Goal: Check status: Check status

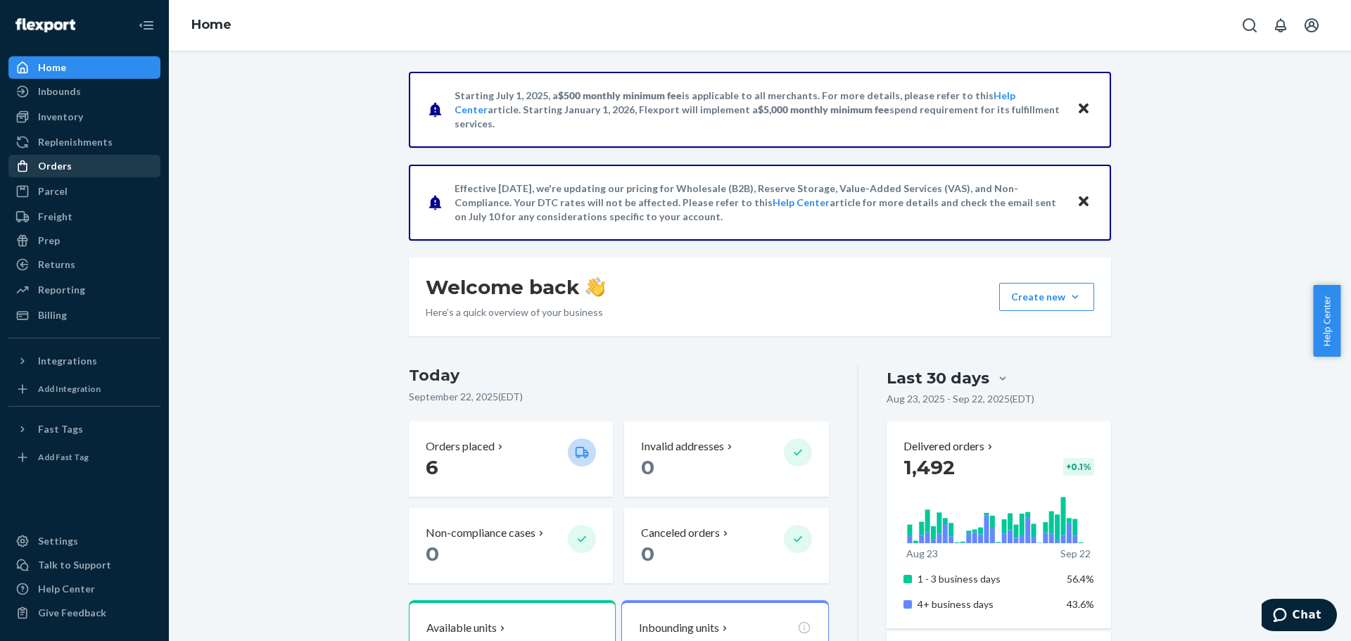
click at [73, 165] on div "Orders" at bounding box center [84, 166] width 149 height 20
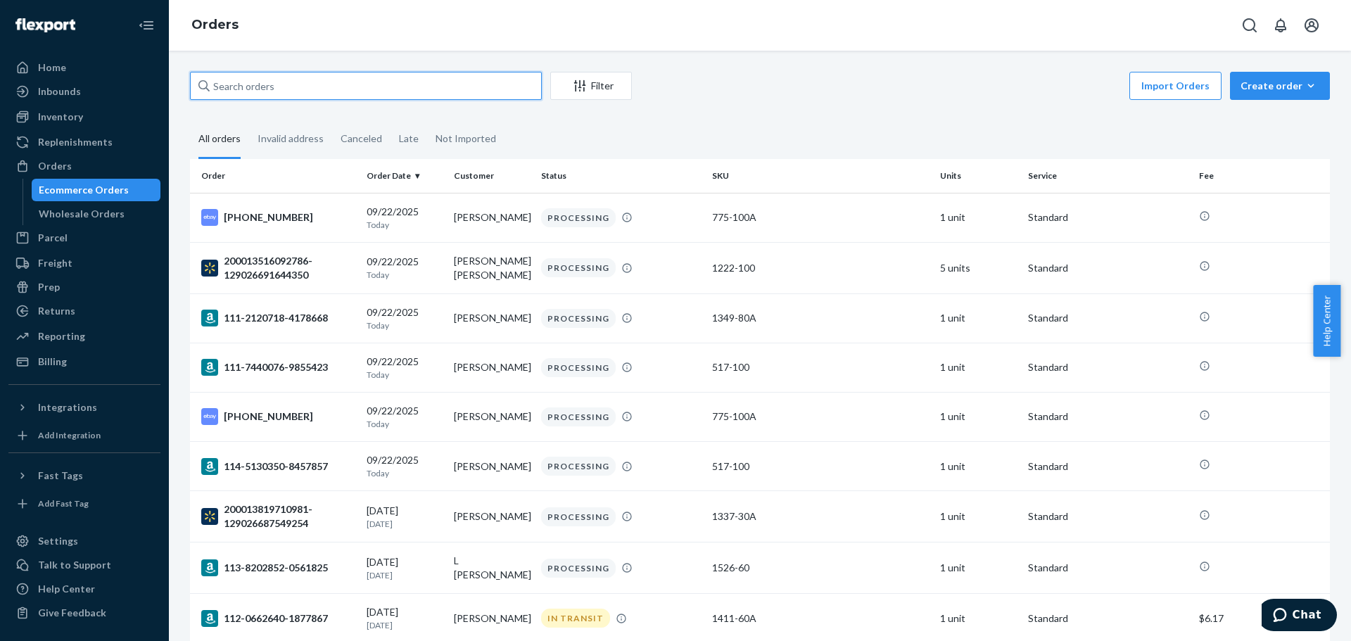
click at [479, 96] on input "text" at bounding box center [366, 86] width 352 height 28
paste input "114-2074837-3179411"
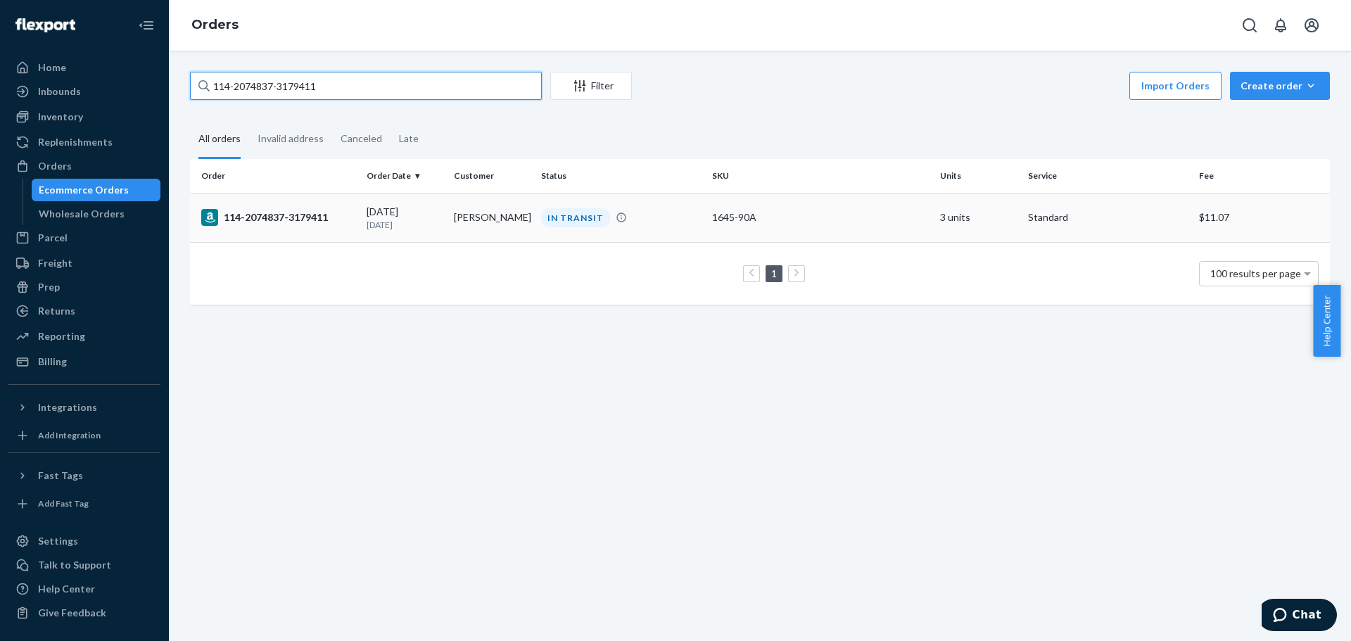
type input "114-2074837-3179411"
click at [262, 221] on div "114-2074837-3179411" at bounding box center [278, 217] width 154 height 17
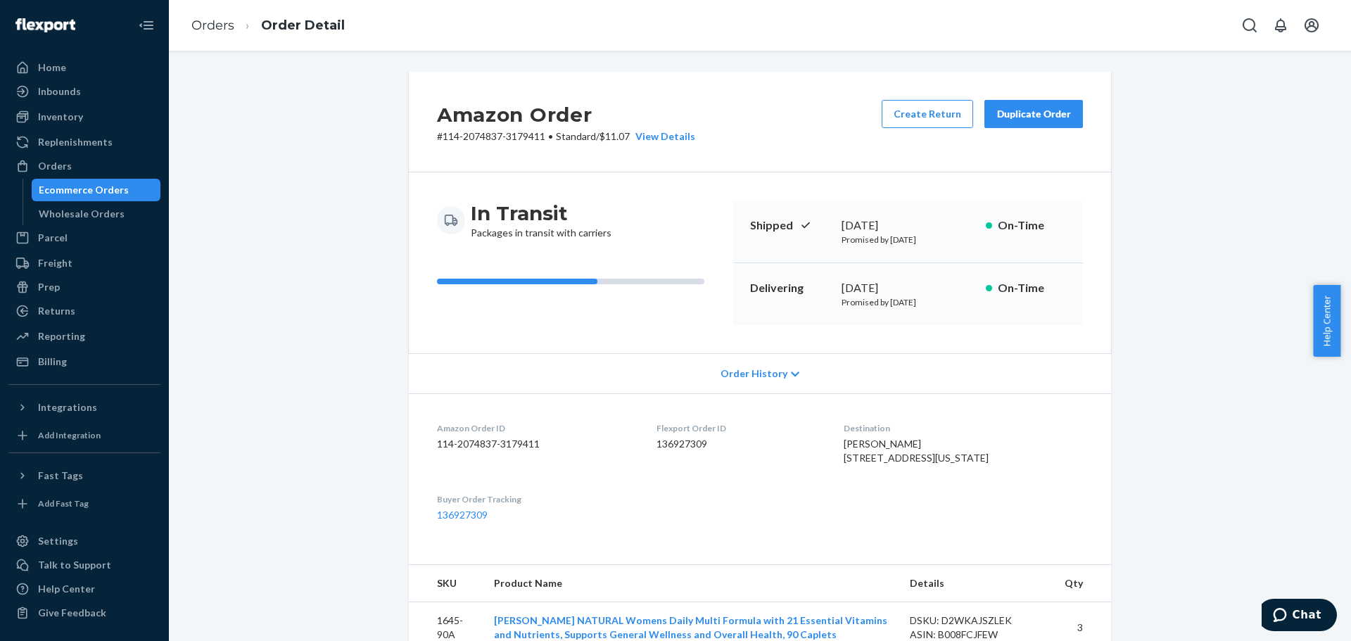
click at [914, 120] on button "Create Return" at bounding box center [927, 114] width 91 height 28
click input "checkbox"
checkbox input "true"
click div "Continue"
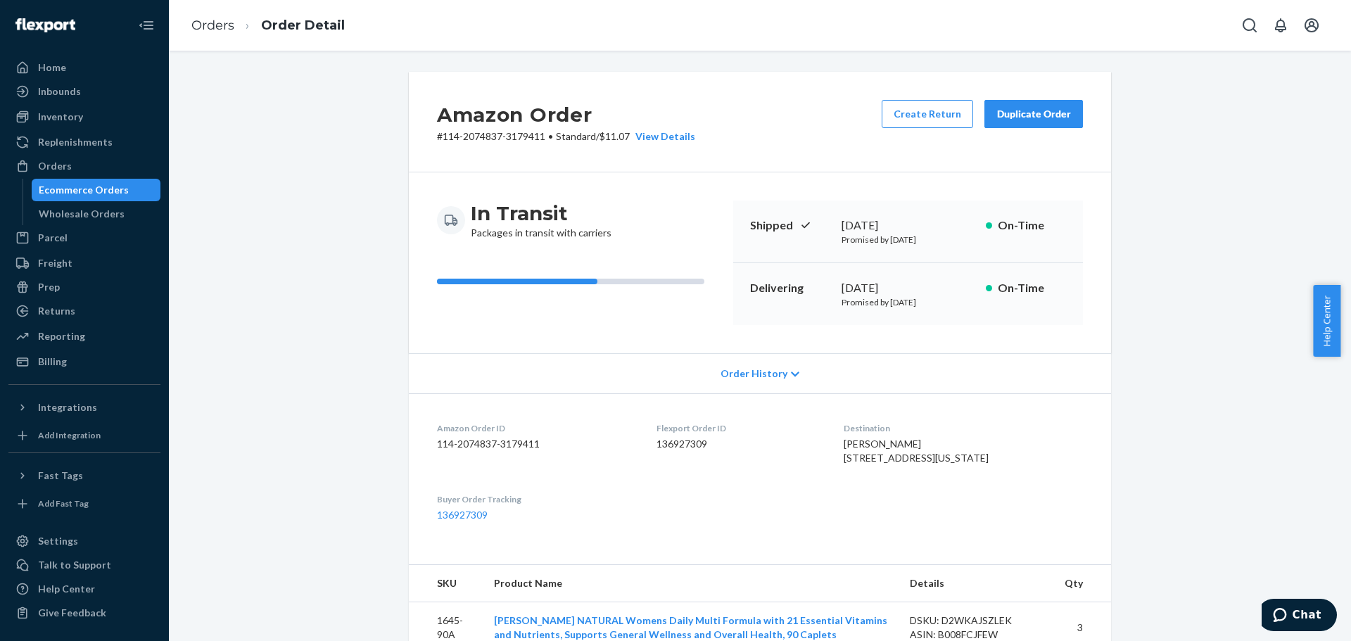
click div "Continue"
click button "Continue"
click div "Create return label"
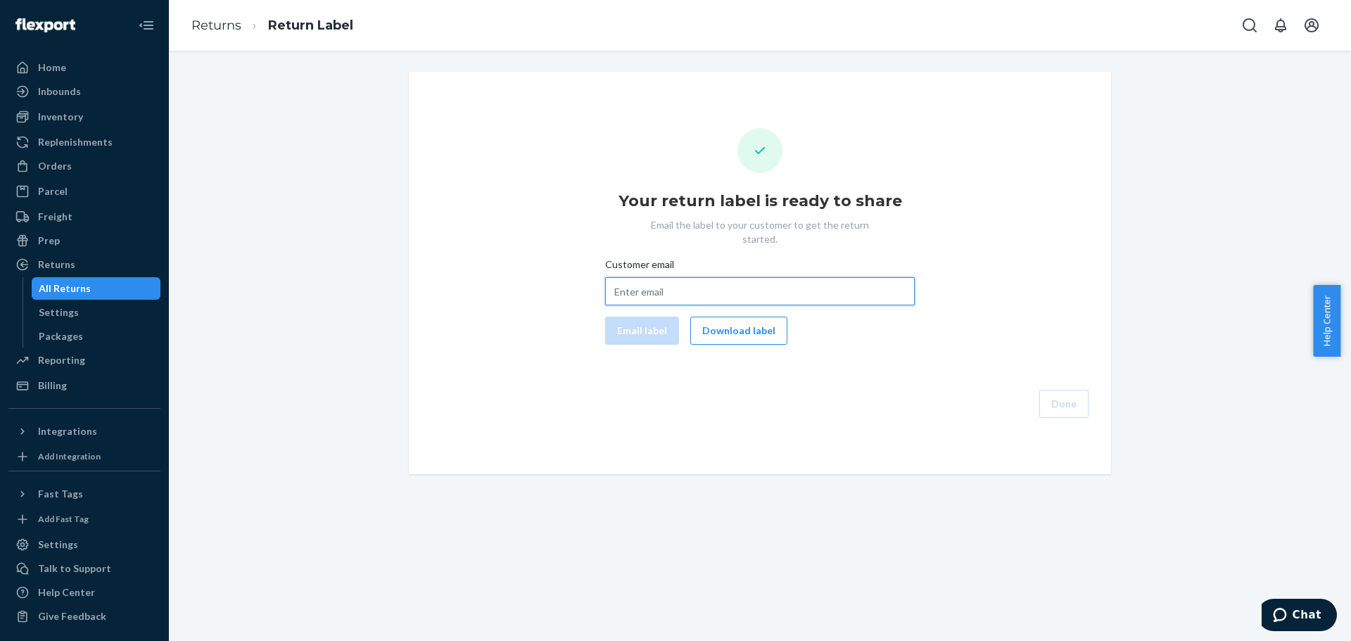
click at [643, 279] on input "Customer email" at bounding box center [760, 291] width 310 height 28
click at [737, 324] on button "Download label" at bounding box center [738, 331] width 97 height 28
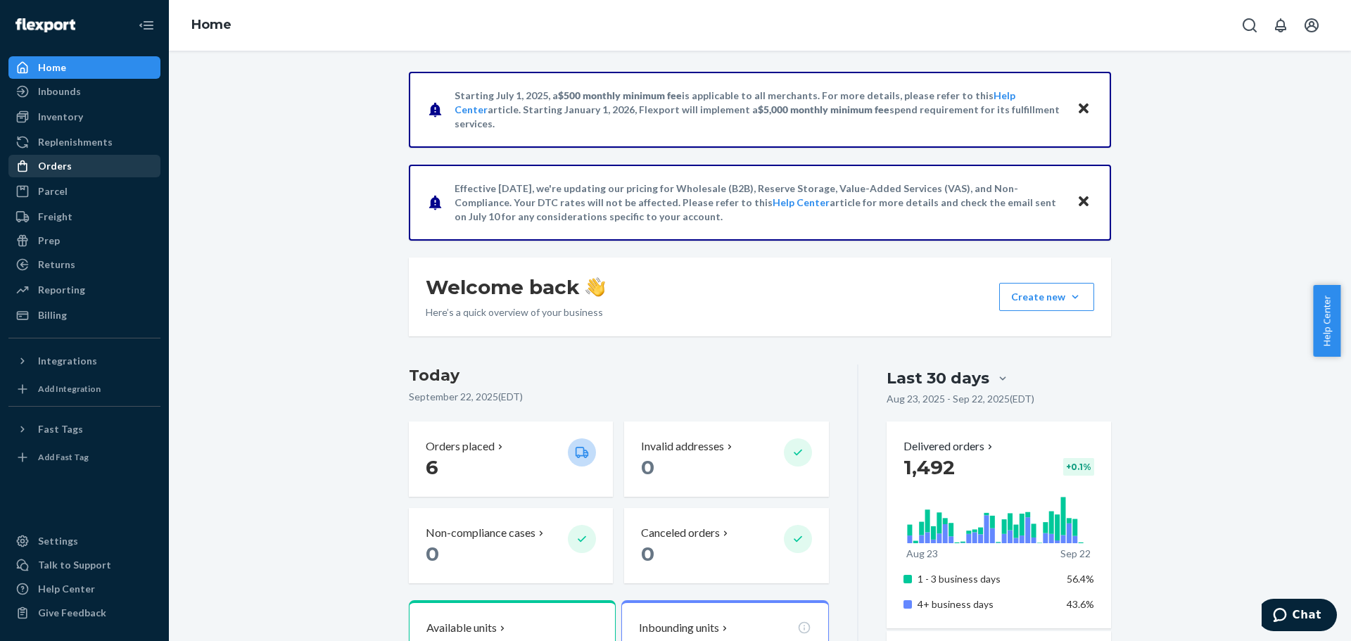
click at [42, 167] on div "Orders" at bounding box center [55, 166] width 34 height 14
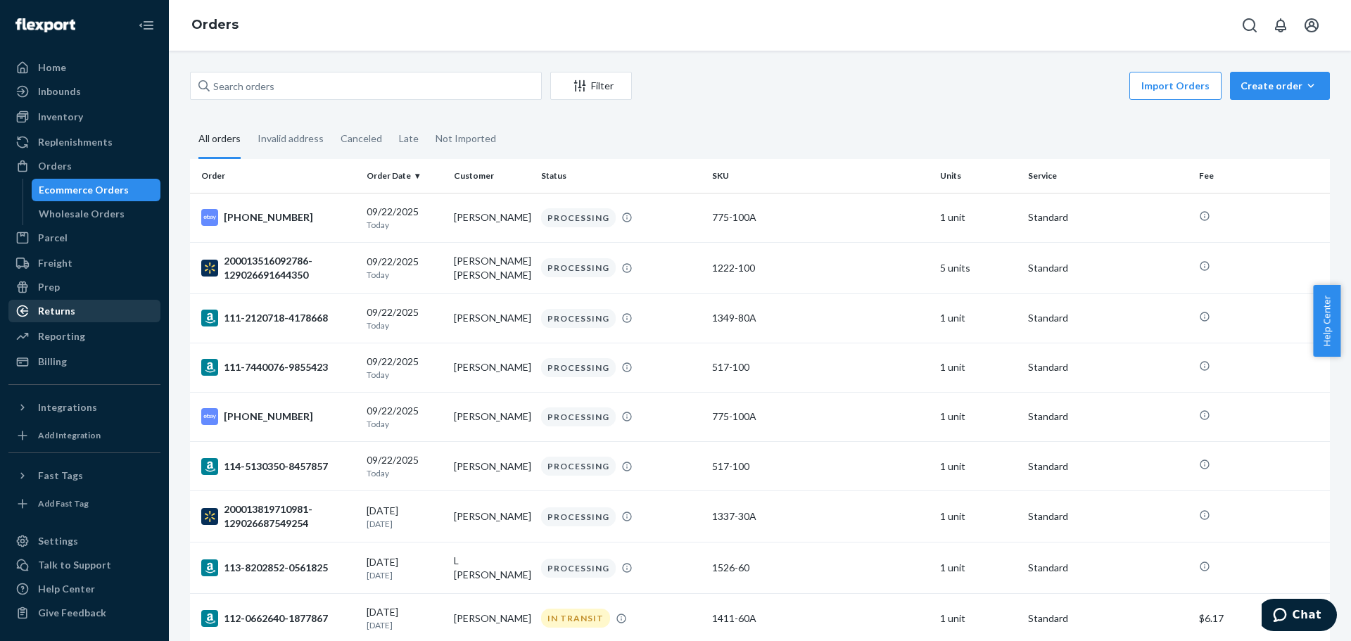
click at [68, 315] on div "Returns" at bounding box center [56, 311] width 37 height 14
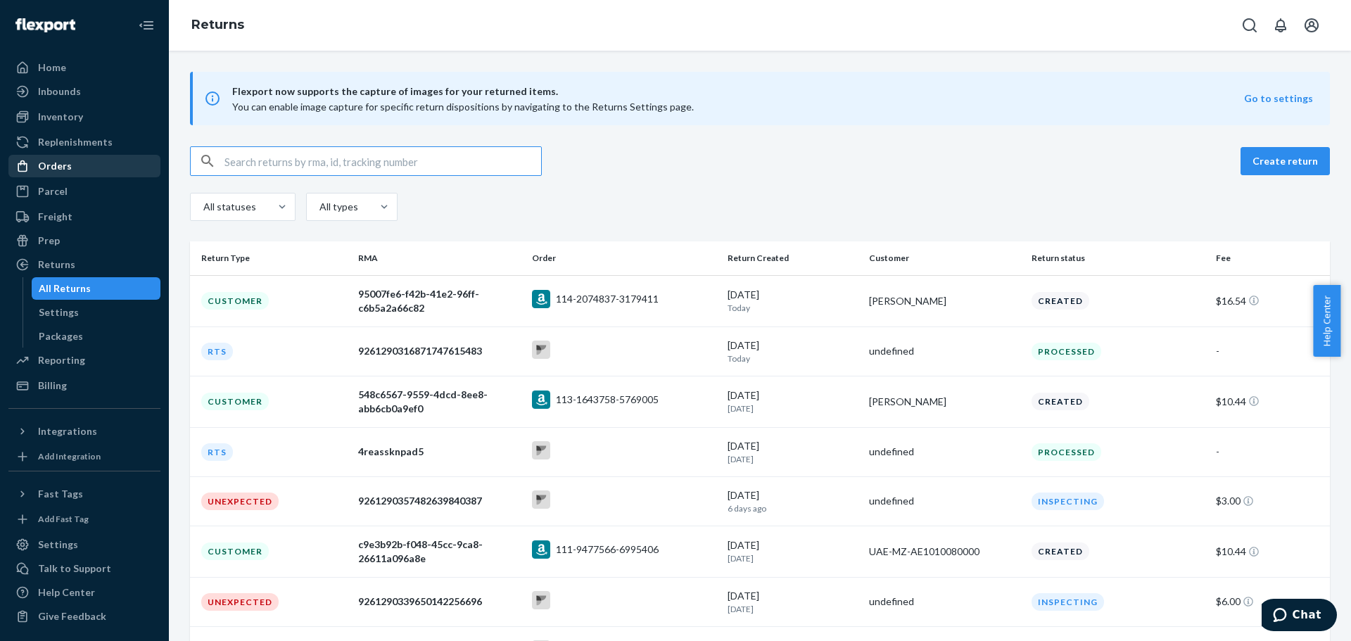
click at [80, 167] on div "Orders" at bounding box center [84, 166] width 149 height 20
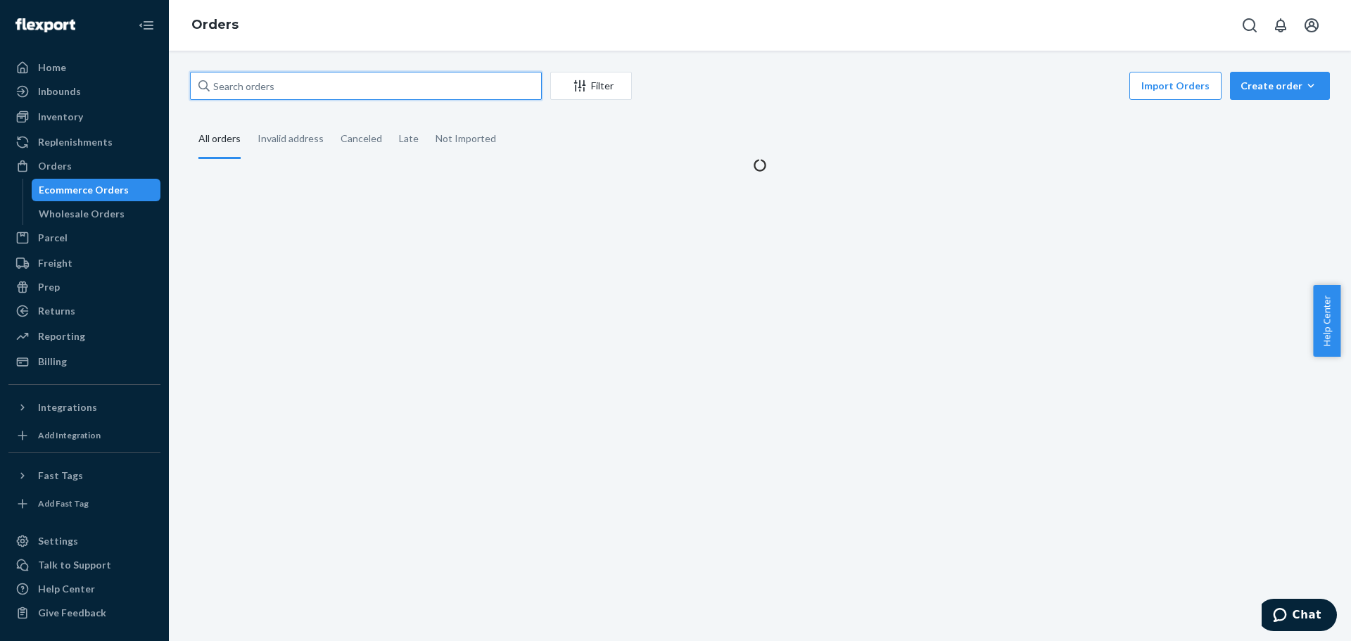
click at [315, 90] on input "text" at bounding box center [366, 86] width 352 height 28
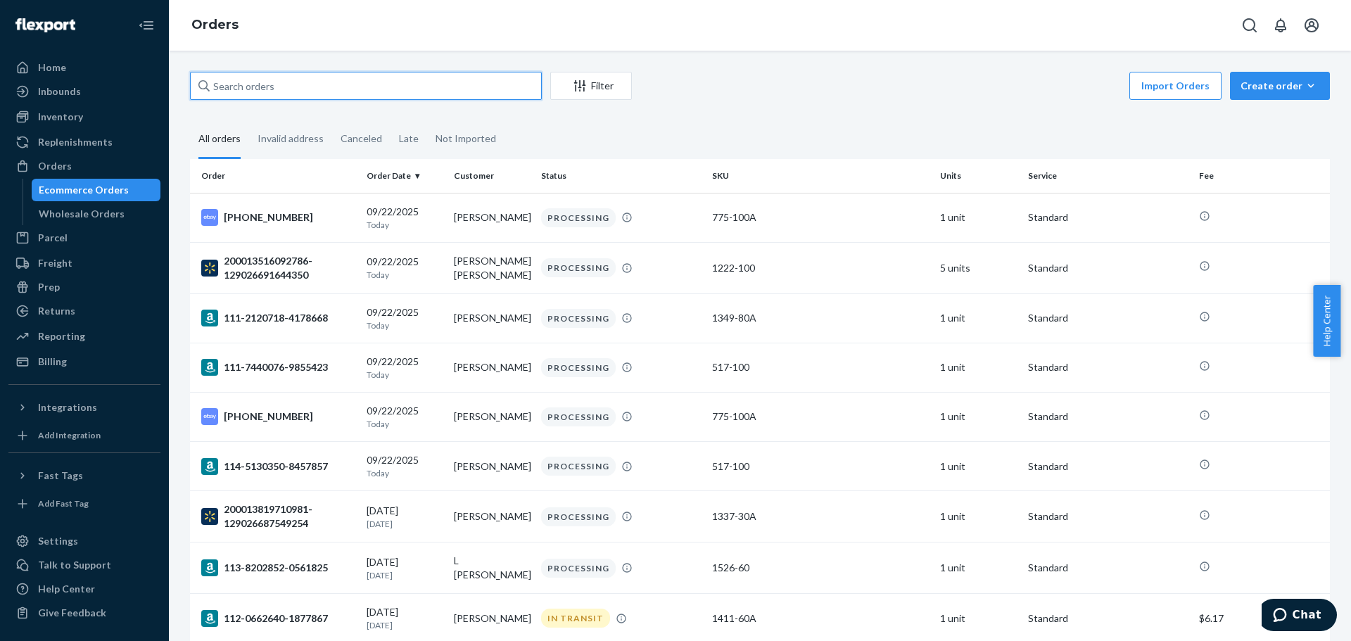
paste input "08-13587-93008"
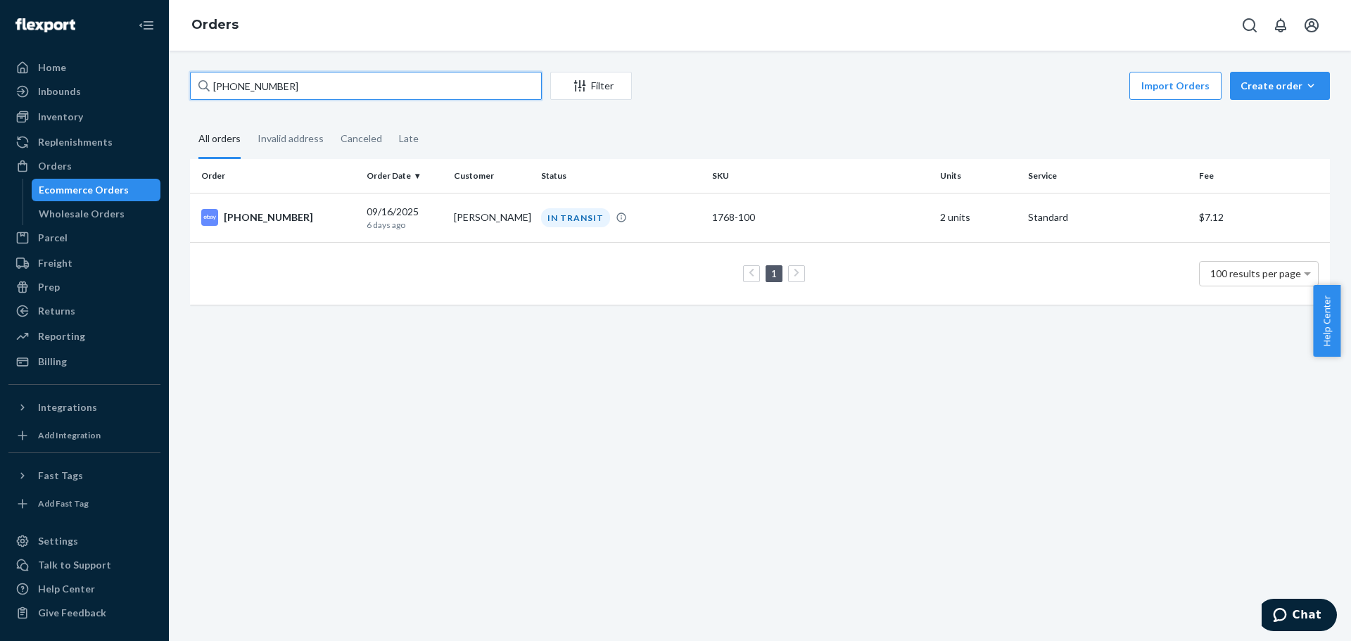
click at [230, 77] on input "08-13587-93008" at bounding box center [366, 86] width 352 height 28
drag, startPoint x: 315, startPoint y: 89, endPoint x: 91, endPoint y: 77, distance: 224.8
click at [91, 77] on div "Home Inbounds Shipping Plans Problems Inventory Products Lot & Expiration Reple…" at bounding box center [675, 320] width 1351 height 641
paste input "19-13475-74964"
type input "19-13475-74964"
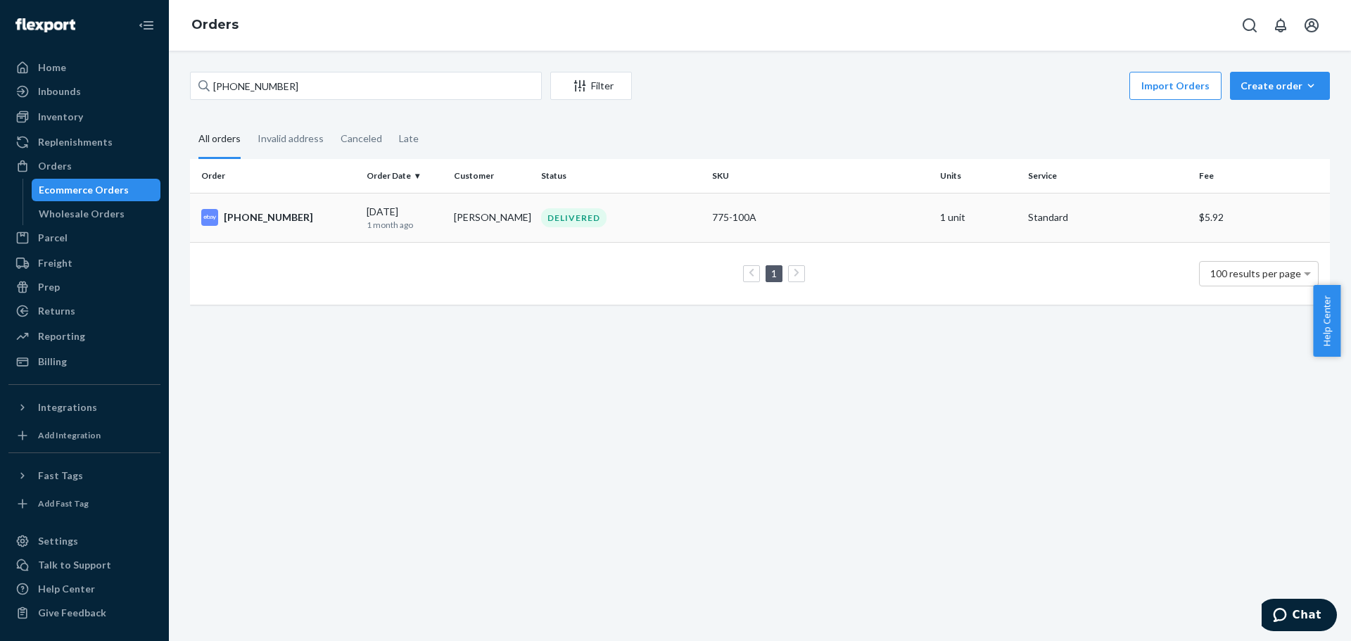
click at [276, 214] on div "19-13475-74964" at bounding box center [278, 217] width 154 height 17
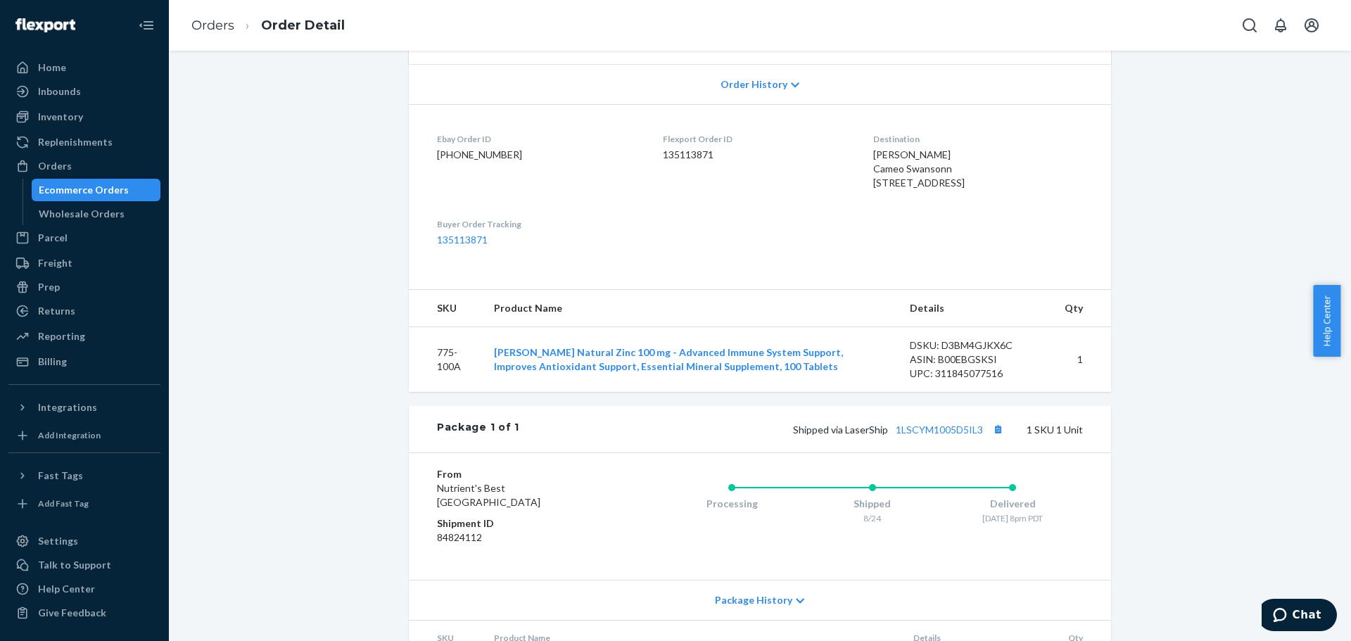
scroll to position [281, 0]
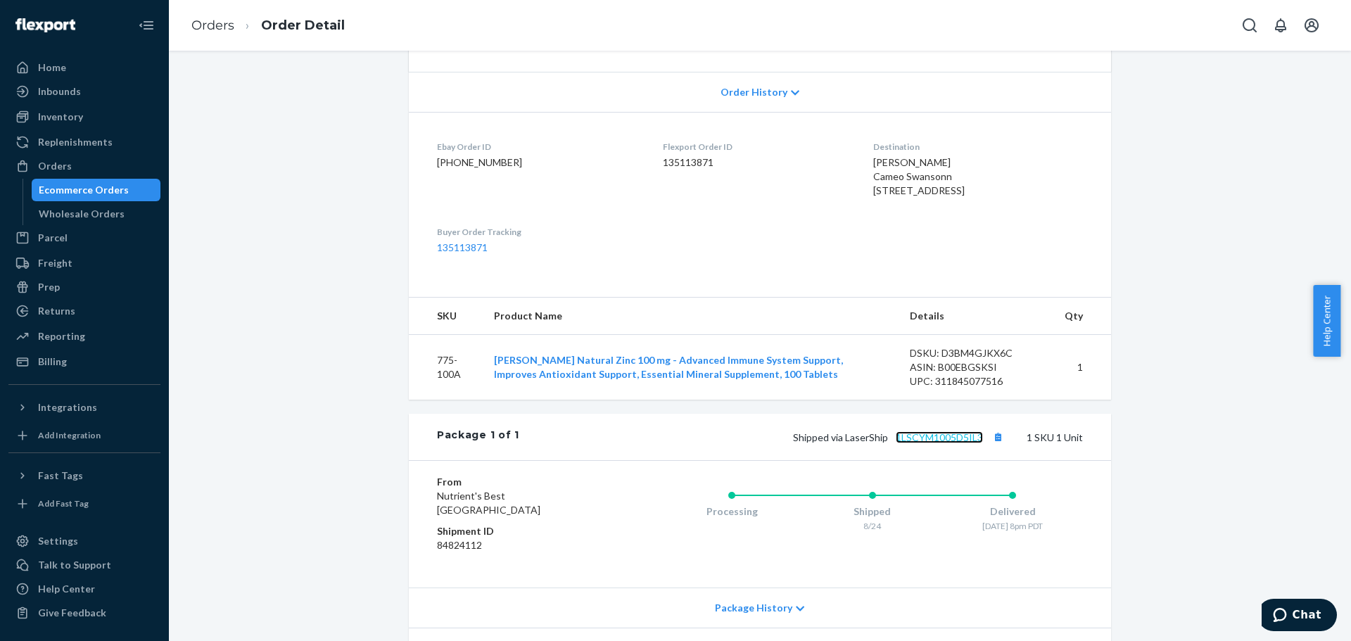
click at [916, 443] on link "1LSCYM1005D5IL3" at bounding box center [939, 437] width 87 height 12
drag, startPoint x: 980, startPoint y: 208, endPoint x: 824, endPoint y: 182, distance: 157.7
click at [824, 182] on dl "Ebay Order ID 19-13475-74964 Flexport Order ID 135113871 Destination Cameo Swan…" at bounding box center [760, 197] width 702 height 171
copy span "Cameo Swansonn 1025 N Fairfax Ave West Hollywood, CA 90046-6102"
click at [995, 446] on button "Copy tracking number" at bounding box center [998, 437] width 18 height 18
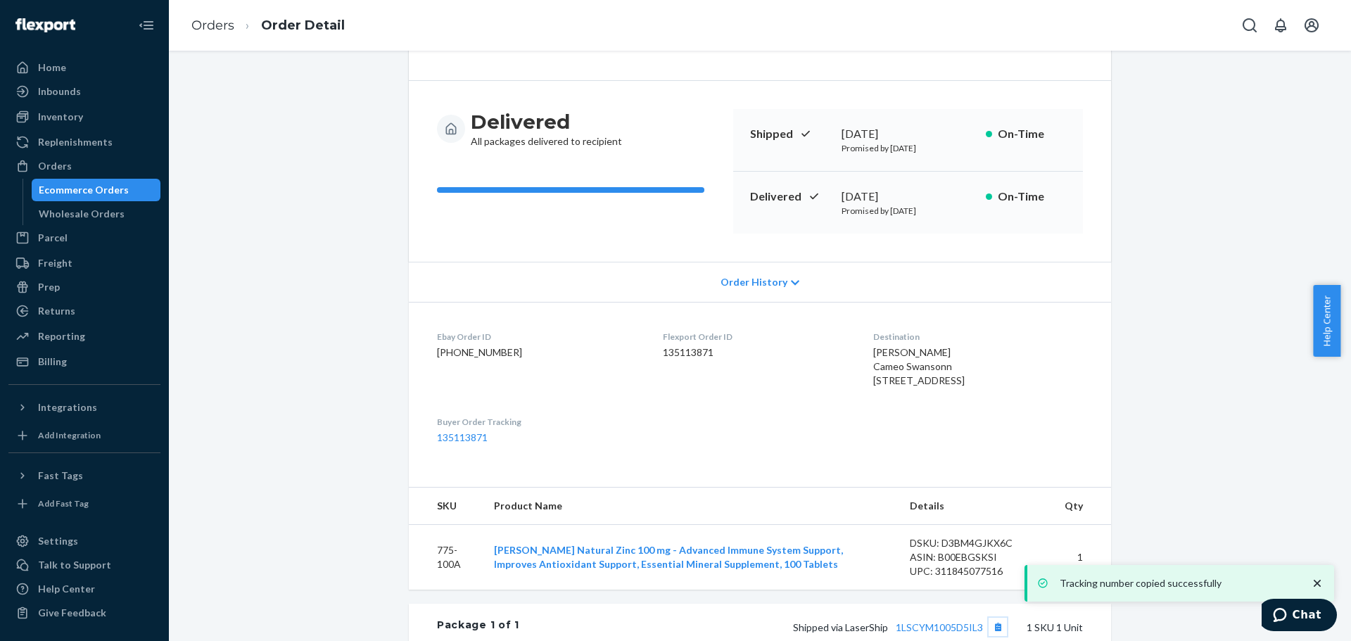
scroll to position [70, 0]
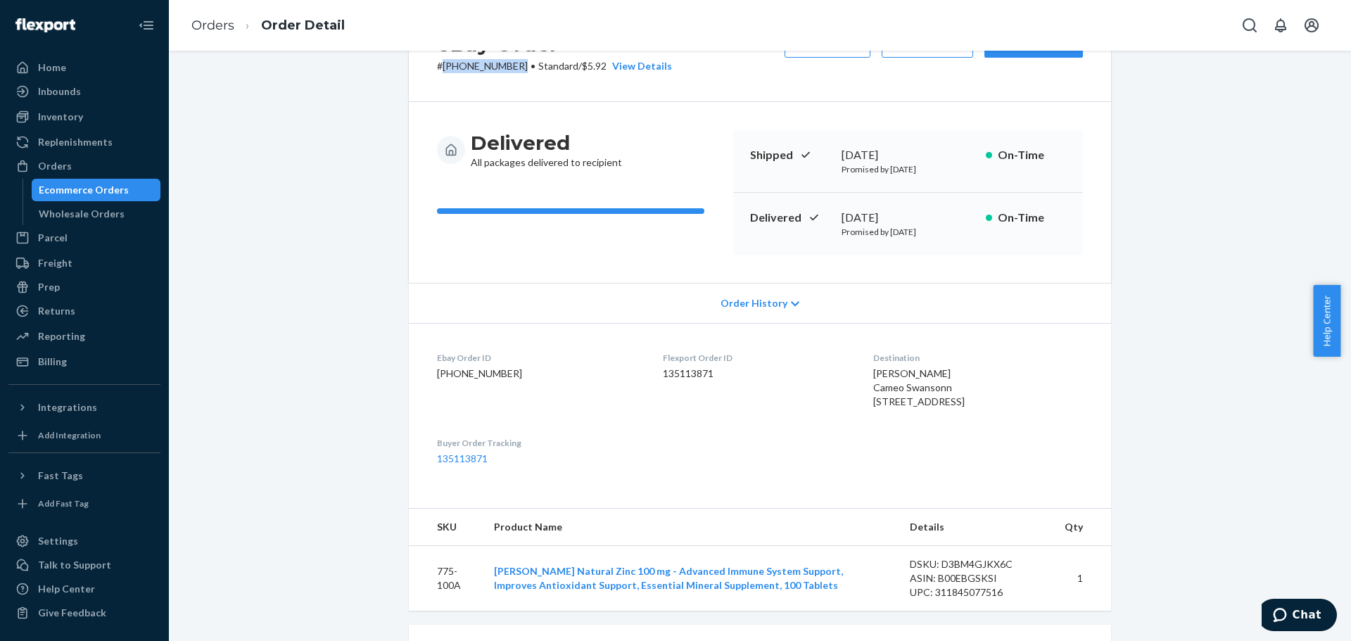
drag, startPoint x: 508, startPoint y: 69, endPoint x: 436, endPoint y: 83, distance: 73.8
click at [436, 83] on div "eBay Order # 19-13475-74964 • Standard / $5.92 View Details Submit Claim Create…" at bounding box center [760, 51] width 702 height 101
copy p "19-13475-74964"
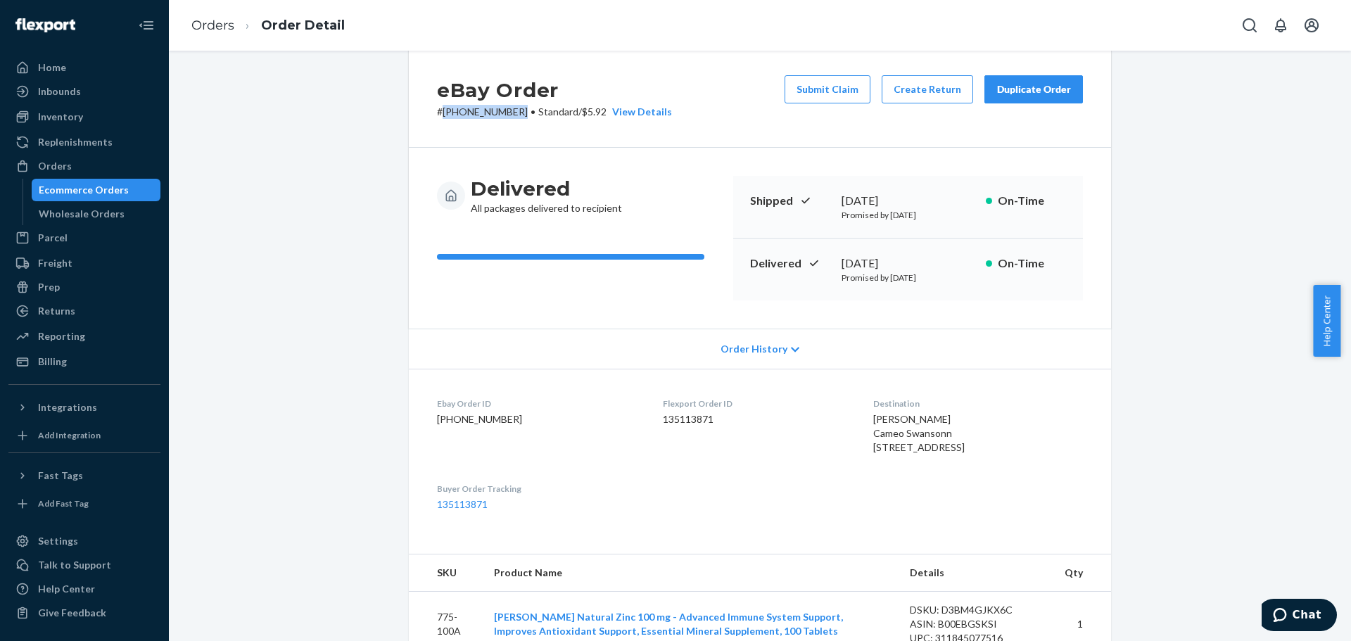
scroll to position [0, 0]
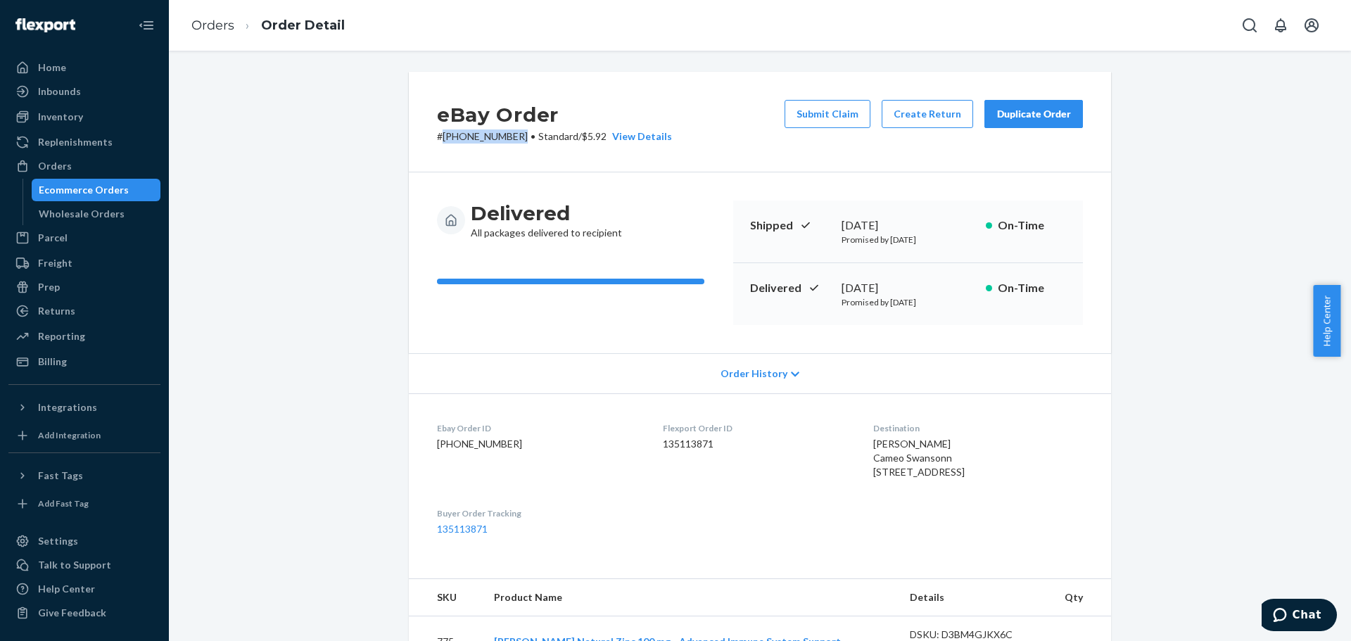
click at [77, 195] on div "Ecommerce Orders" at bounding box center [84, 190] width 90 height 14
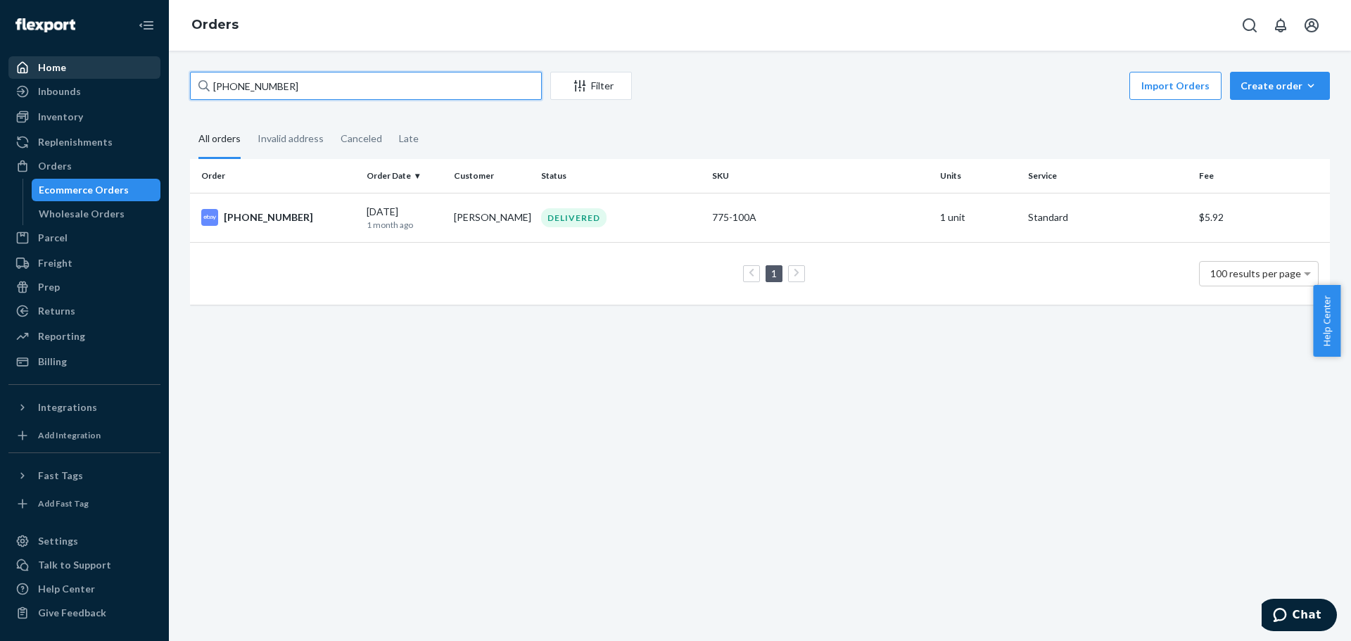
drag, startPoint x: 361, startPoint y: 79, endPoint x: 134, endPoint y: 64, distance: 227.1
click at [134, 64] on div "Home Inbounds Shipping Plans Problems Inventory Products Lot & Expiration Reple…" at bounding box center [675, 320] width 1351 height 641
paste input "3-13602-27229"
type input "[PHONE_NUMBER]"
click at [234, 210] on div "[PHONE_NUMBER]" at bounding box center [278, 217] width 154 height 17
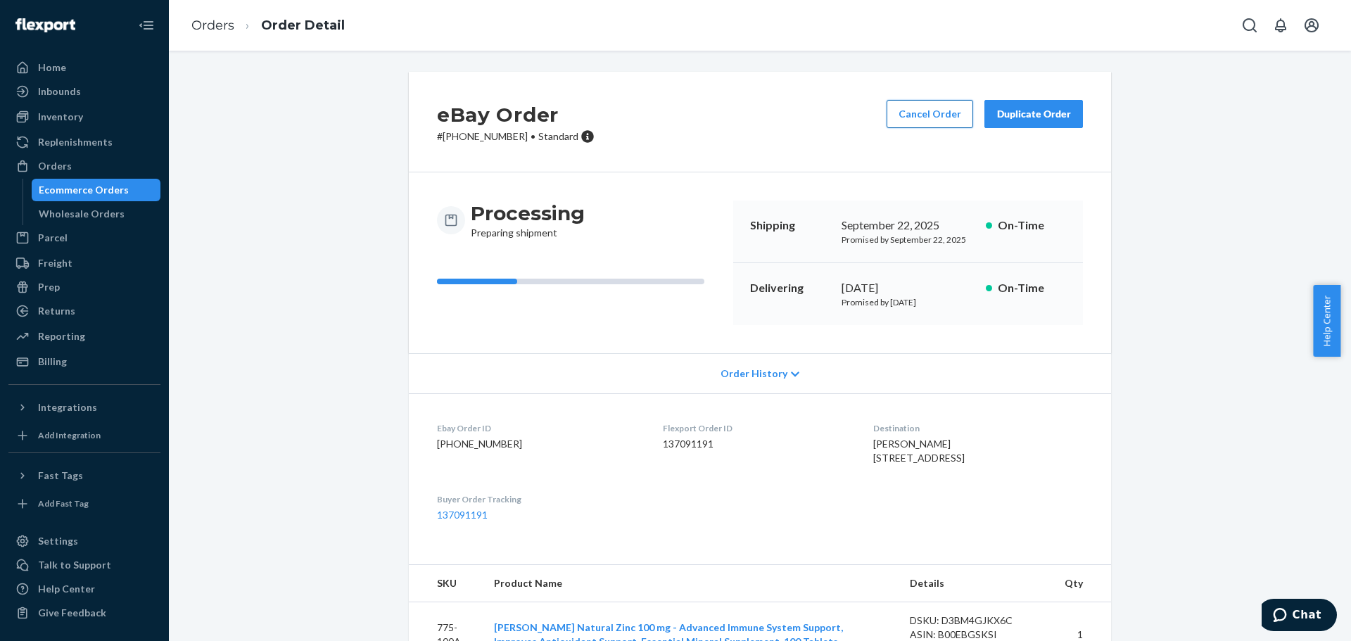
click at [904, 118] on button "Cancel Order" at bounding box center [930, 114] width 87 height 28
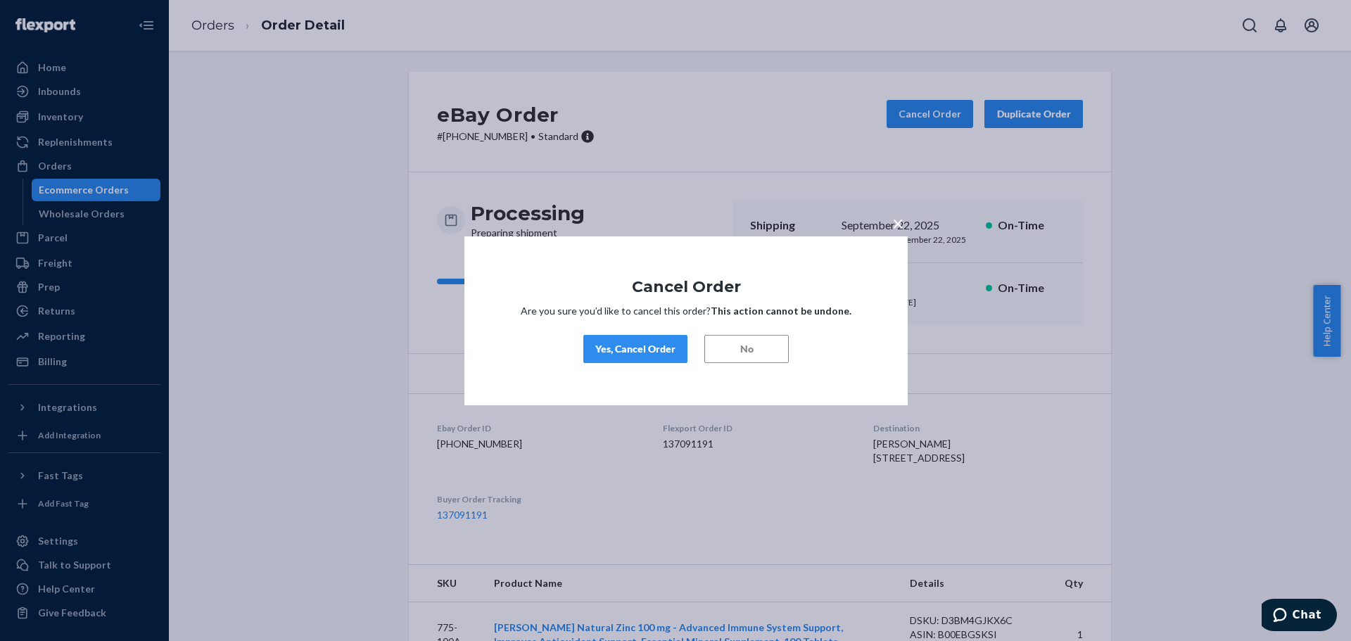
click at [613, 342] on div "Yes, Cancel Order" at bounding box center [635, 349] width 80 height 14
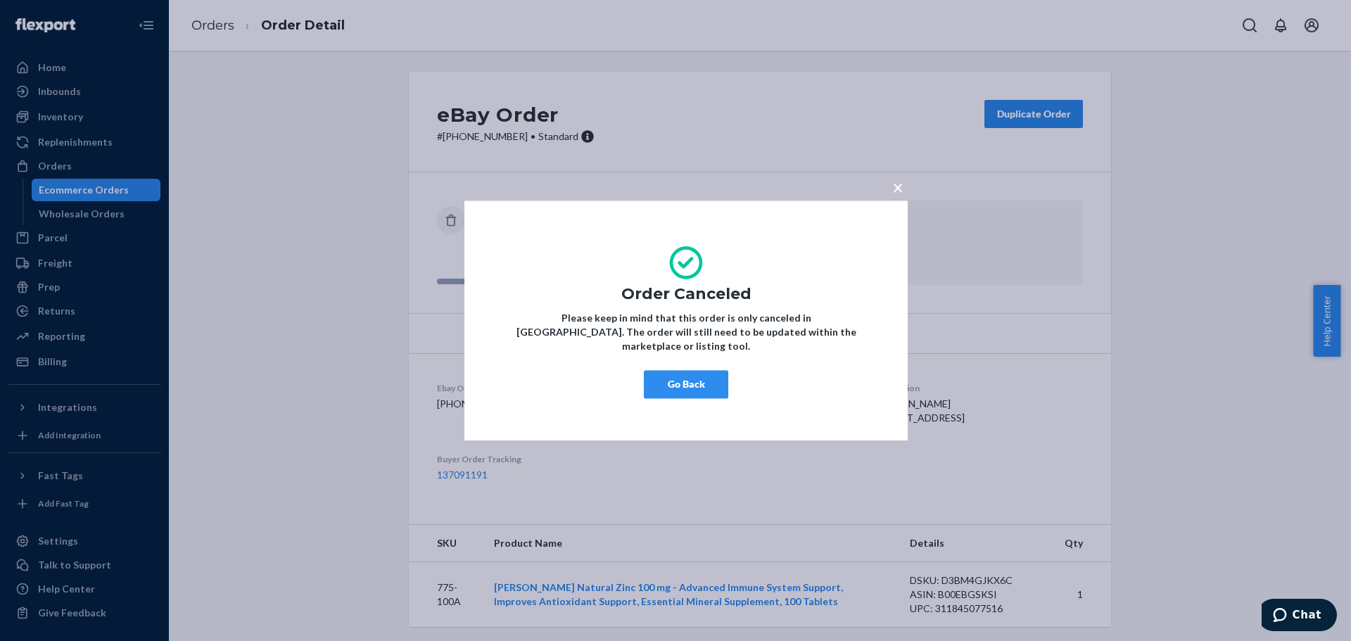
click at [102, 198] on div "× Order Canceled Please keep in mind that this order is only canceled in Flexpo…" at bounding box center [675, 320] width 1351 height 641
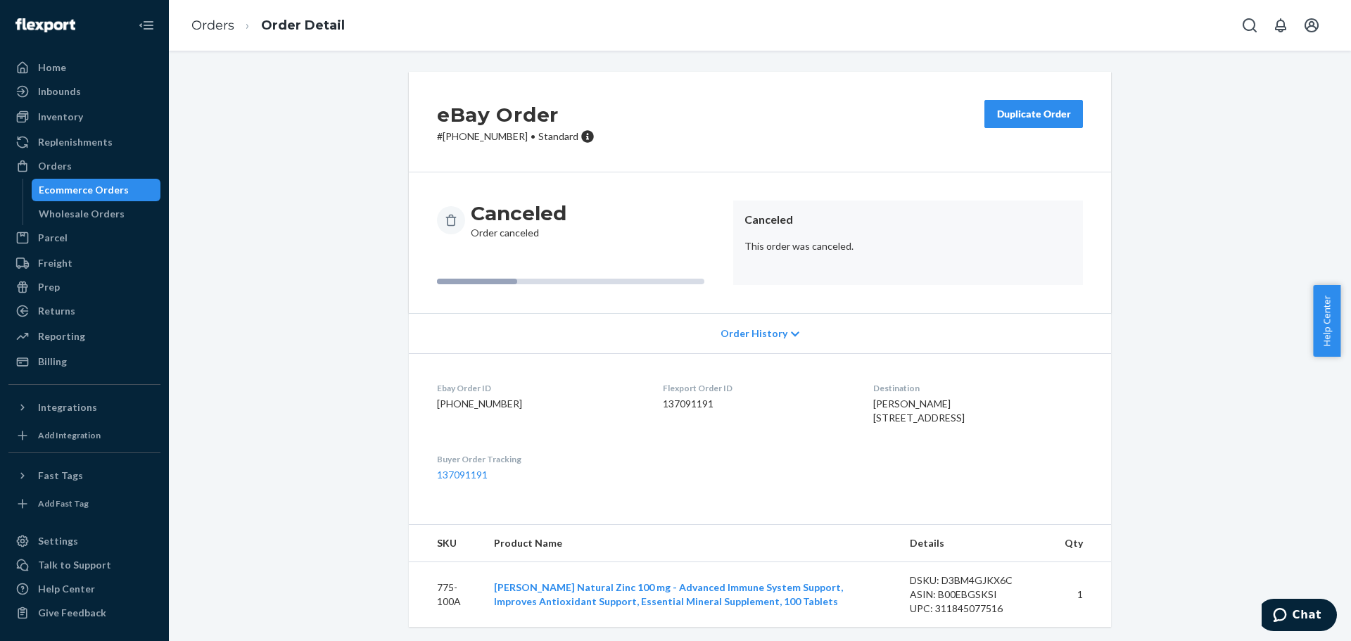
click at [128, 194] on div "Ecommerce Orders" at bounding box center [96, 190] width 127 height 20
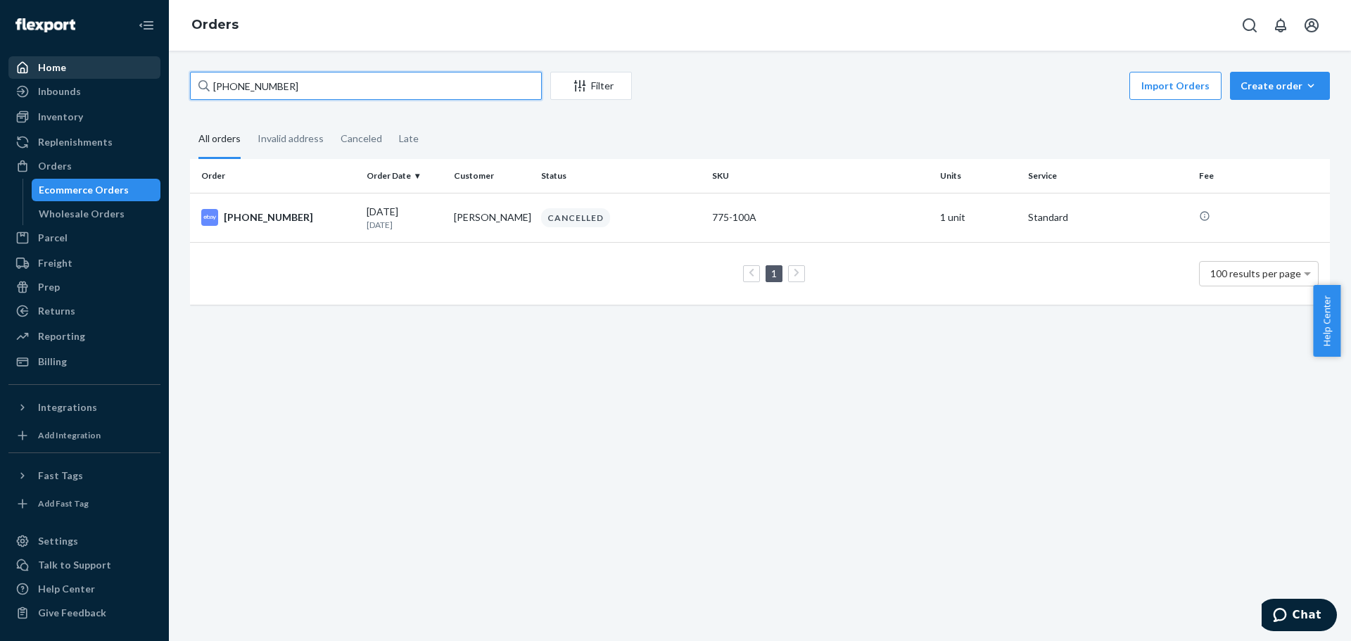
drag, startPoint x: 174, startPoint y: 80, endPoint x: 34, endPoint y: 70, distance: 139.6
click at [34, 70] on div "Home Inbounds Shipping Plans Problems Inventory Products Lot & Expiration Reple…" at bounding box center [675, 320] width 1351 height 641
paste input "03-13596-73351"
click at [230, 84] on input "03-13596-73351" at bounding box center [366, 86] width 352 height 28
drag, startPoint x: 317, startPoint y: 89, endPoint x: 125, endPoint y: 74, distance: 192.0
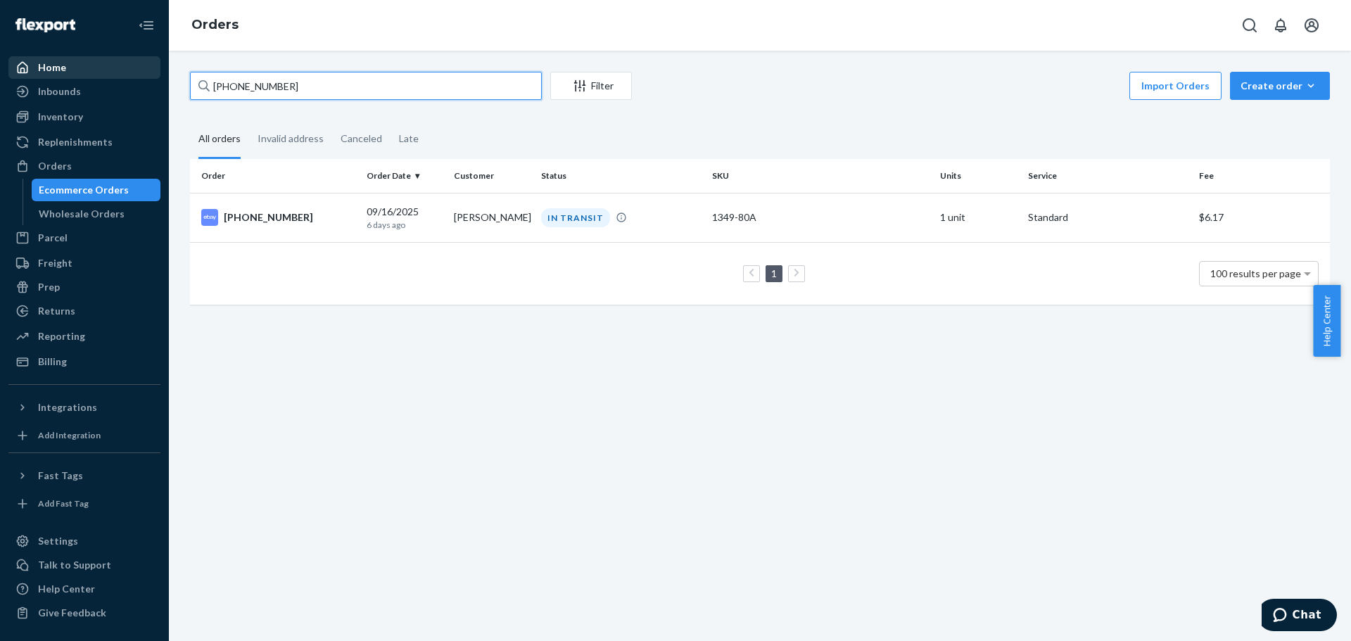
click at [125, 74] on div "Home Inbounds Shipping Plans Problems Inventory Products Lot & Expiration Reple…" at bounding box center [675, 320] width 1351 height 641
paste input "200013849196307"
type input "200013849196307"
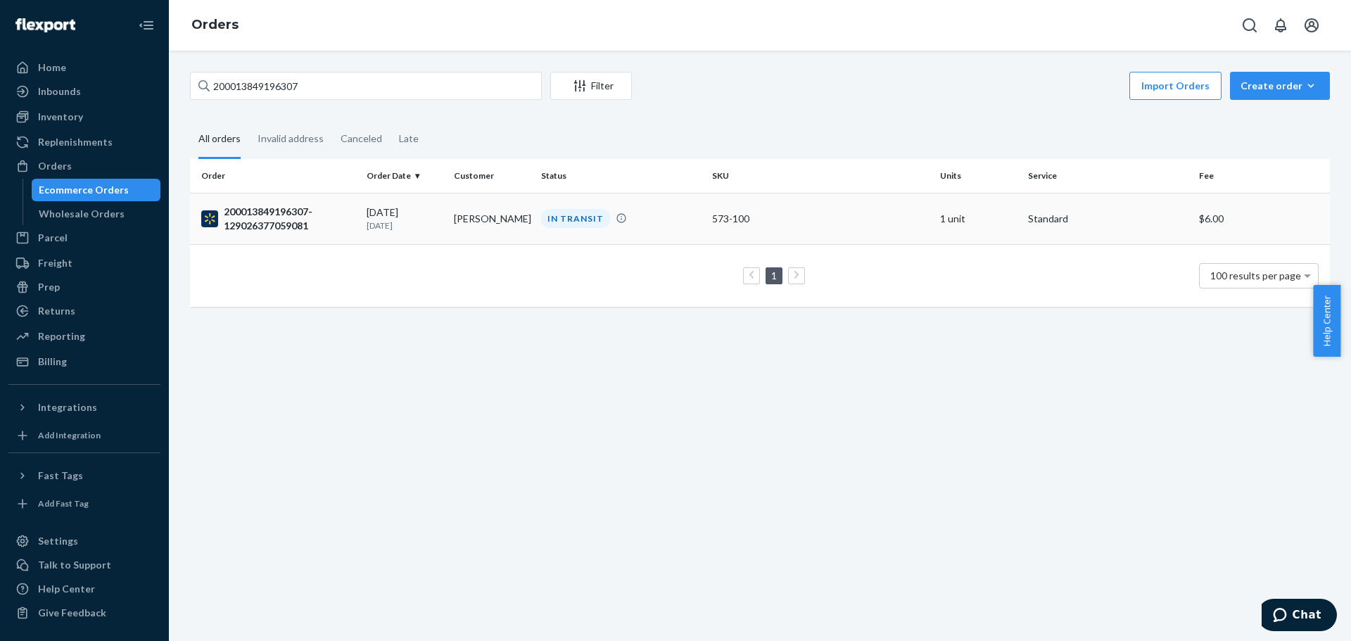
click at [272, 227] on div "200013849196307-129026377059081" at bounding box center [278, 219] width 154 height 28
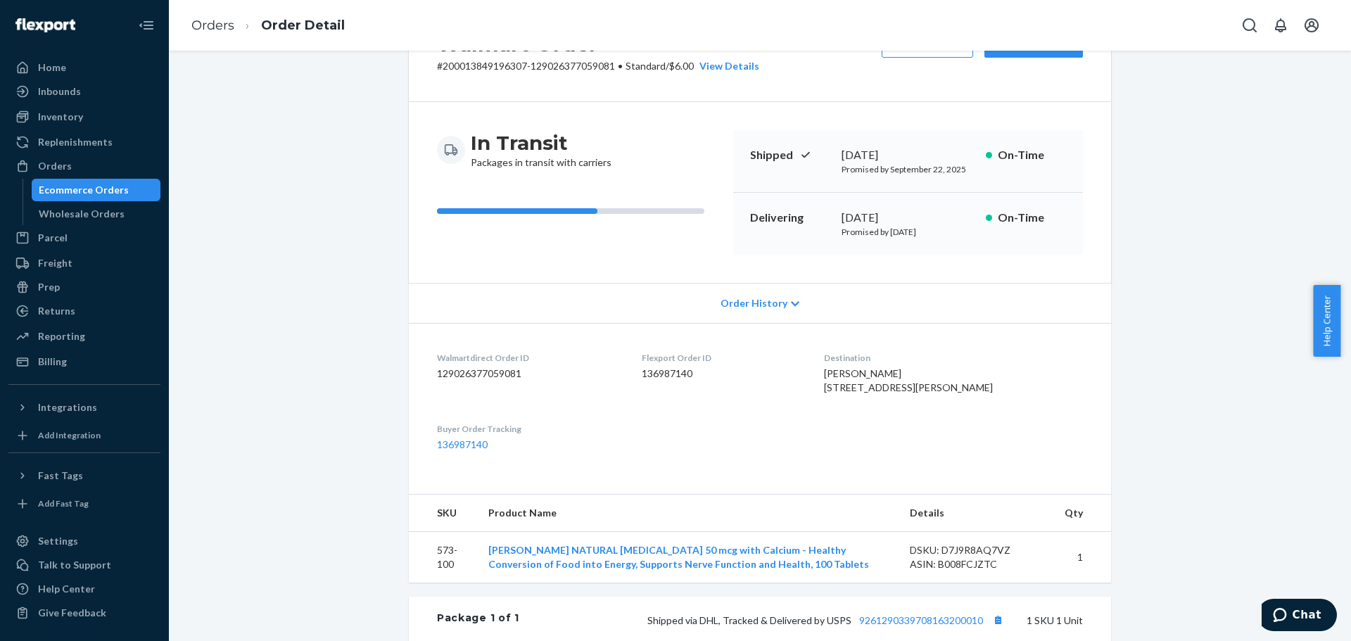
scroll to position [400, 0]
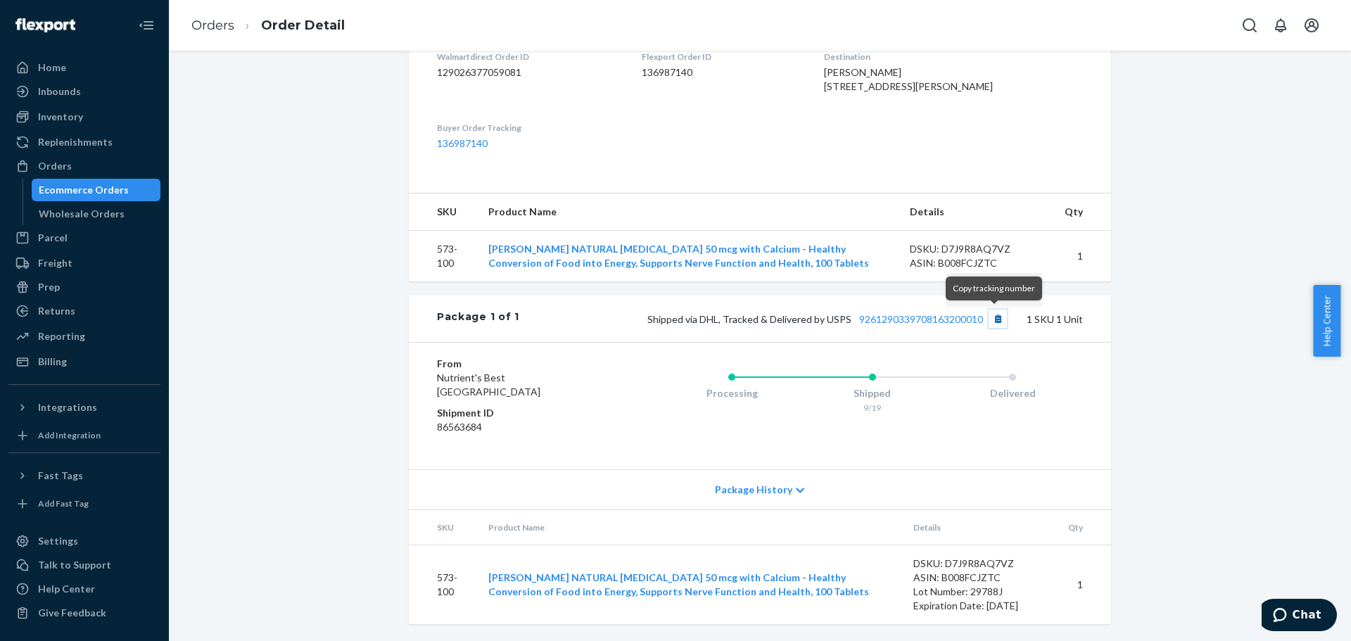
click at [996, 315] on button "Copy tracking number" at bounding box center [998, 319] width 18 height 18
click at [989, 320] on button "Copy tracking number" at bounding box center [998, 319] width 18 height 18
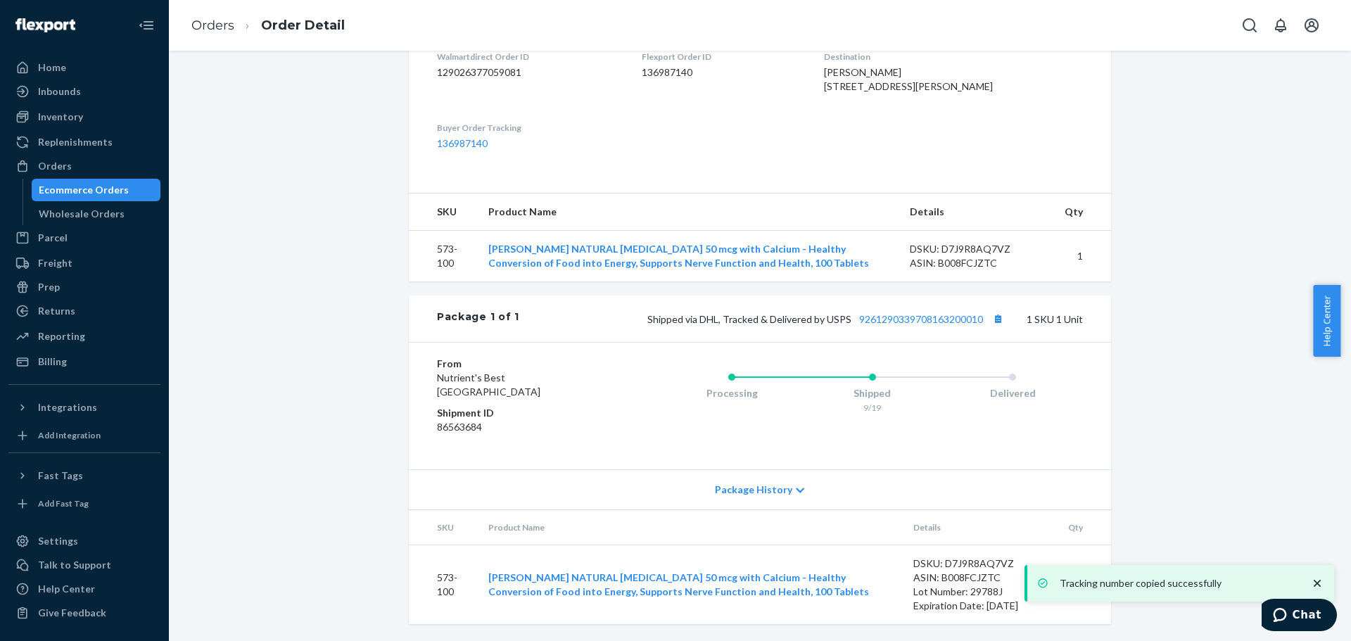
click at [117, 189] on div "Ecommerce Orders" at bounding box center [84, 190] width 90 height 14
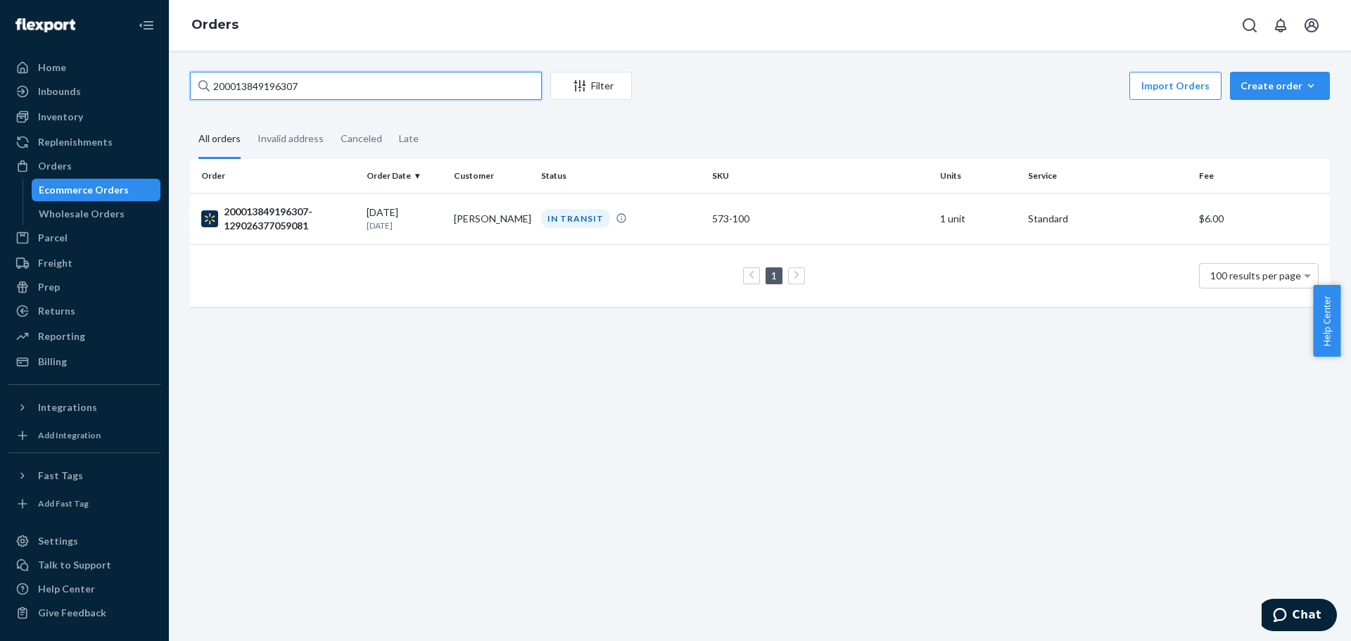
drag, startPoint x: 416, startPoint y: 92, endPoint x: 180, endPoint y: 89, distance: 235.8
click at [180, 89] on div "200013849196307 Filter Import Orders Create order Ecommerce order Removal order…" at bounding box center [759, 196] width 1161 height 249
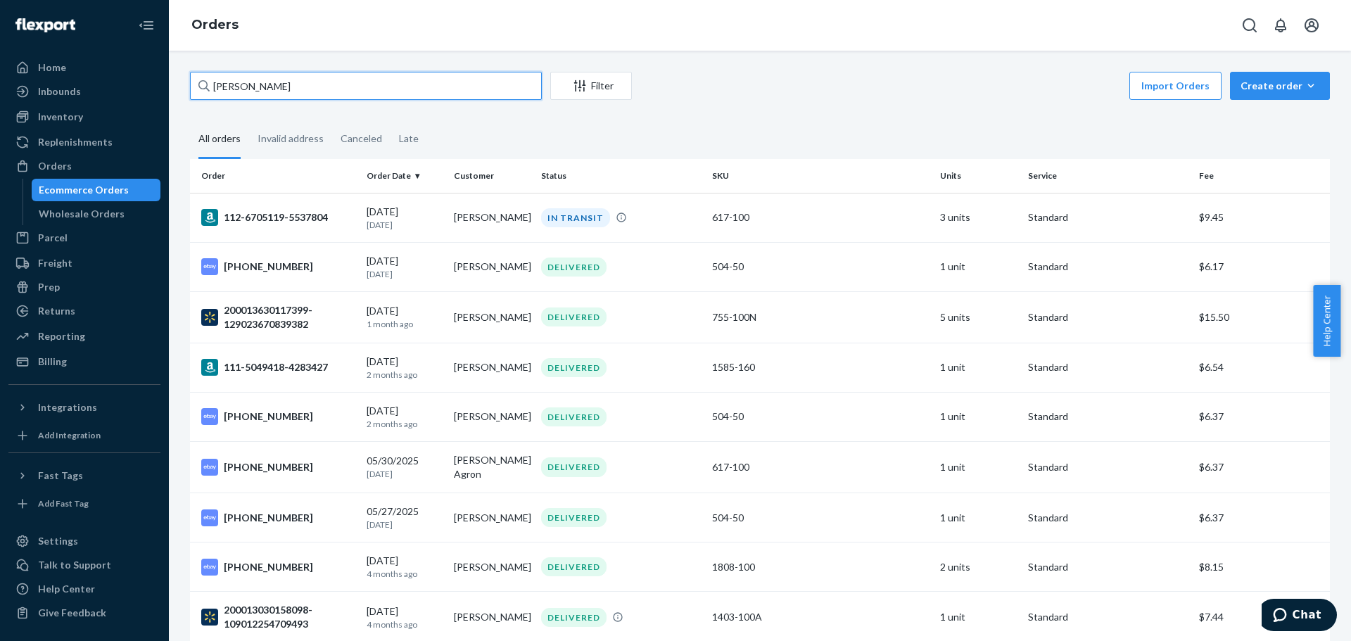
drag, startPoint x: 221, startPoint y: 86, endPoint x: 241, endPoint y: 96, distance: 22.0
click at [241, 96] on input "Rawley" at bounding box center [366, 86] width 352 height 28
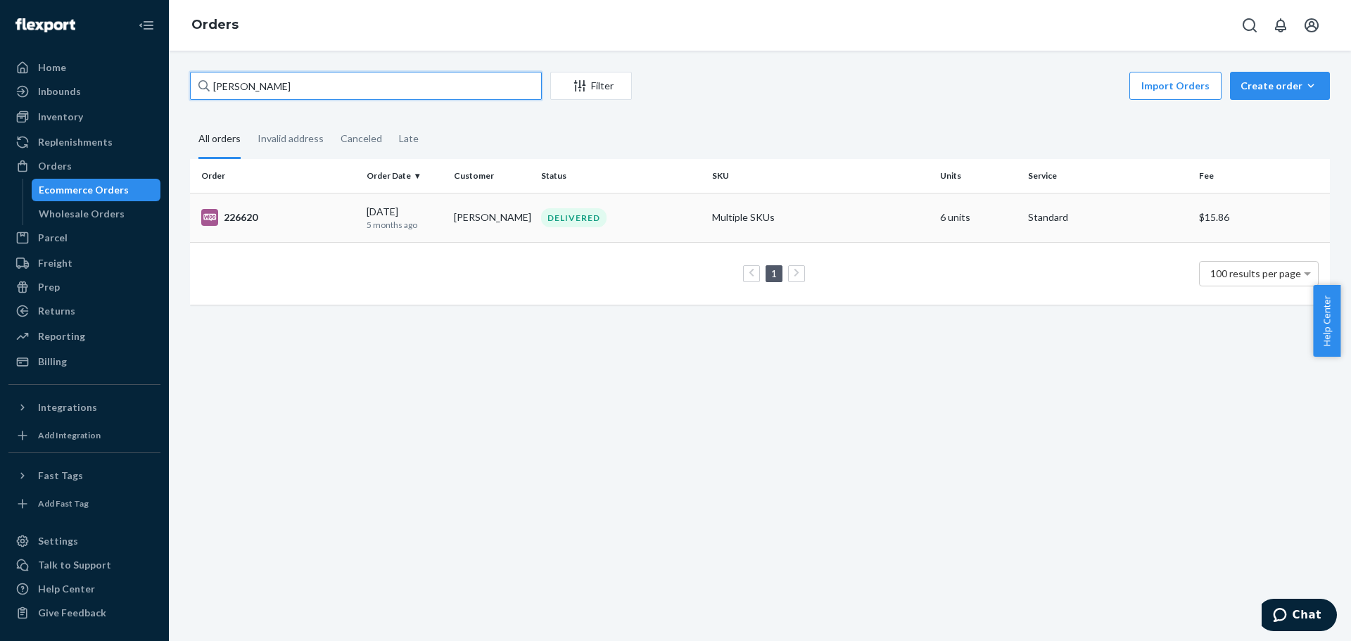
type input "Raleigh Jenkins"
click at [232, 221] on div "226620" at bounding box center [278, 217] width 154 height 17
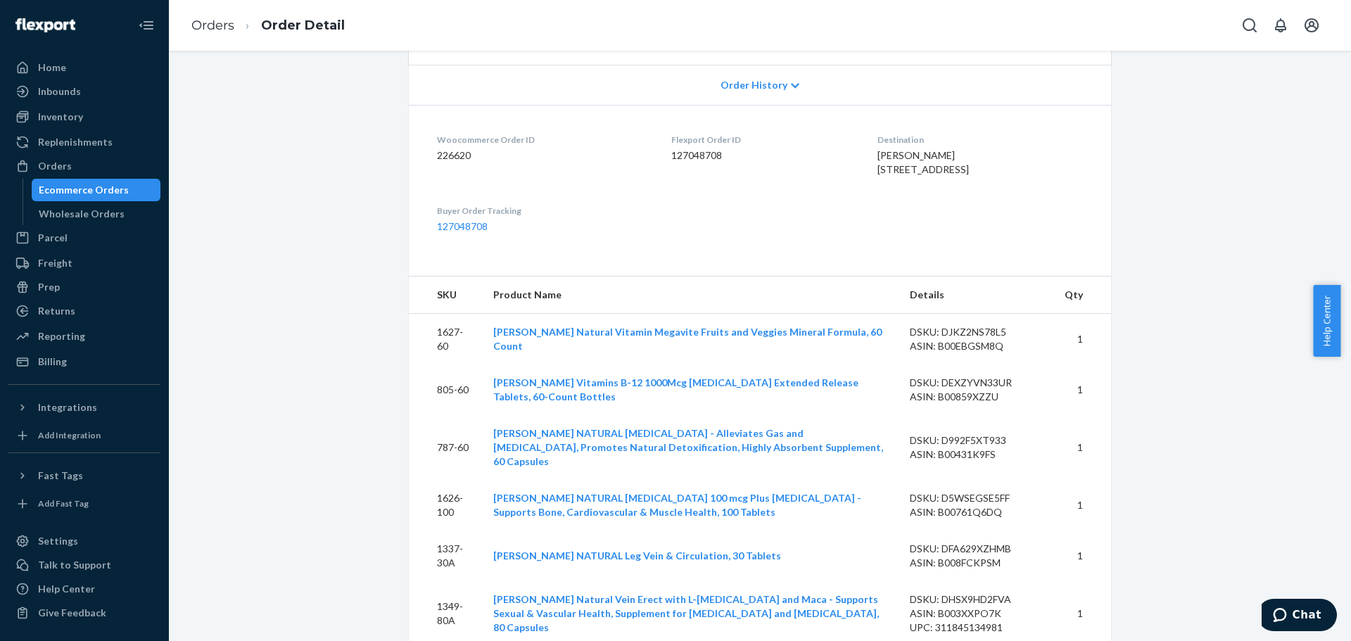
scroll to position [352, 0]
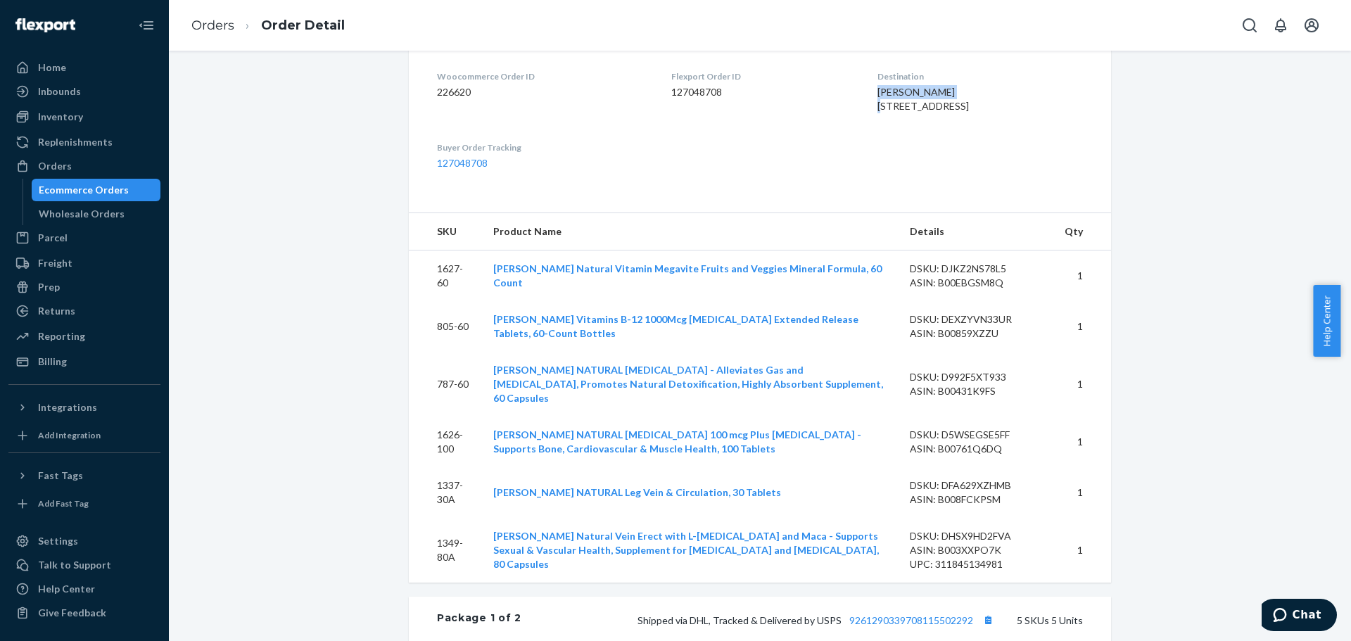
drag, startPoint x: 945, startPoint y: 93, endPoint x: 849, endPoint y: 91, distance: 96.4
click at [849, 91] on dl "Woocommerce Order ID 226620 Flexport Order ID 127048708 Destination RALEIGH JEN…" at bounding box center [760, 120] width 702 height 157
copy span "RALEIGH JENKINS"
drag, startPoint x: 1057, startPoint y: 161, endPoint x: 1103, endPoint y: 122, distance: 60.5
click at [1057, 161] on dl "Woocommerce Order ID 226620 Flexport Order ID 127048708 Destination RALEIGH JEN…" at bounding box center [760, 120] width 702 height 157
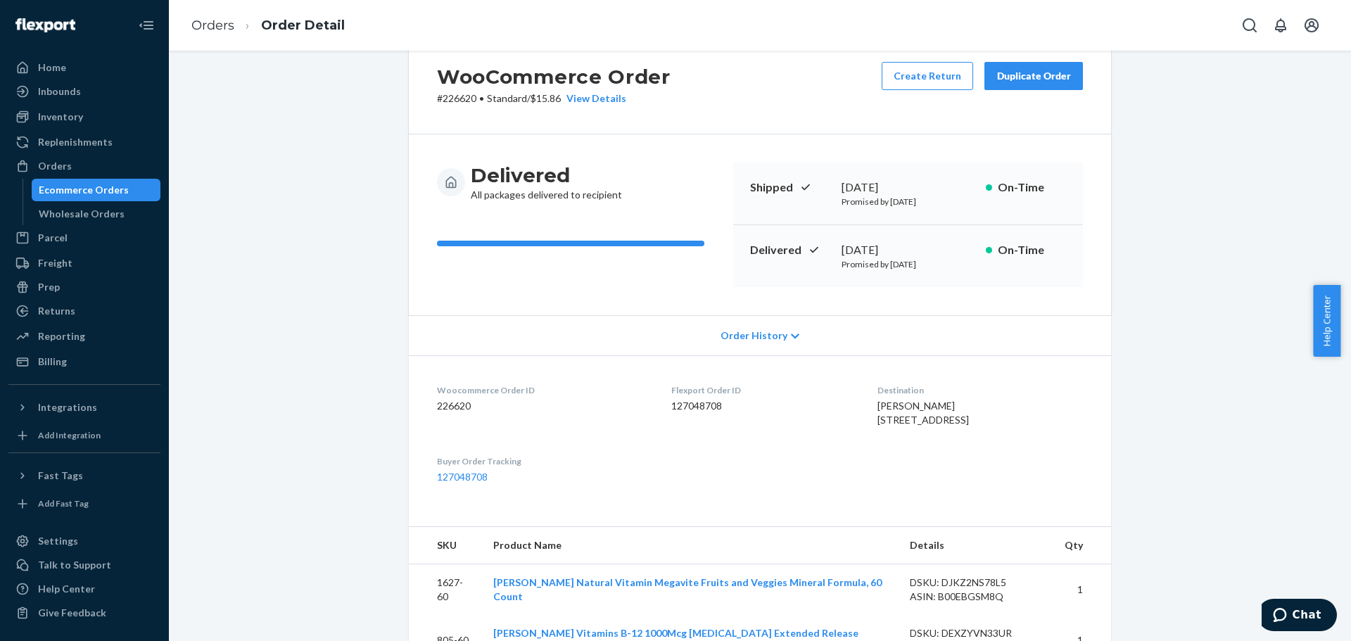
scroll to position [0, 0]
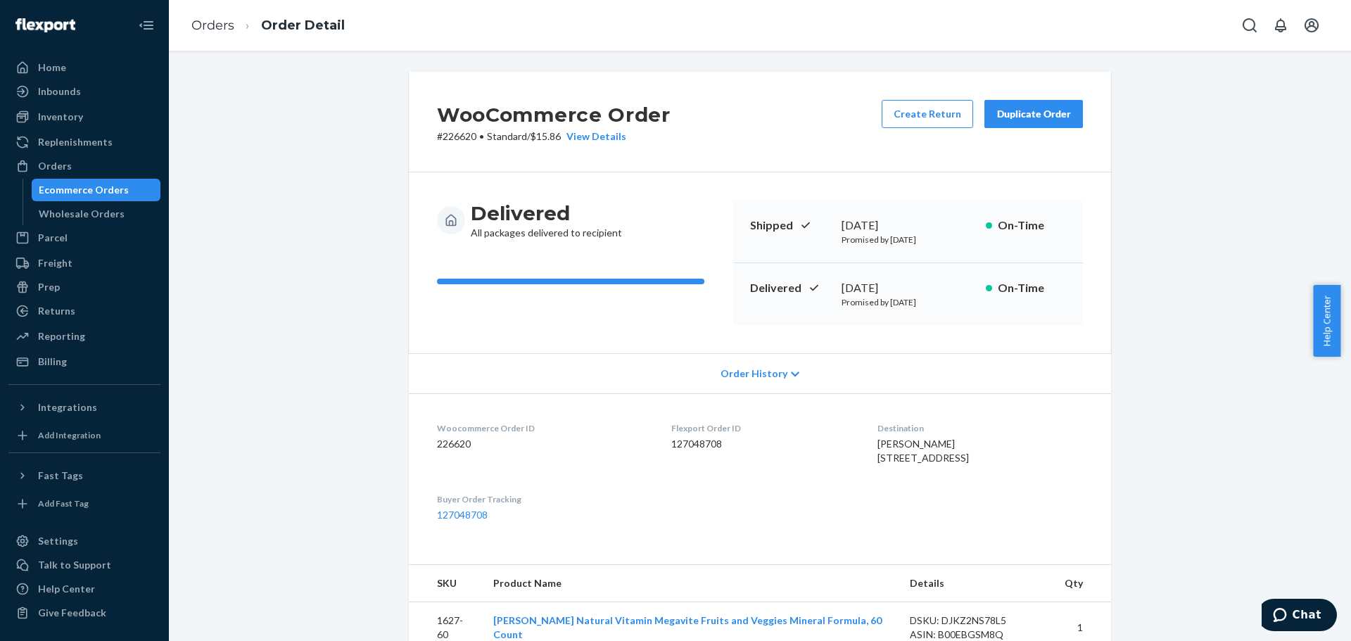
click at [75, 184] on div "Ecommerce Orders" at bounding box center [84, 190] width 90 height 14
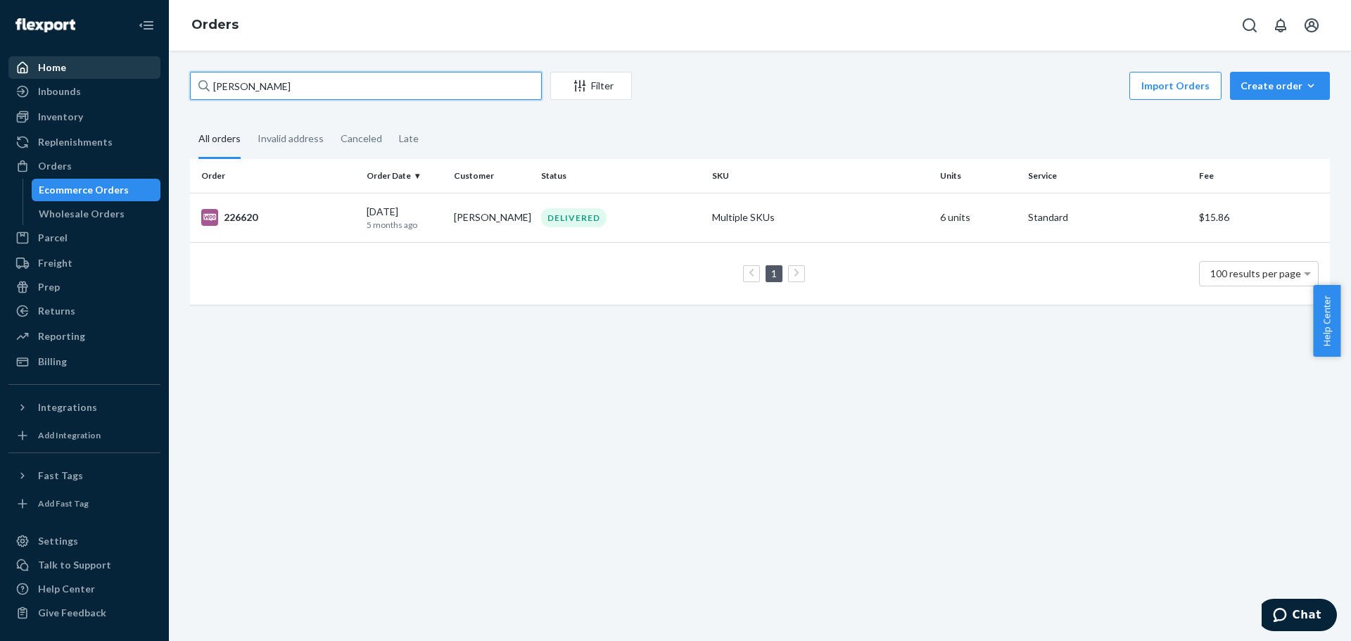
drag, startPoint x: 309, startPoint y: 89, endPoint x: 155, endPoint y: 77, distance: 154.6
click at [155, 77] on div "Home Inbounds Shipping Plans Problems Inventory Products Lot & Expiration Reple…" at bounding box center [675, 320] width 1351 height 641
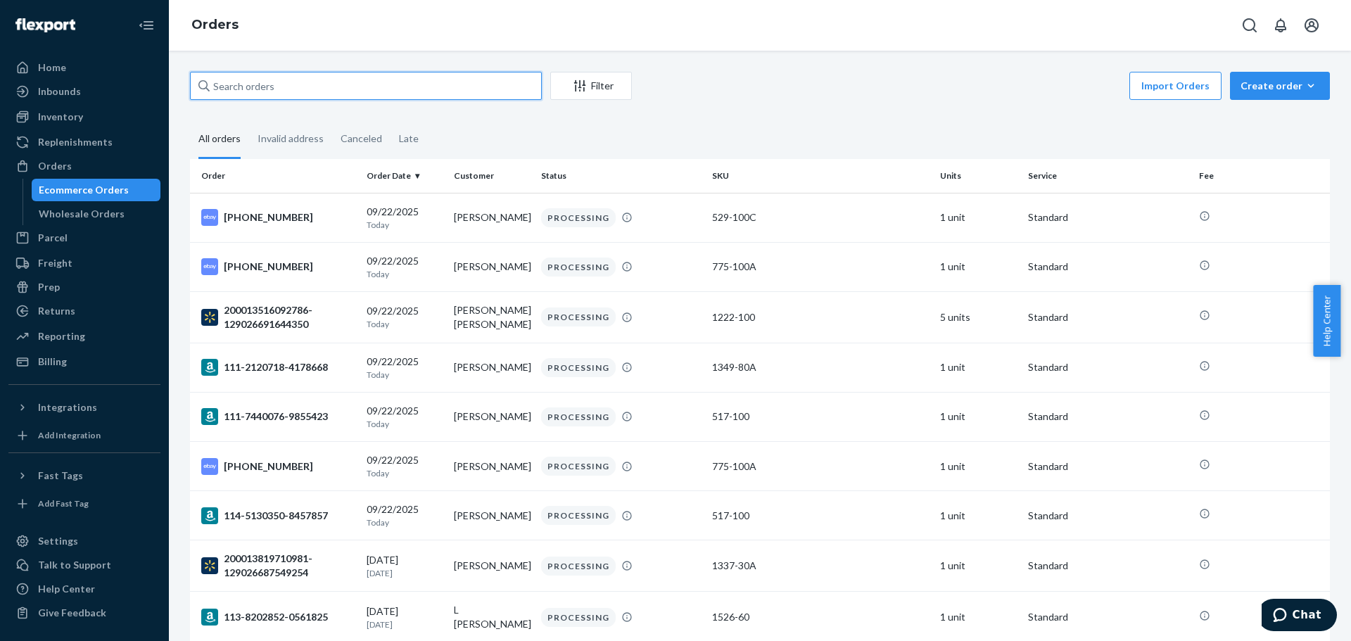
click at [407, 94] on input "text" at bounding box center [366, 86] width 352 height 28
paste input "200013849196307"
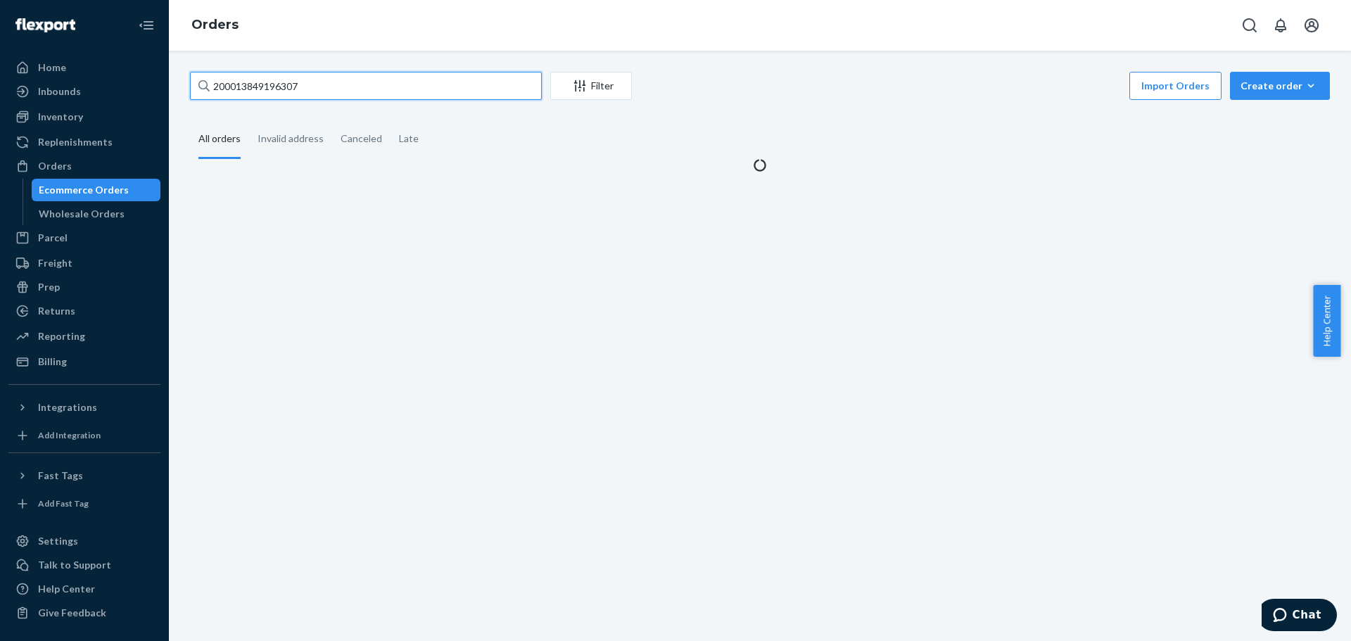
type input "200013849196307"
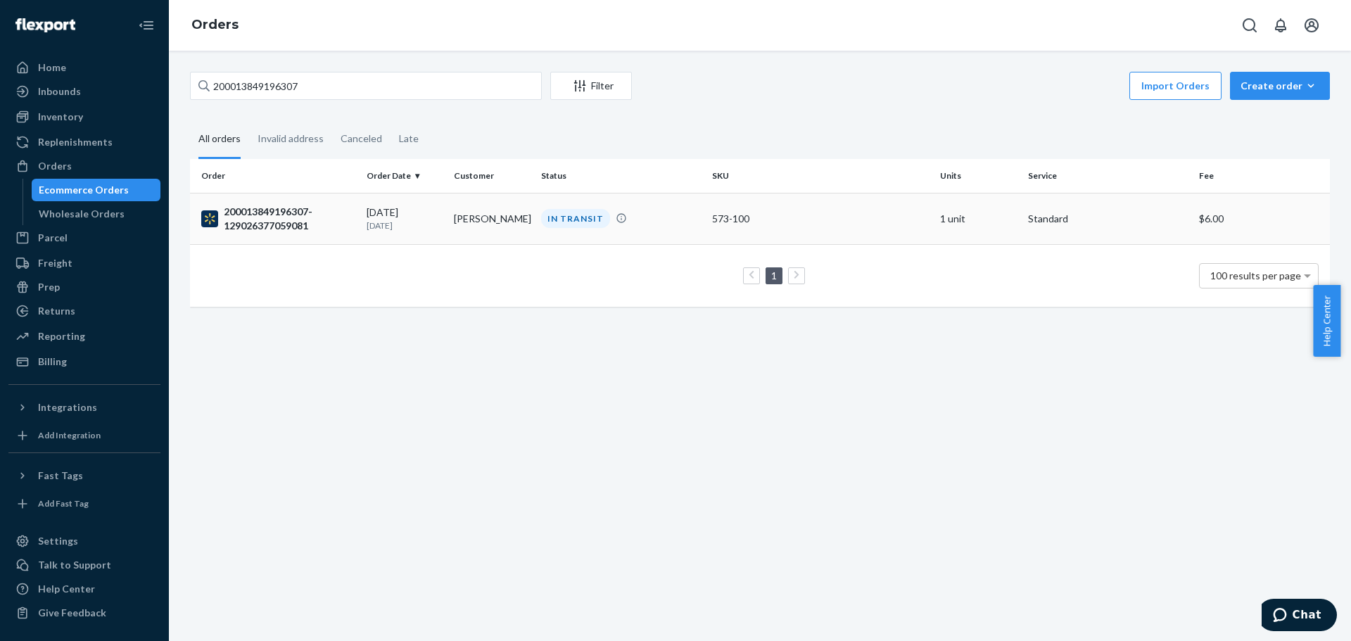
click at [289, 216] on div "200013849196307-129026377059081" at bounding box center [278, 219] width 154 height 28
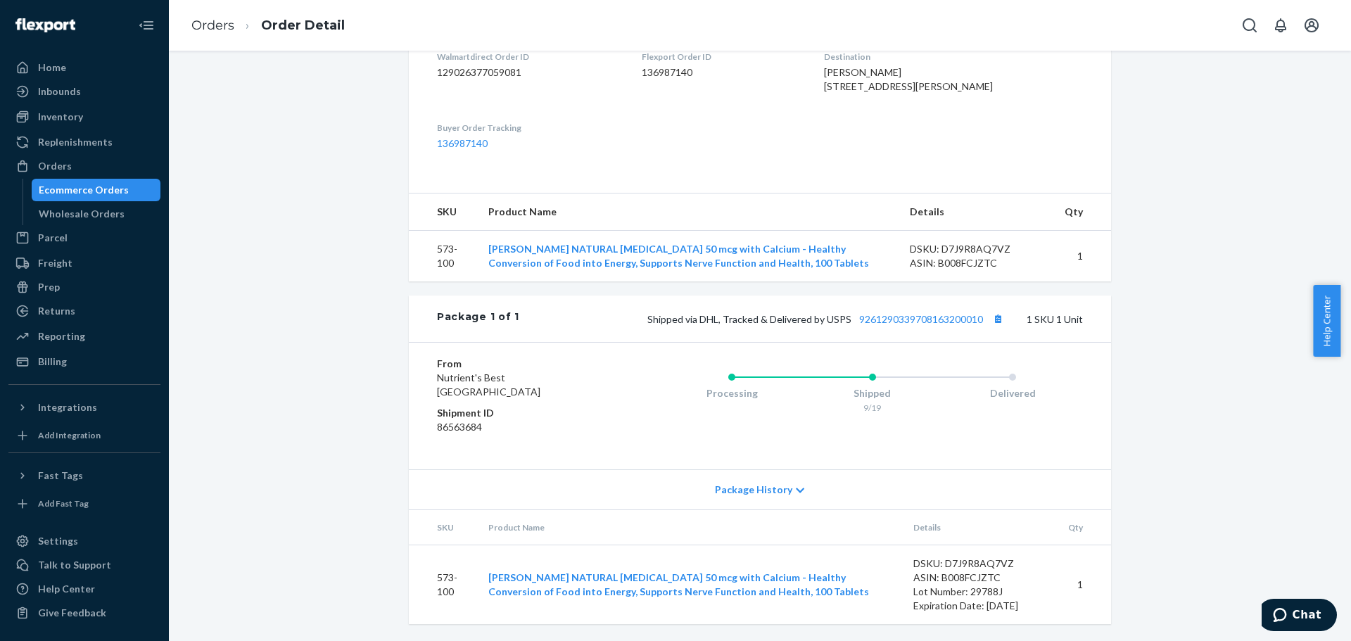
scroll to position [400, 0]
click at [992, 324] on button "Copy tracking number" at bounding box center [998, 319] width 18 height 18
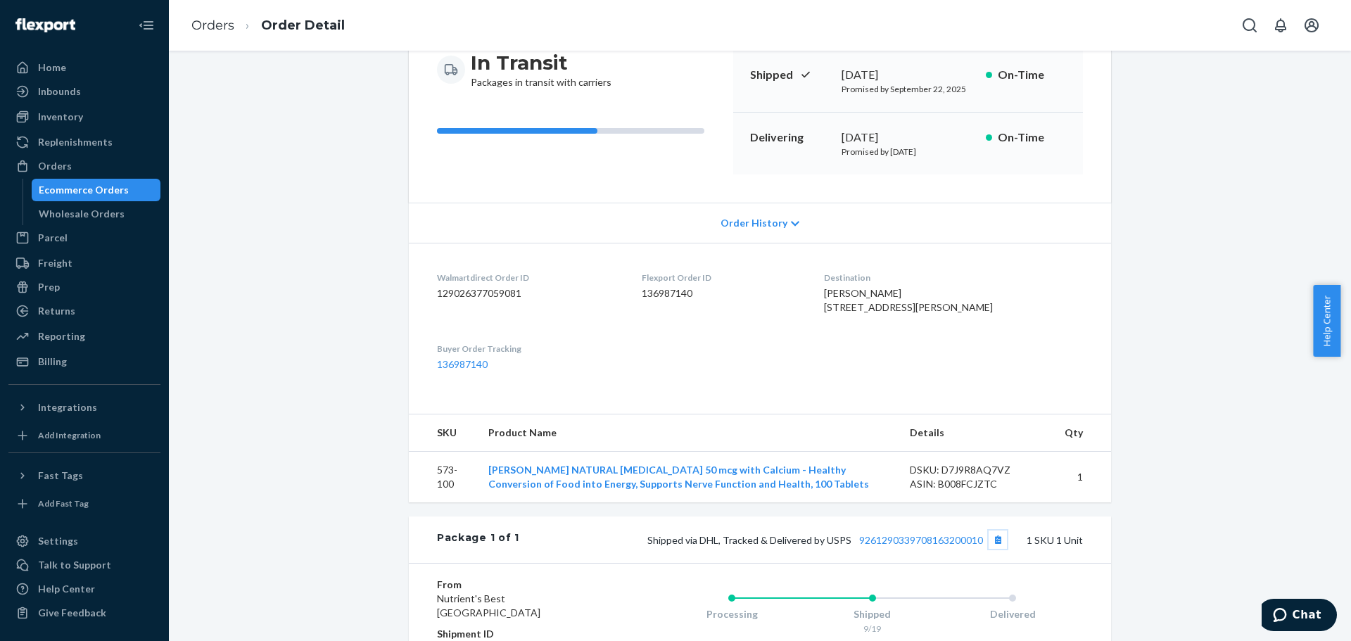
scroll to position [259, 0]
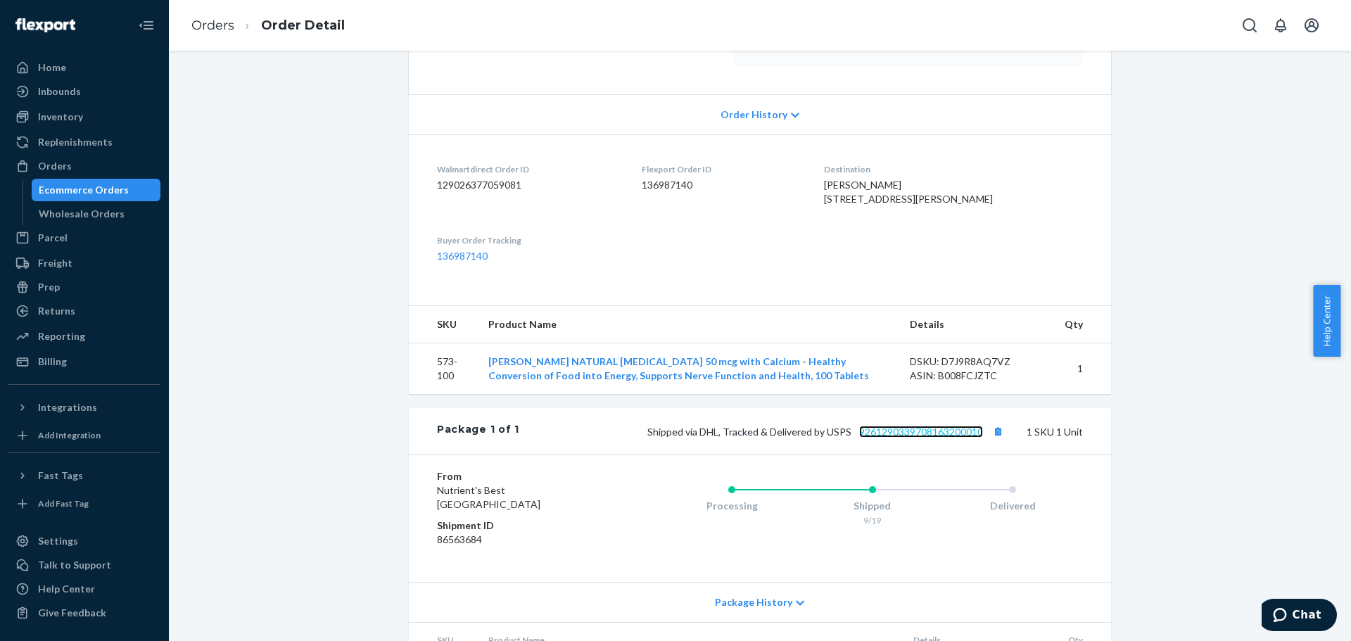
click at [905, 438] on link "9261290339708163200010" at bounding box center [921, 432] width 124 height 12
click at [101, 186] on div "Ecommerce Orders" at bounding box center [84, 190] width 90 height 14
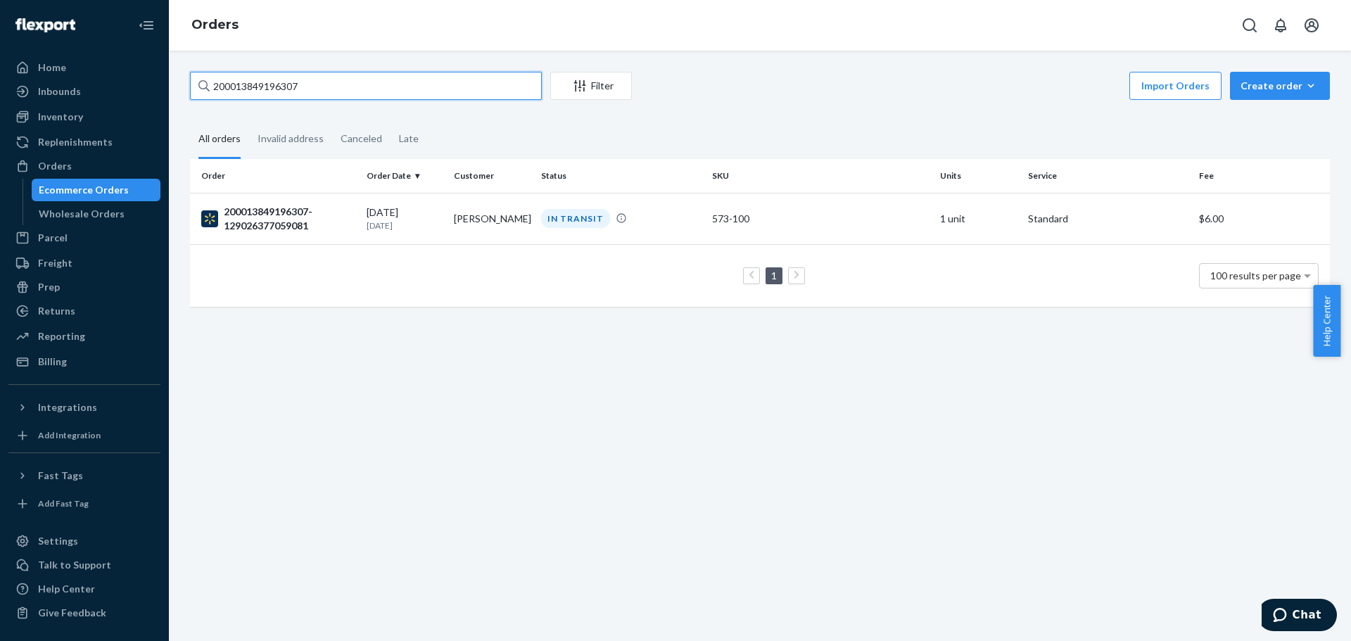
drag, startPoint x: 305, startPoint y: 91, endPoint x: 189, endPoint y: 75, distance: 117.3
click at [189, 75] on div "200013849196307 Filter Import Orders Create order Ecommerce order Removal order…" at bounding box center [759, 196] width 1161 height 249
paste input "591648492"
type input "200013591648492"
click at [246, 216] on div "200013591648492-129025648232828" at bounding box center [278, 219] width 154 height 28
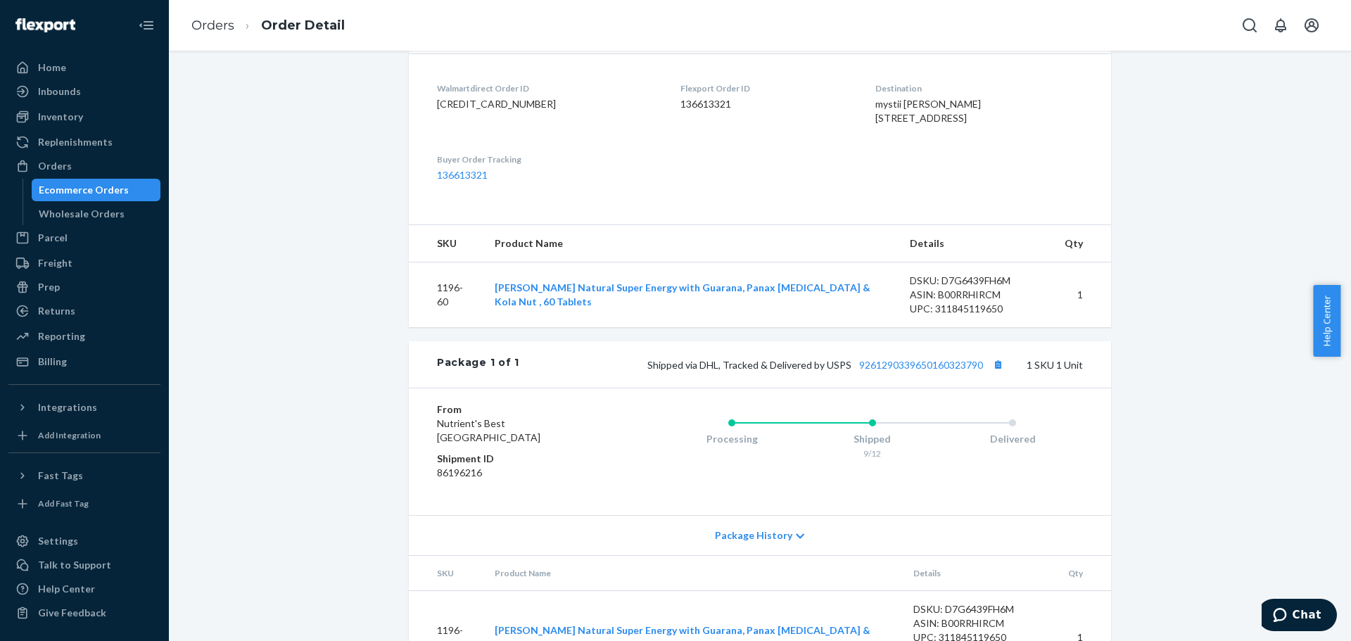
scroll to position [422, 0]
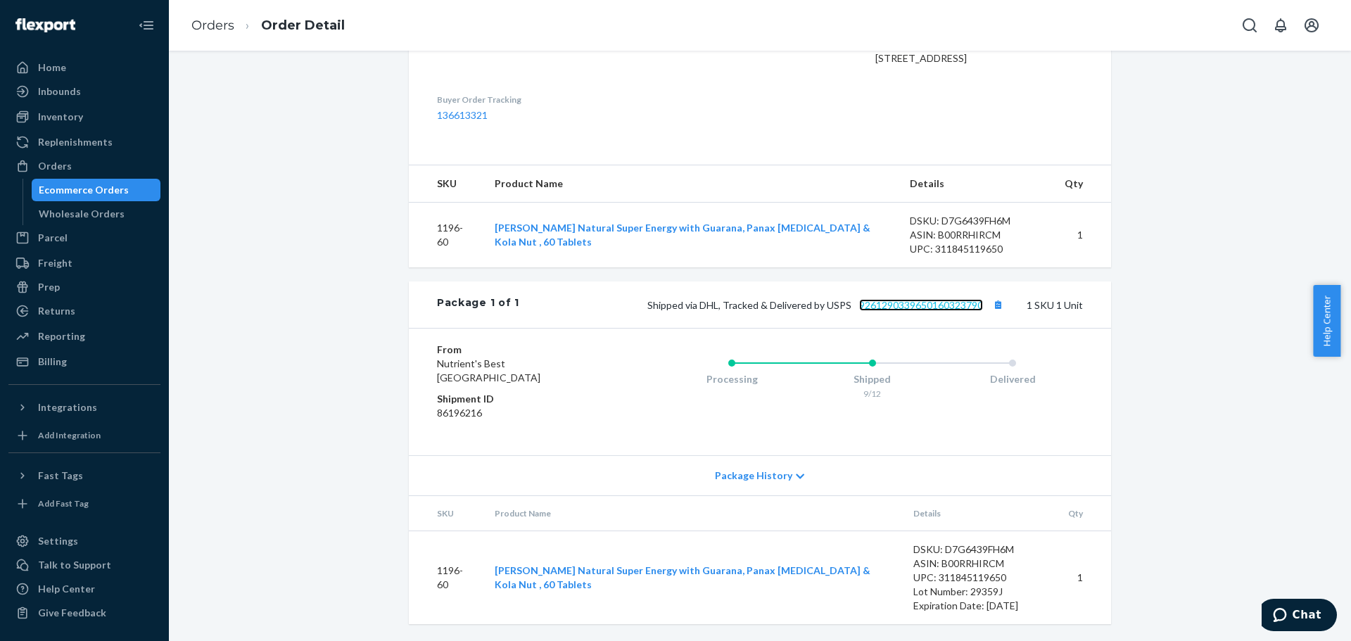
click at [928, 310] on link "9261290339650160323790" at bounding box center [921, 305] width 124 height 12
click at [994, 310] on button "Copy tracking number" at bounding box center [998, 305] width 18 height 18
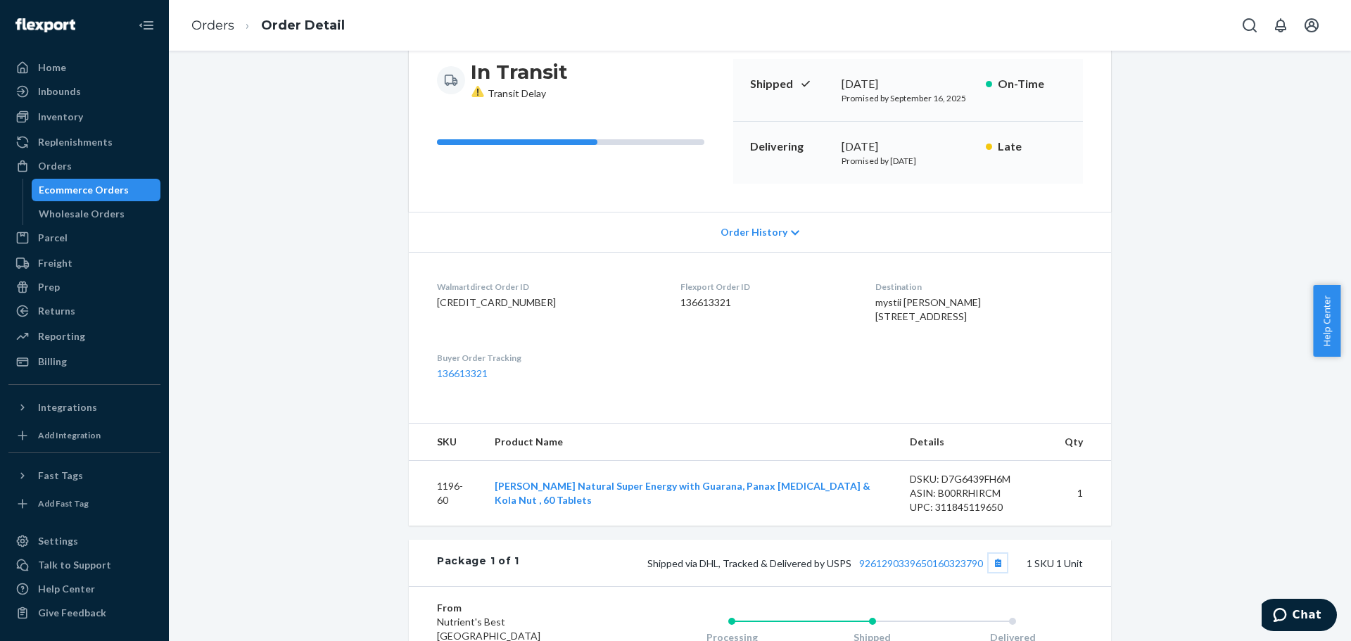
scroll to position [141, 0]
drag, startPoint x: 109, startPoint y: 188, endPoint x: 148, endPoint y: 170, distance: 42.8
click at [109, 188] on div "Ecommerce Orders" at bounding box center [84, 190] width 90 height 14
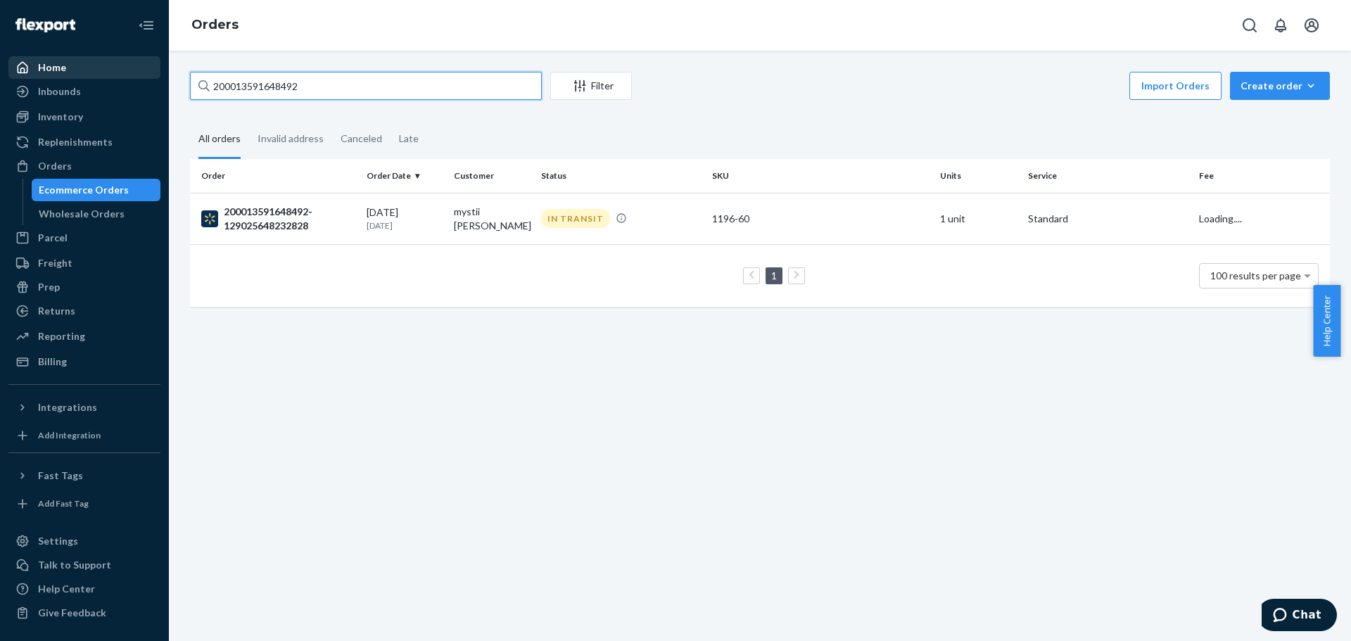
drag, startPoint x: 467, startPoint y: 82, endPoint x: 61, endPoint y: 65, distance: 407.1
click at [61, 65] on div "Home Inbounds Shipping Plans Problems Inventory Products Lot & Expiration Reple…" at bounding box center [675, 320] width 1351 height 641
paste input "451635560"
type input "200013451635560"
click at [308, 216] on div "200013451635560-129025232258854" at bounding box center [278, 219] width 154 height 28
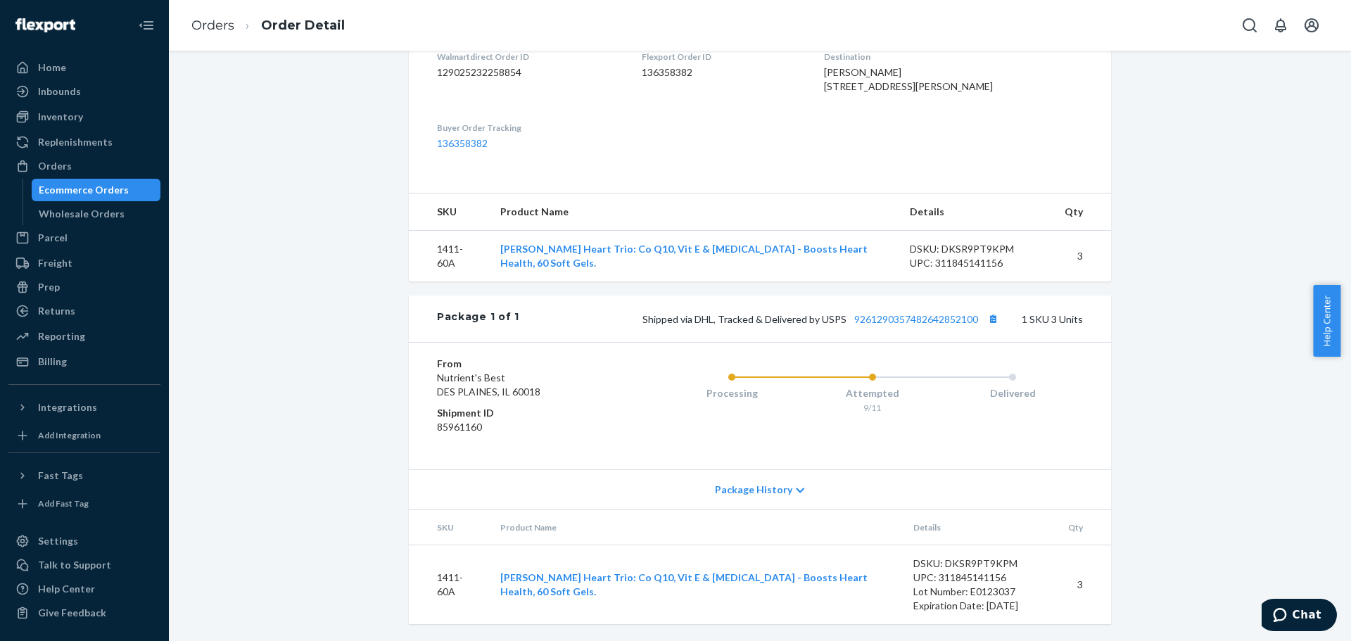
scroll to position [448, 0]
click at [949, 319] on link "9261290357482642852100" at bounding box center [916, 319] width 124 height 12
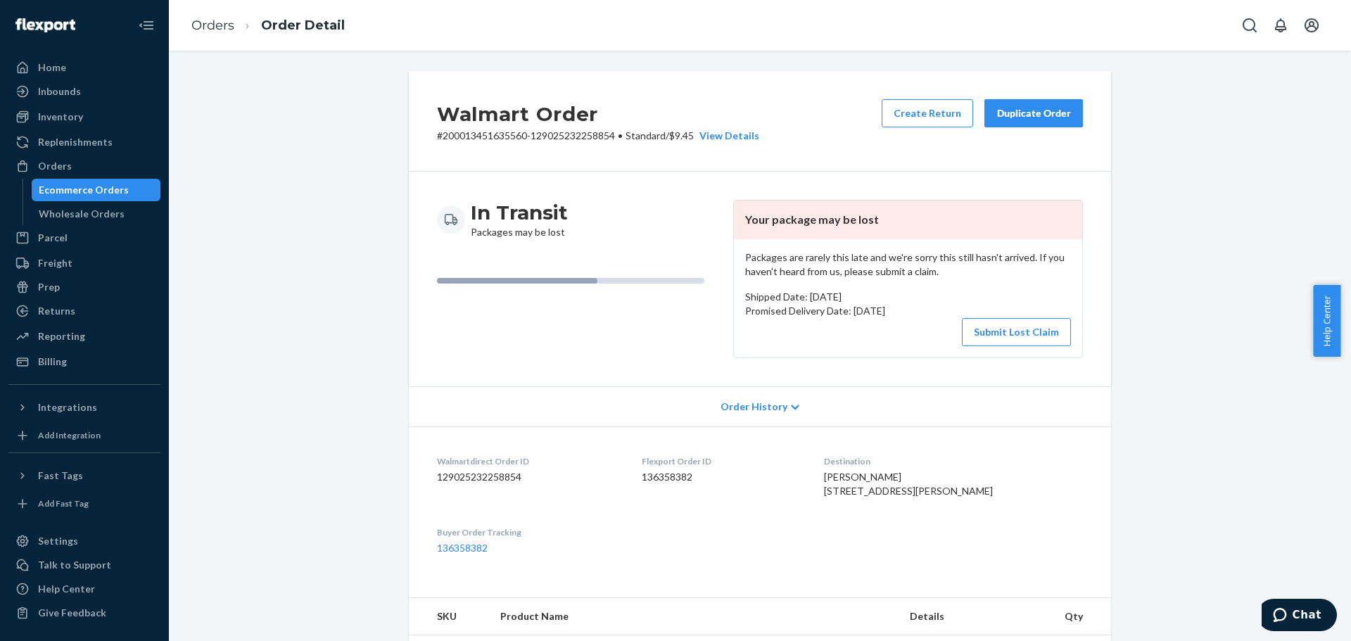
scroll to position [0, 0]
drag, startPoint x: 93, startPoint y: 196, endPoint x: 422, endPoint y: 69, distance: 352.2
click at [93, 196] on div "Ecommerce Orders" at bounding box center [84, 190] width 90 height 14
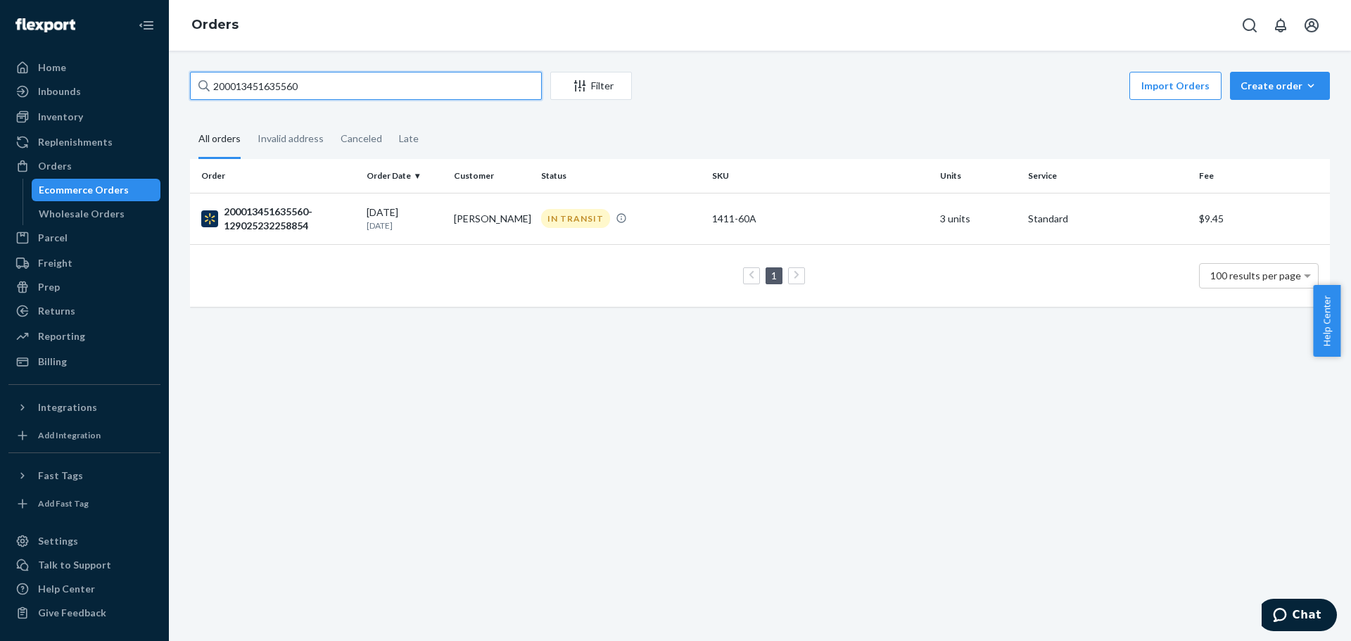
drag, startPoint x: 400, startPoint y: 91, endPoint x: 164, endPoint y: 67, distance: 237.0
click at [164, 67] on div "Home Inbounds Shipping Plans Problems Inventory Products Lot & Expiration Reple…" at bounding box center [675, 320] width 1351 height 641
paste input "111-0820164-0457834"
type input "111-0820164-0457834"
click at [283, 217] on div "111-0820164-0457834" at bounding box center [278, 217] width 154 height 17
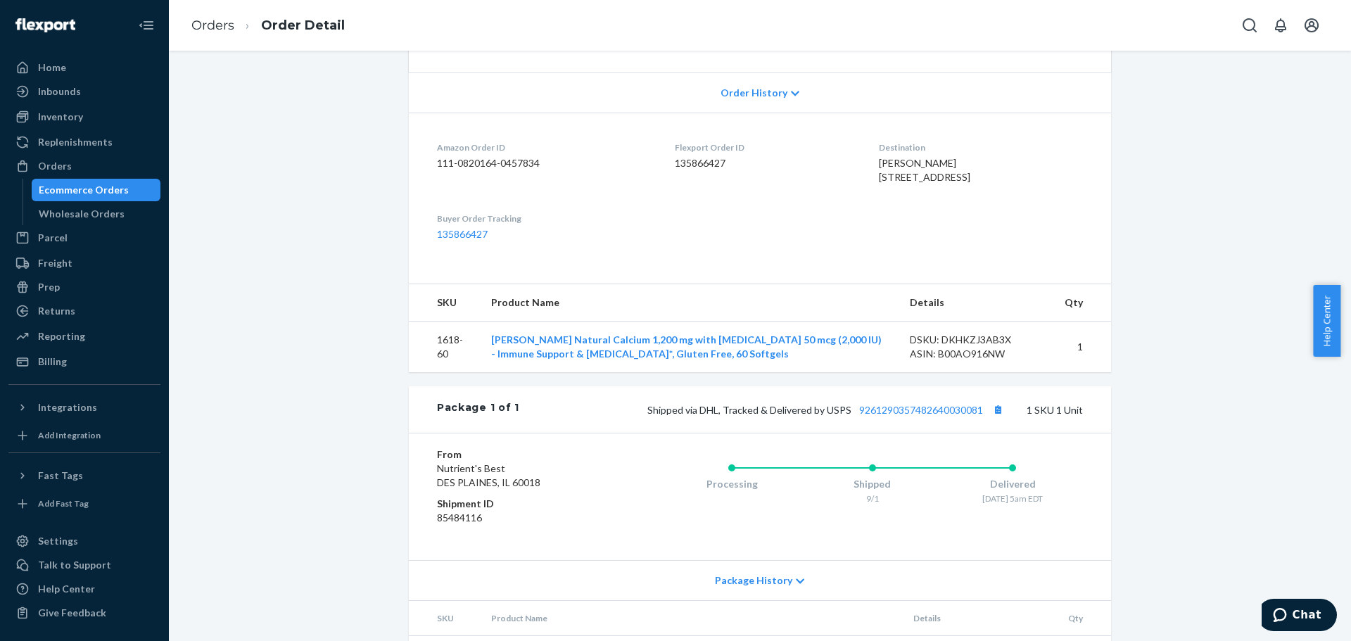
scroll to position [281, 0]
click at [959, 415] on link "9261290357482640030081" at bounding box center [921, 409] width 124 height 12
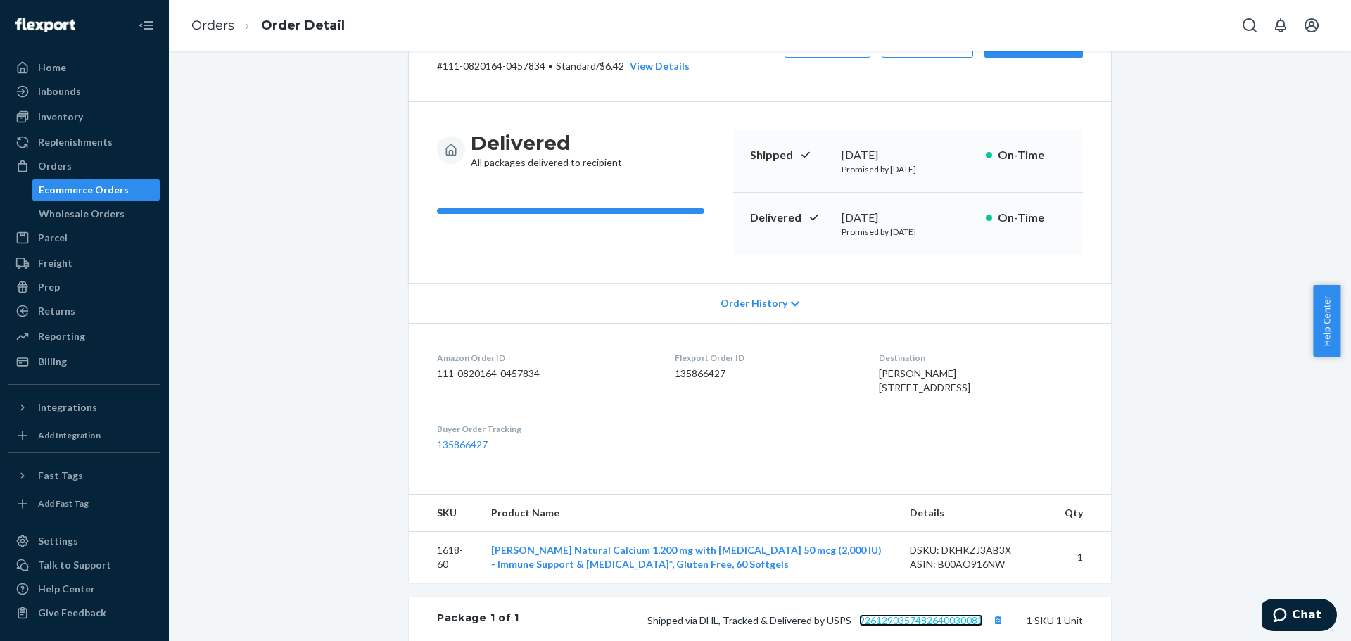
scroll to position [0, 0]
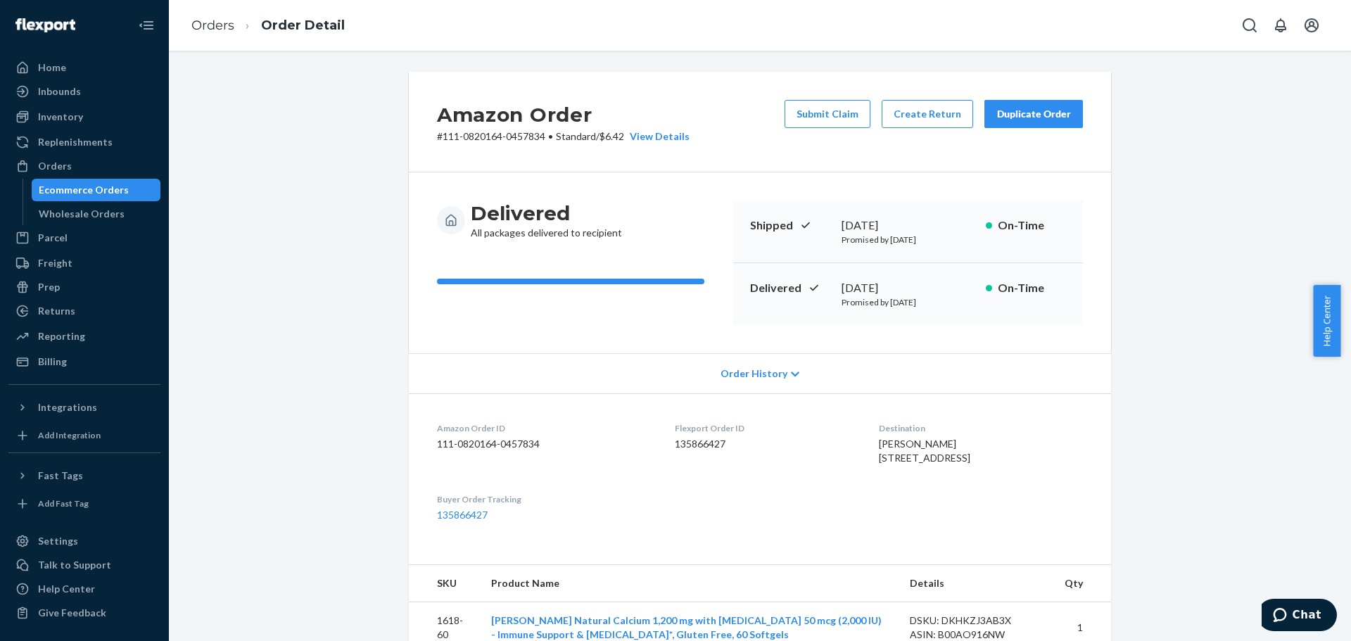
click at [86, 192] on div "Ecommerce Orders" at bounding box center [84, 190] width 90 height 14
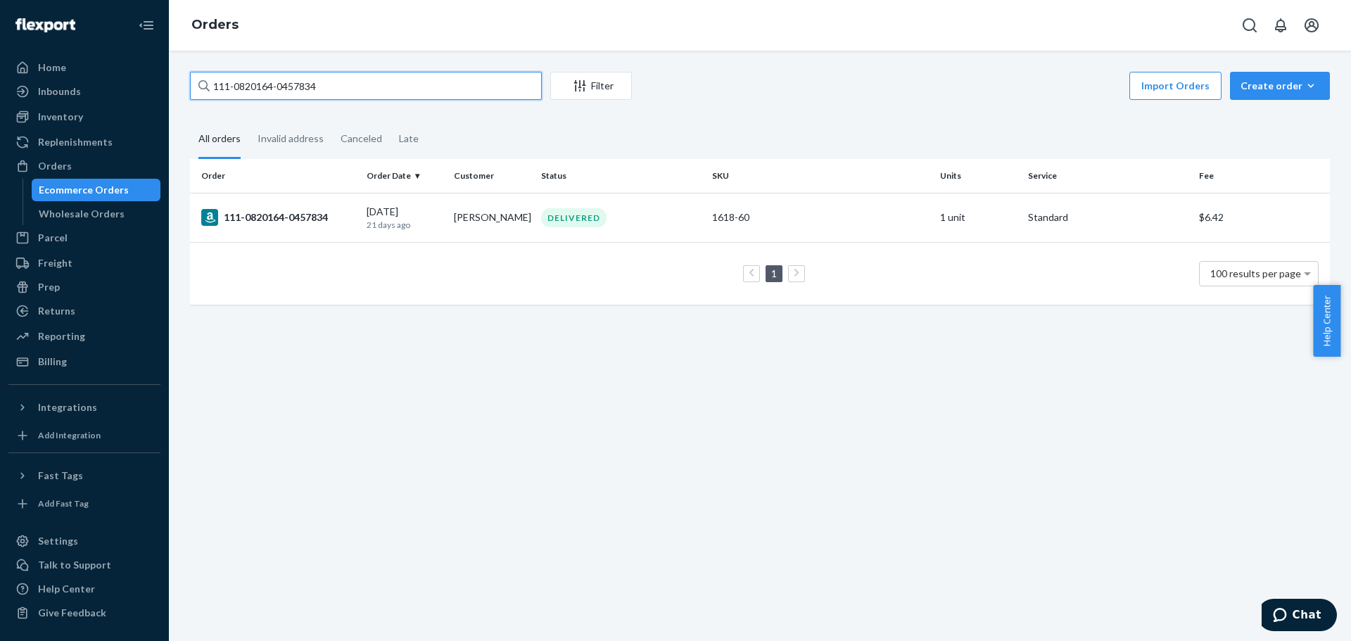
drag, startPoint x: 363, startPoint y: 90, endPoint x: 169, endPoint y: 86, distance: 194.3
click at [169, 86] on div "111-0820164-0457834 Filter Import Orders Create order Ecommerce order Removal o…" at bounding box center [760, 346] width 1182 height 590
click at [239, 223] on div "111-0820164-0457834" at bounding box center [278, 217] width 154 height 17
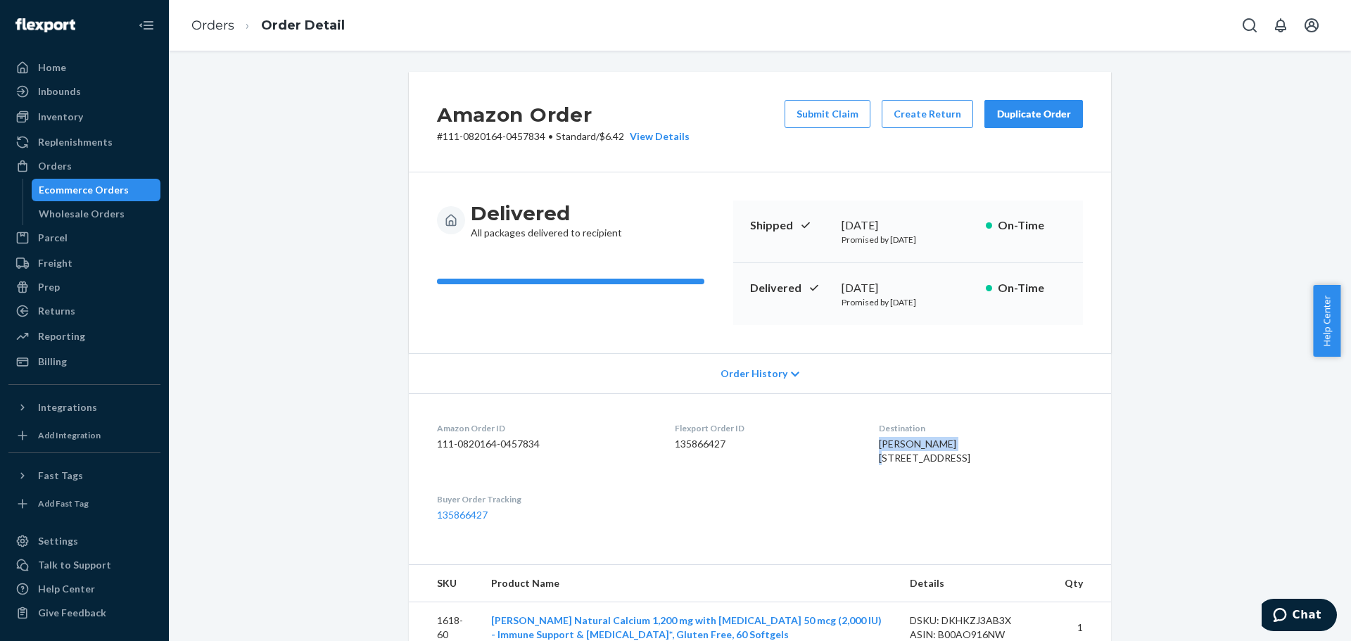
drag, startPoint x: 824, startPoint y: 435, endPoint x: 839, endPoint y: 450, distance: 20.9
click at [879, 450] on div "efren fernandez 1038 Country Club Way S Saint Petersburg, FL 33705-4645 US" at bounding box center [981, 451] width 204 height 28
copy span "efren fernandez"
drag, startPoint x: 957, startPoint y: 457, endPoint x: 833, endPoint y: 457, distance: 124.6
click at [833, 457] on dl "Amazon Order ID 111-0820164-0457834 Flexport Order ID 135866427 Destination efr…" at bounding box center [760, 471] width 702 height 157
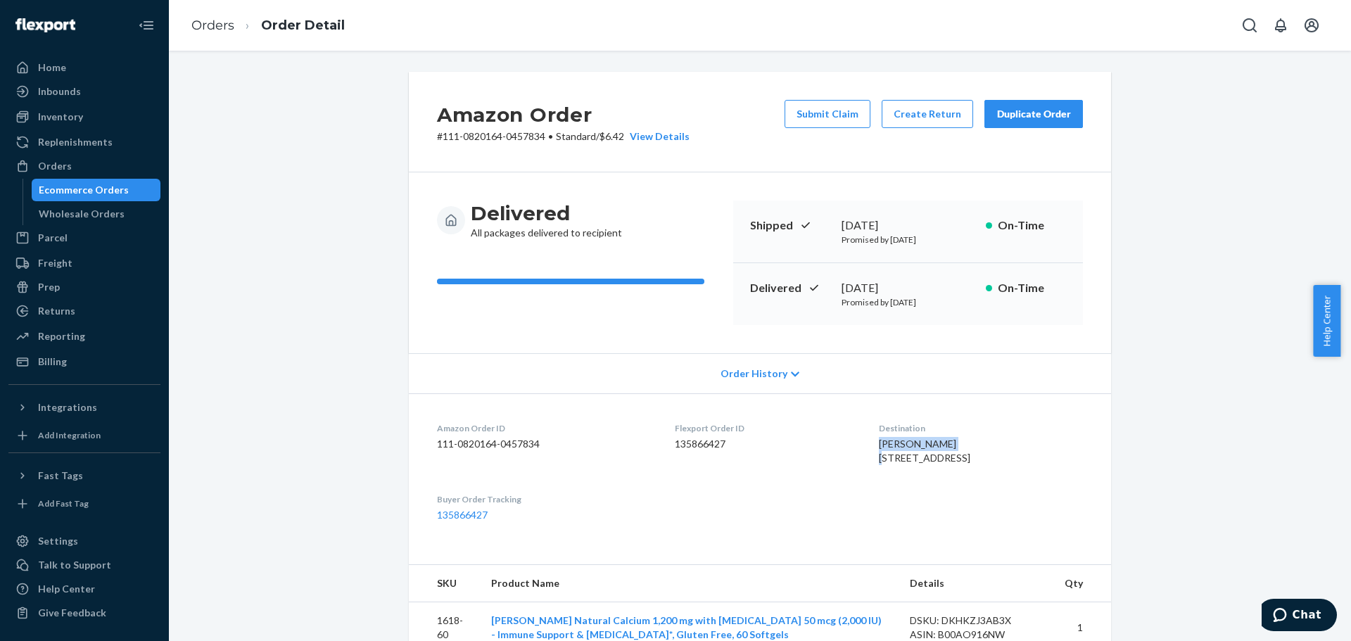
copy span "1038 Country Club Way S"
drag, startPoint x: 910, startPoint y: 475, endPoint x: 833, endPoint y: 477, distance: 76.7
click at [833, 477] on dl "Amazon Order ID 111-0820164-0457834 Flexport Order ID 135866427 Destination efr…" at bounding box center [760, 471] width 702 height 157
copy span "Saint Petersburg"
drag, startPoint x: 927, startPoint y: 476, endPoint x: 986, endPoint y: 473, distance: 59.2
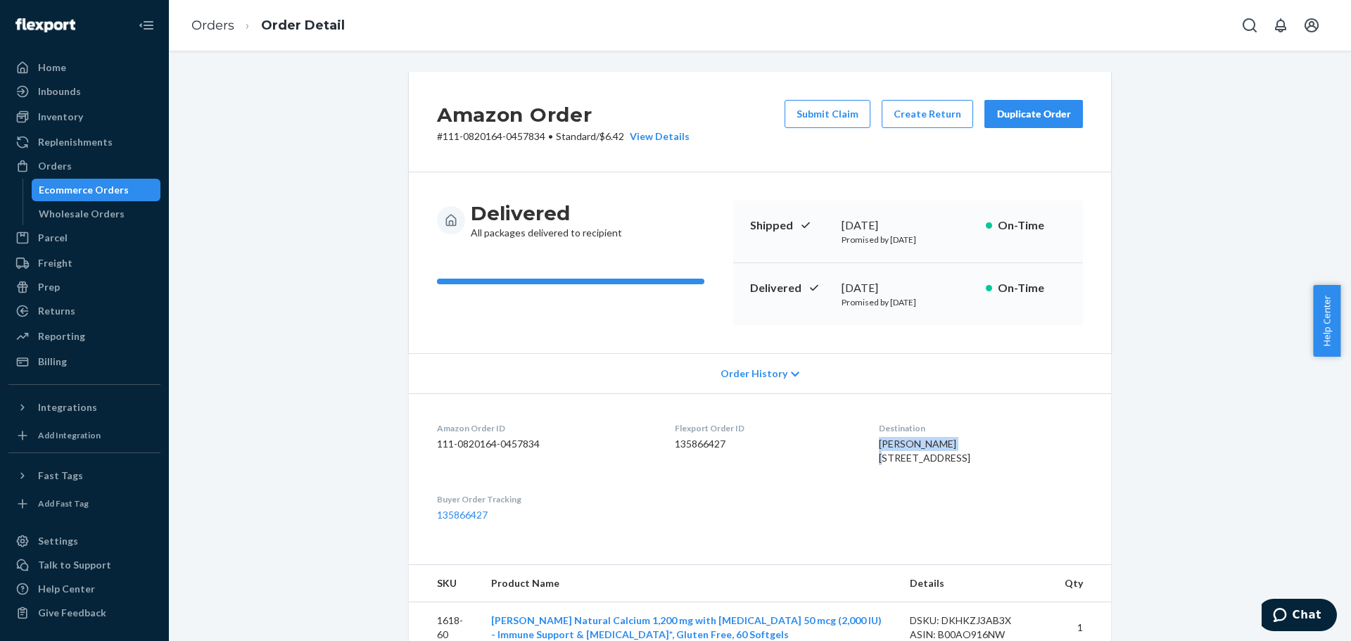
click at [986, 465] on div "efren fernandez 1038 Country Club Way S Saint Petersburg, FL 33705-4645 US" at bounding box center [981, 451] width 204 height 28
copy span "33705-4645"
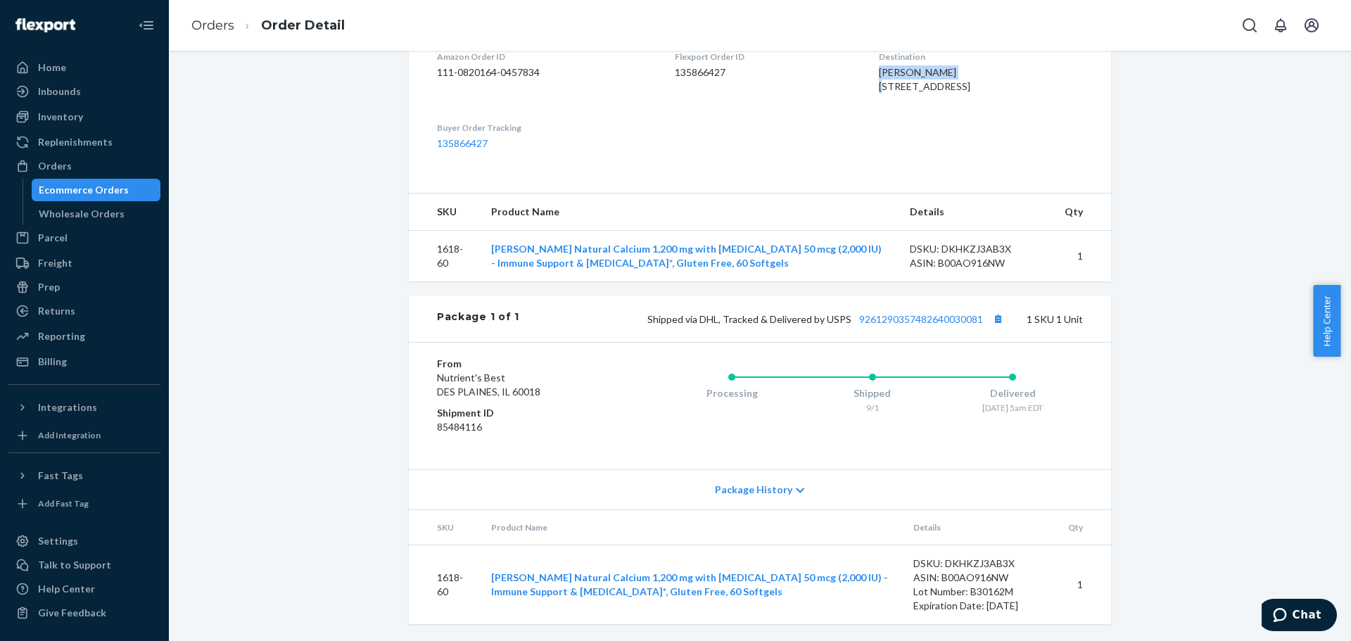
scroll to position [400, 0]
click at [99, 193] on div "Ecommerce Orders" at bounding box center [84, 190] width 90 height 14
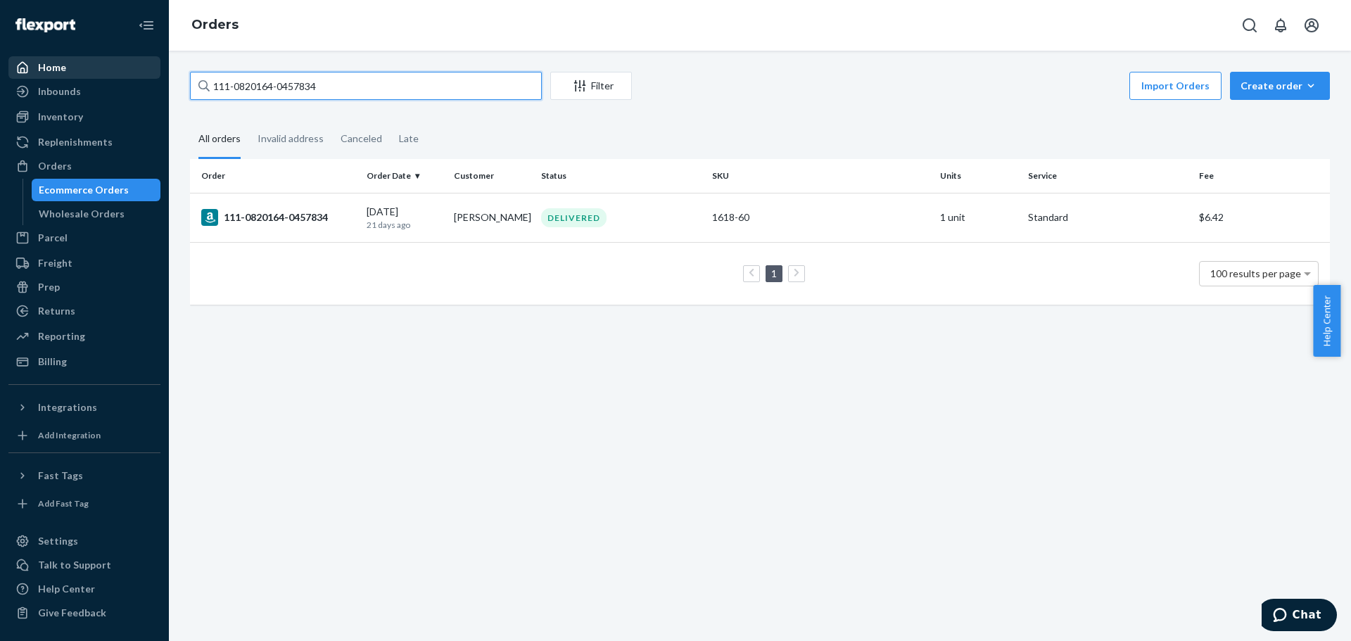
drag, startPoint x: 403, startPoint y: 87, endPoint x: 101, endPoint y: 69, distance: 301.8
click at [101, 69] on div "Home Inbounds Shipping Plans Problems Inventory Products Lot & Expiration Reple…" at bounding box center [675, 320] width 1351 height 641
paste input "2-6105099-5984225"
type input "112-6105099-5984225"
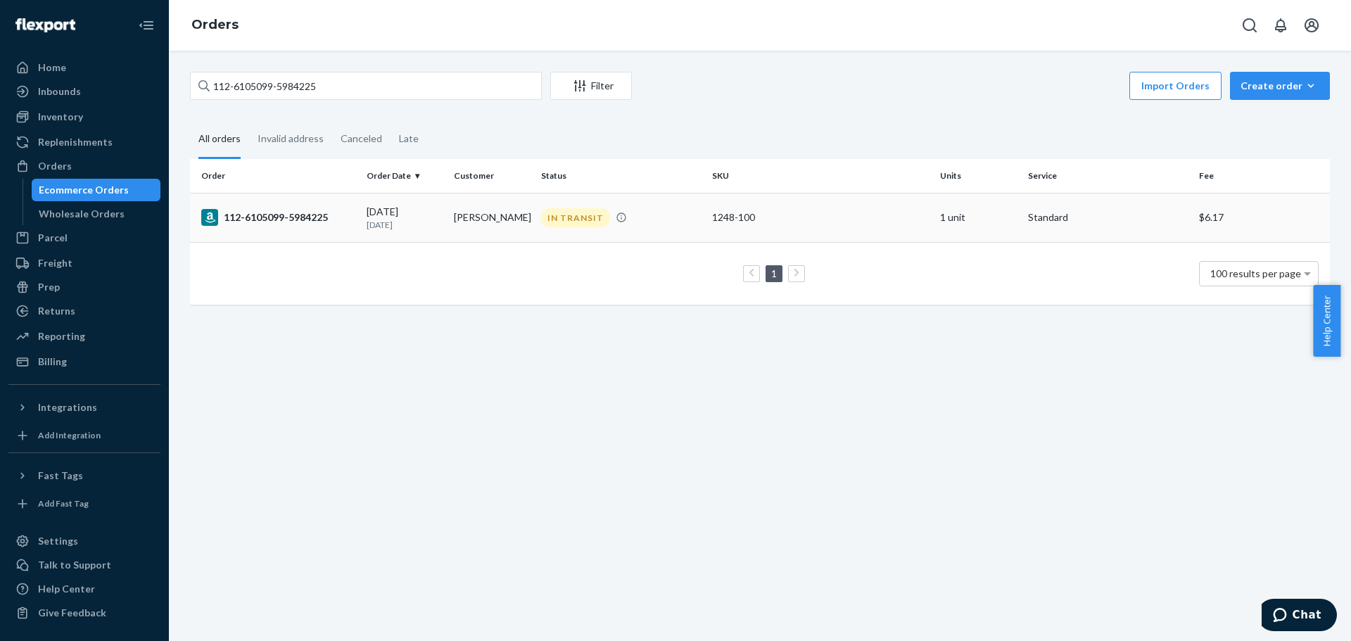
click at [255, 213] on div "112-6105099-5984225" at bounding box center [278, 217] width 154 height 17
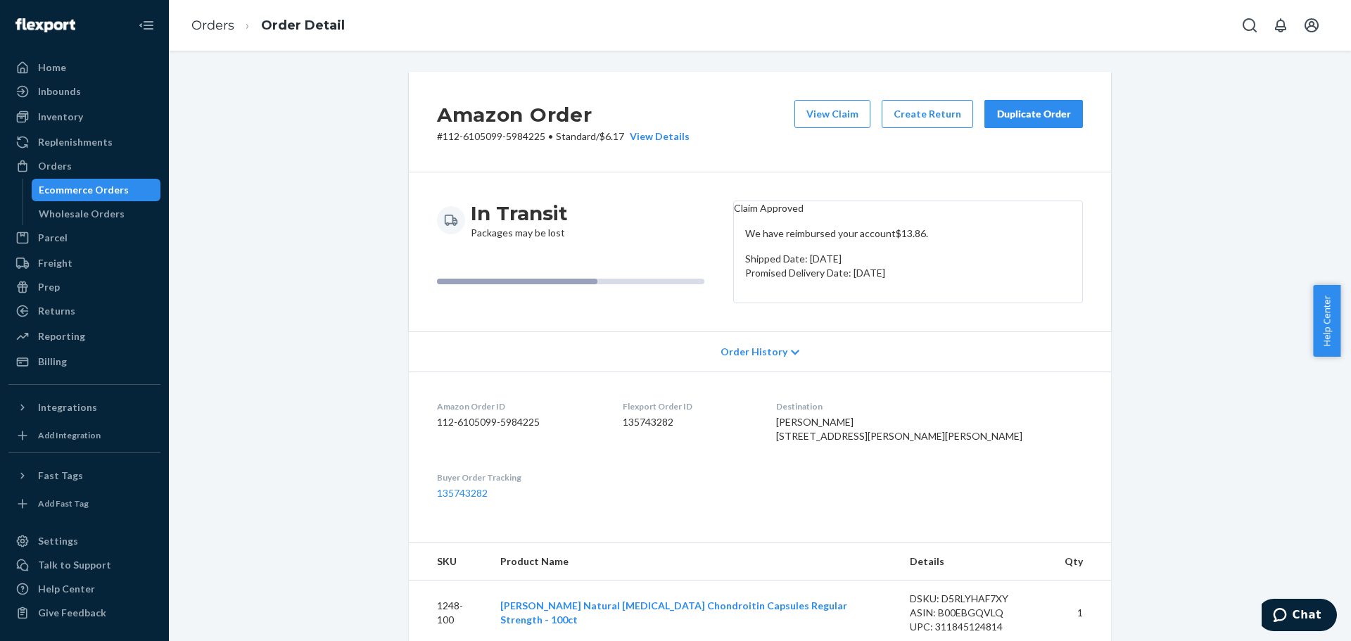
click at [111, 189] on div "Ecommerce Orders" at bounding box center [84, 190] width 90 height 14
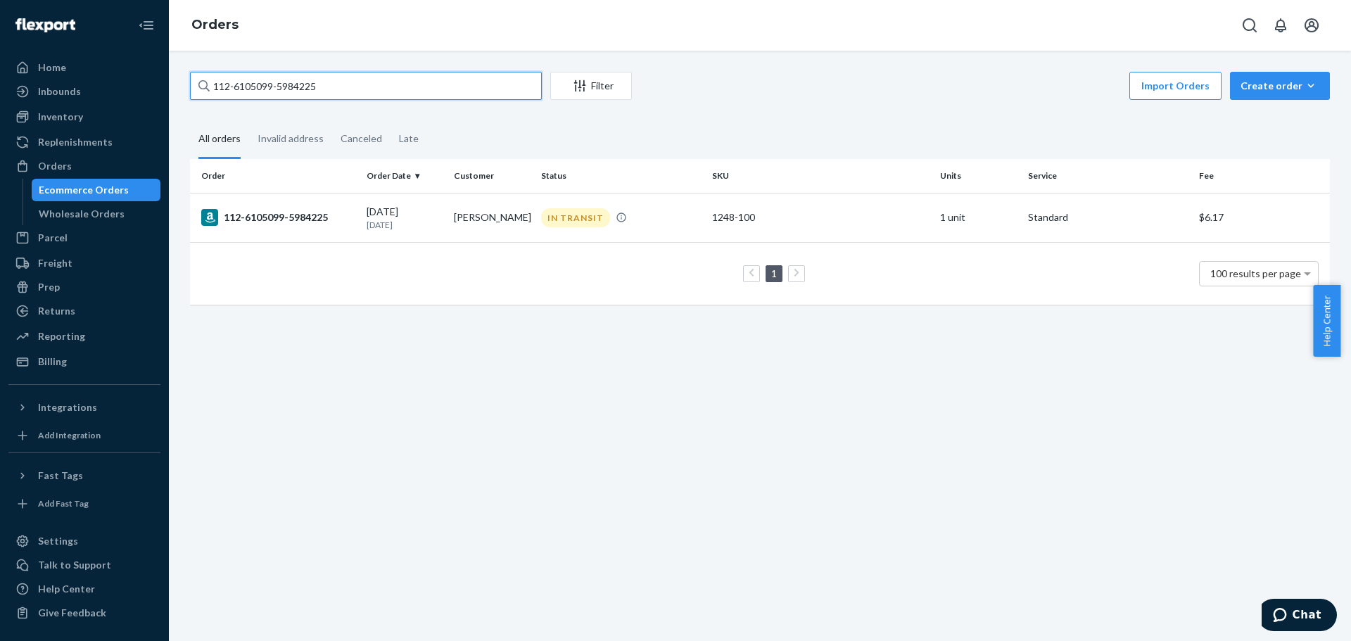
drag, startPoint x: 410, startPoint y: 82, endPoint x: 205, endPoint y: 100, distance: 204.9
click at [205, 100] on div "112-6105099-5984225 Filter Import Orders Create order Ecommerce order Removal o…" at bounding box center [760, 88] width 1140 height 32
click at [287, 219] on div "112-6105099-5984225" at bounding box center [278, 217] width 154 height 17
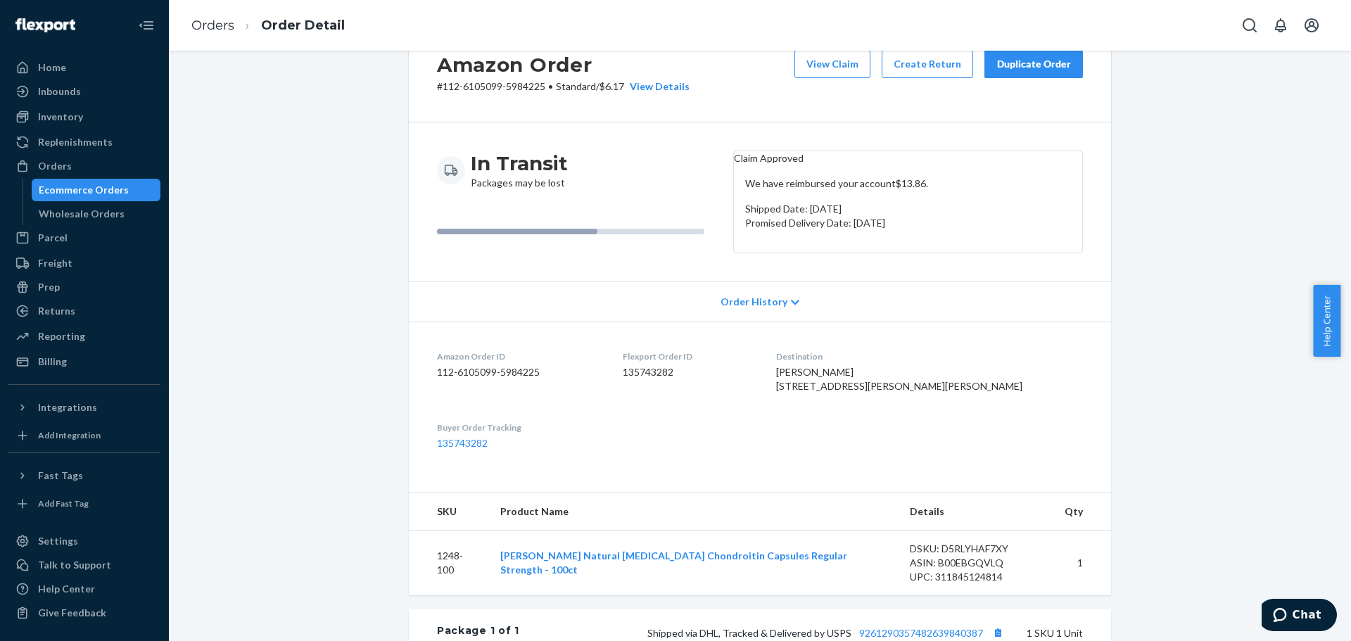
scroll to position [352, 0]
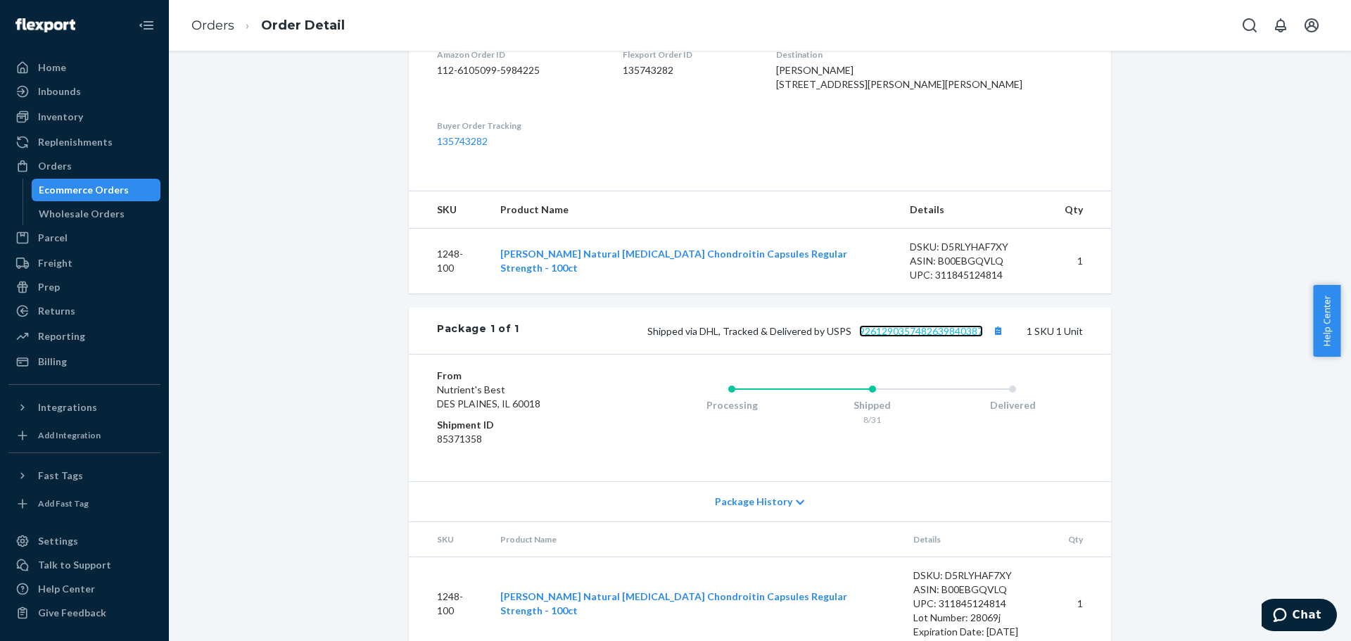
click at [950, 337] on link "9261290357482639840387" at bounding box center [921, 331] width 124 height 12
click at [992, 340] on button "Copy tracking number" at bounding box center [998, 331] width 18 height 18
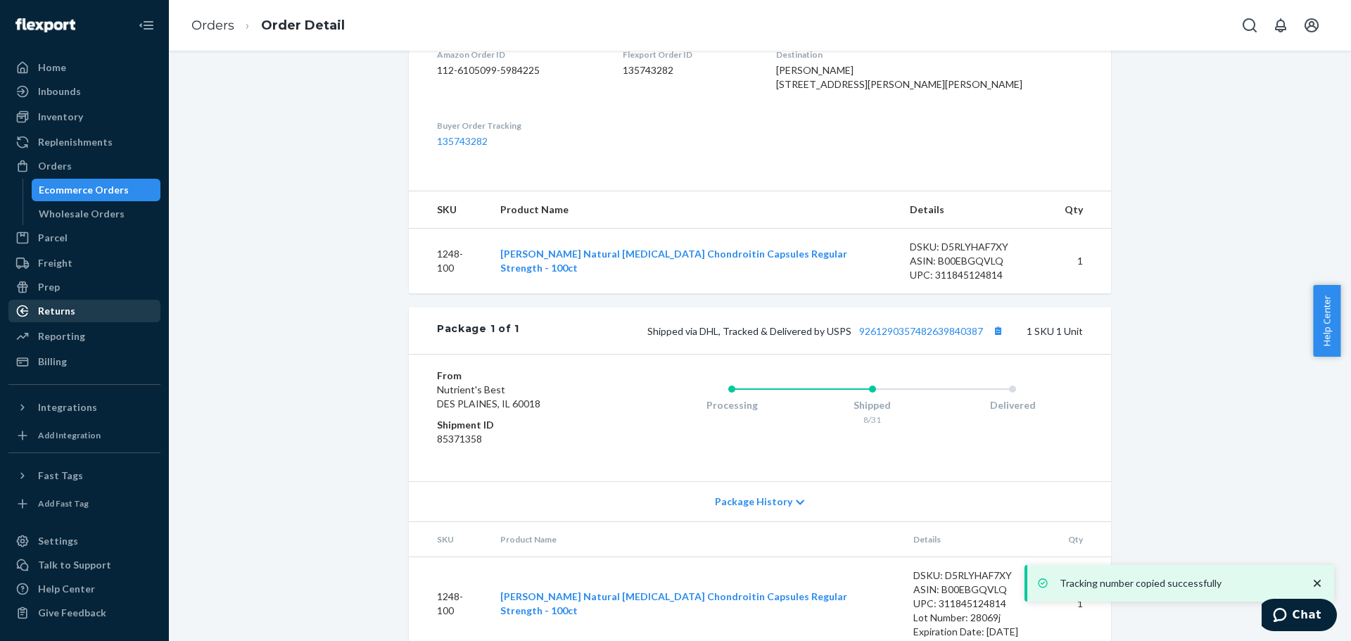
click at [65, 314] on div "Returns" at bounding box center [56, 311] width 37 height 14
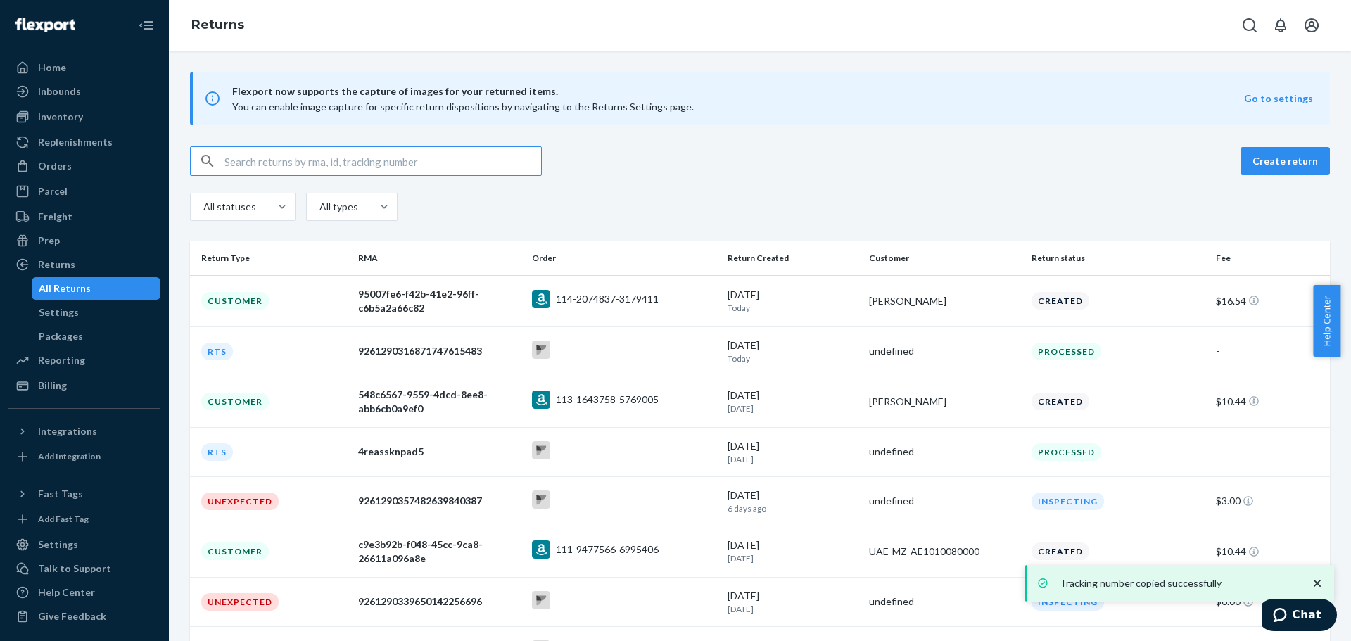
click at [448, 153] on input "text" at bounding box center [382, 161] width 317 height 28
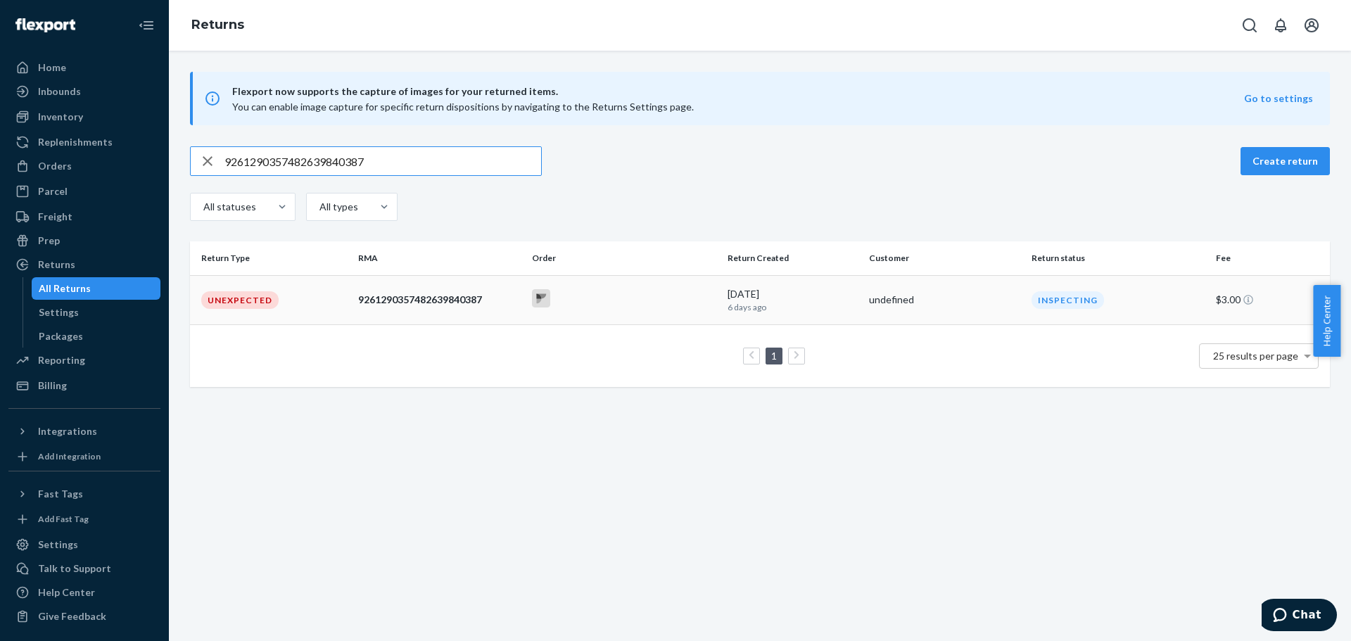
type input "9261290357482639840387"
click at [257, 297] on div "Unexpected" at bounding box center [239, 300] width 77 height 18
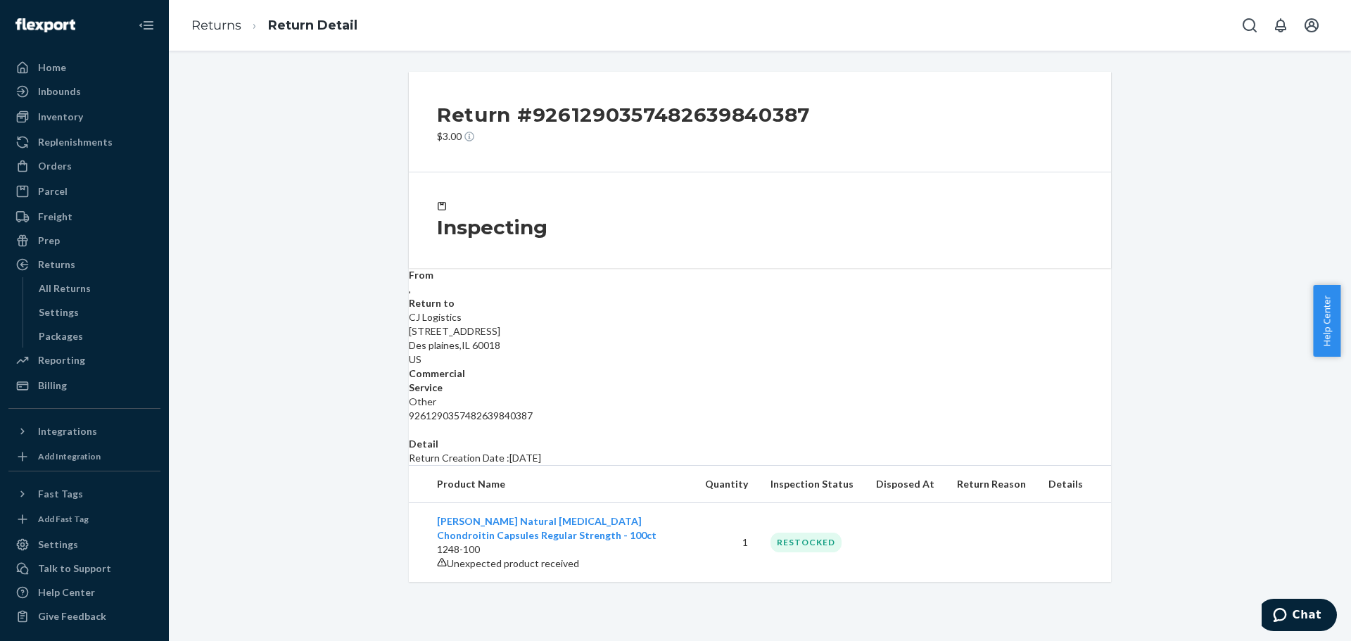
scroll to position [19, 0]
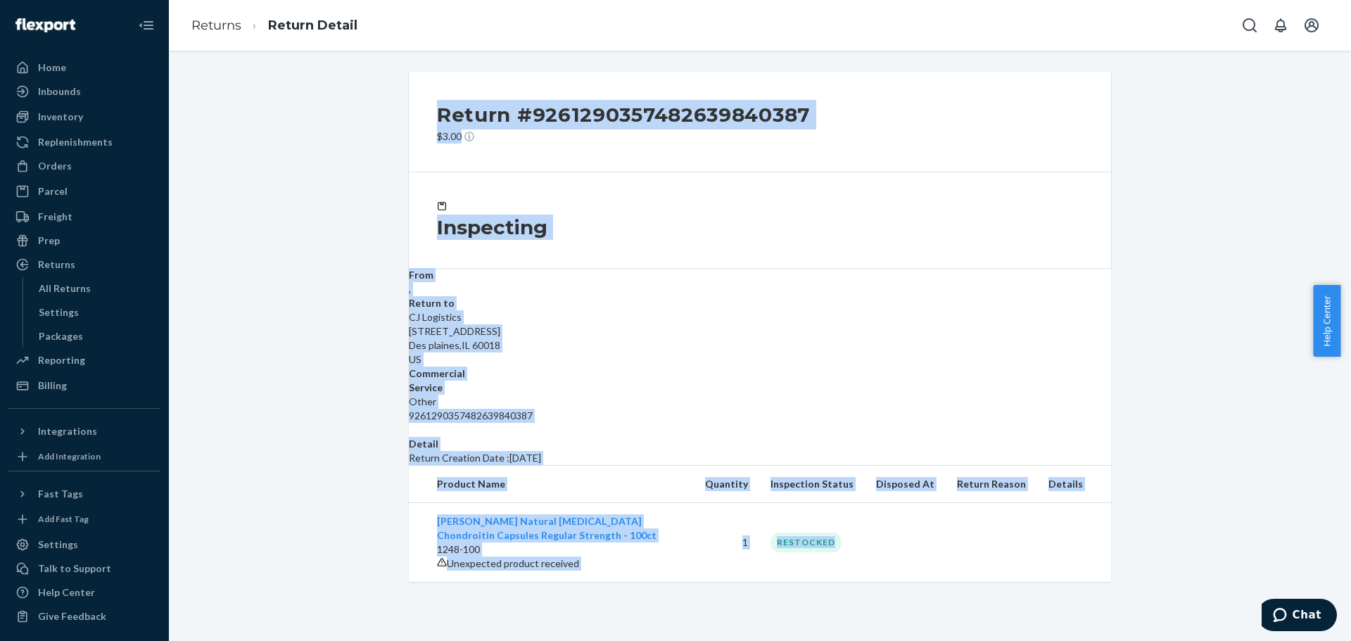
drag, startPoint x: 422, startPoint y: 93, endPoint x: 1075, endPoint y: 581, distance: 815.5
click at [1075, 581] on div "Return #9261290357482639840387 $3.00 Inspecting From , Return to CJ Logistics 5…" at bounding box center [760, 327] width 702 height 510
click at [958, 201] on div "Inspecting" at bounding box center [760, 220] width 646 height 39
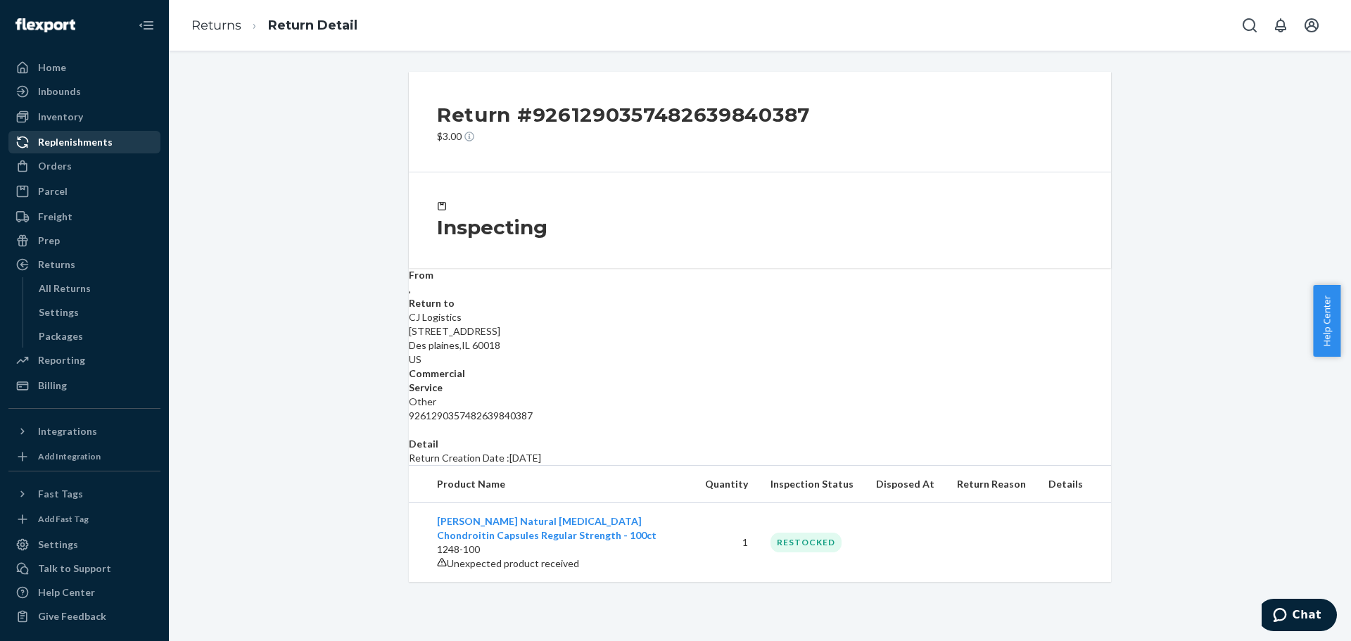
click at [32, 146] on div at bounding box center [26, 142] width 23 height 14
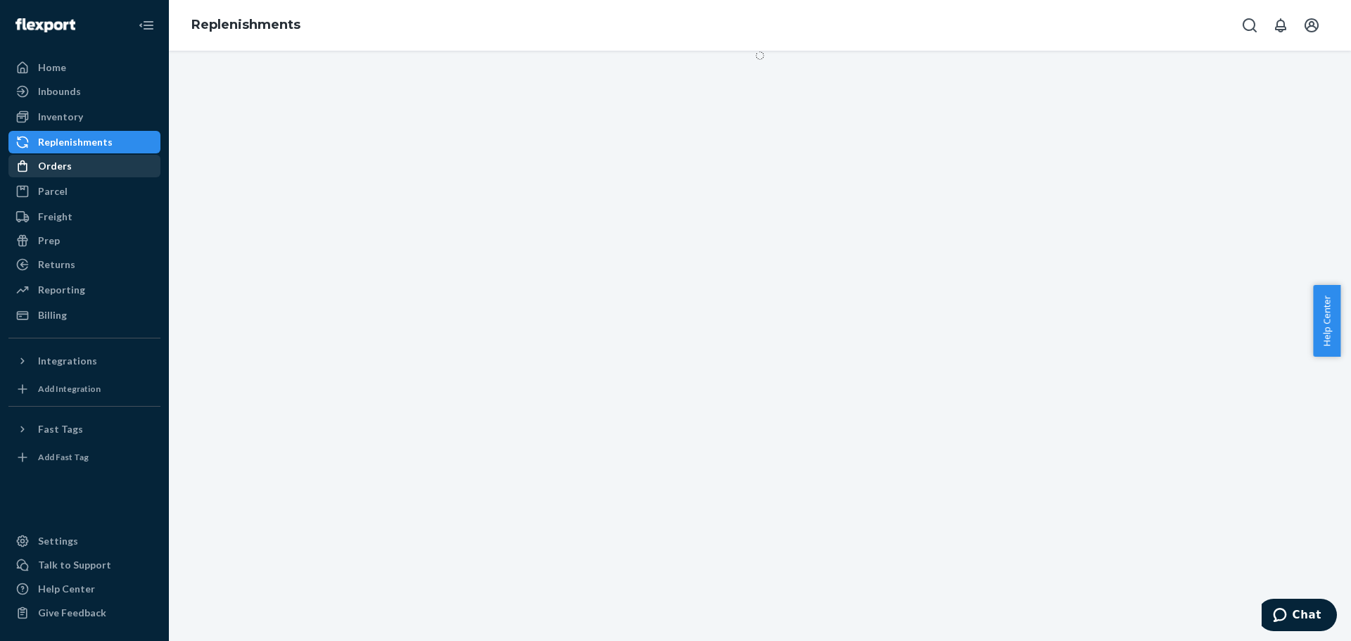
click at [48, 167] on div "Orders" at bounding box center [55, 166] width 34 height 14
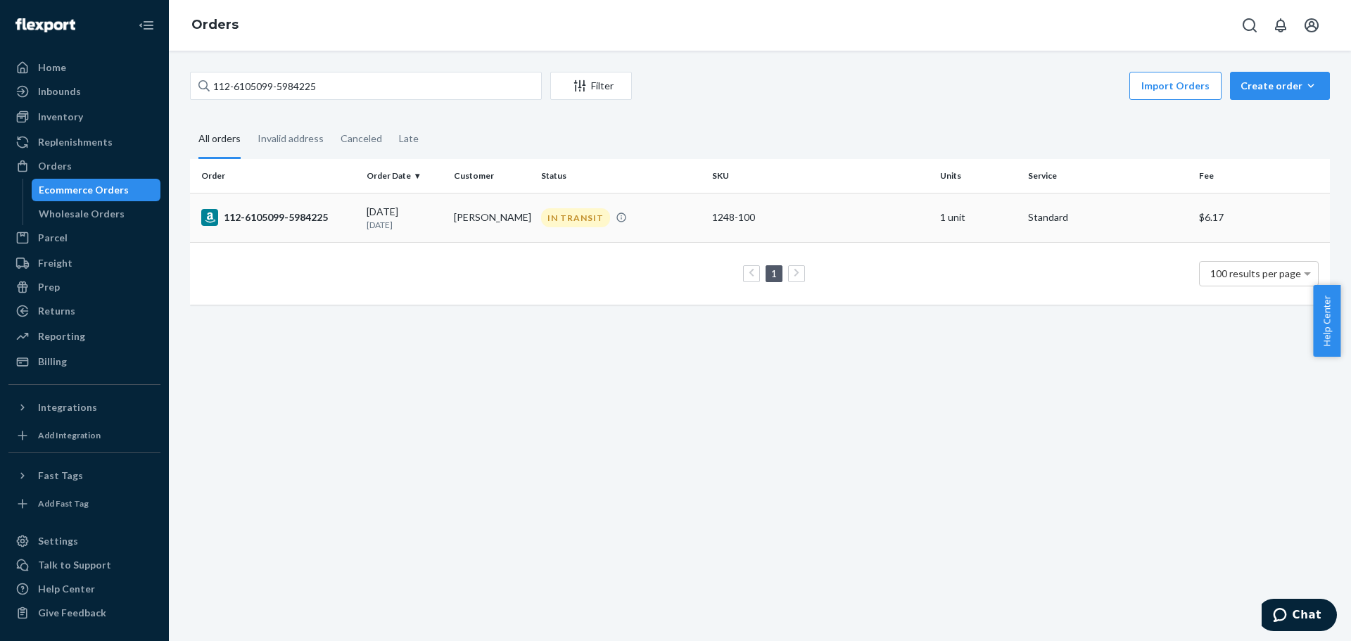
click at [303, 222] on div "112-6105099-5984225" at bounding box center [278, 217] width 154 height 17
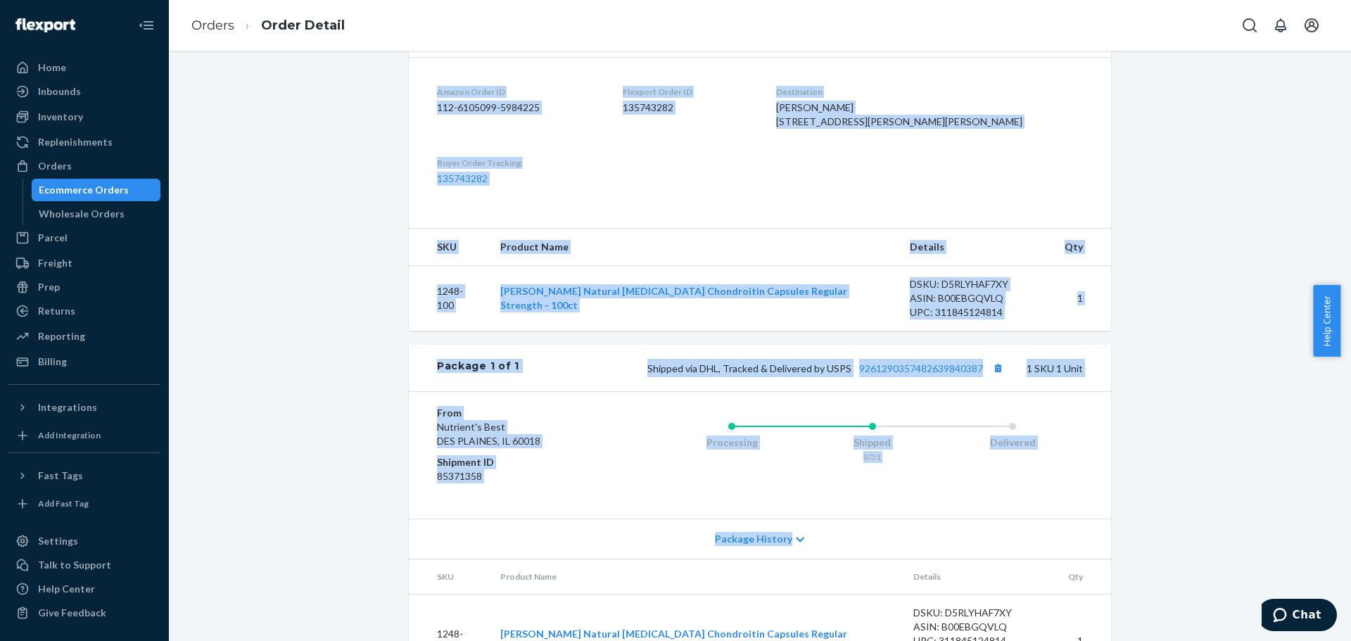
scroll to position [431, 0]
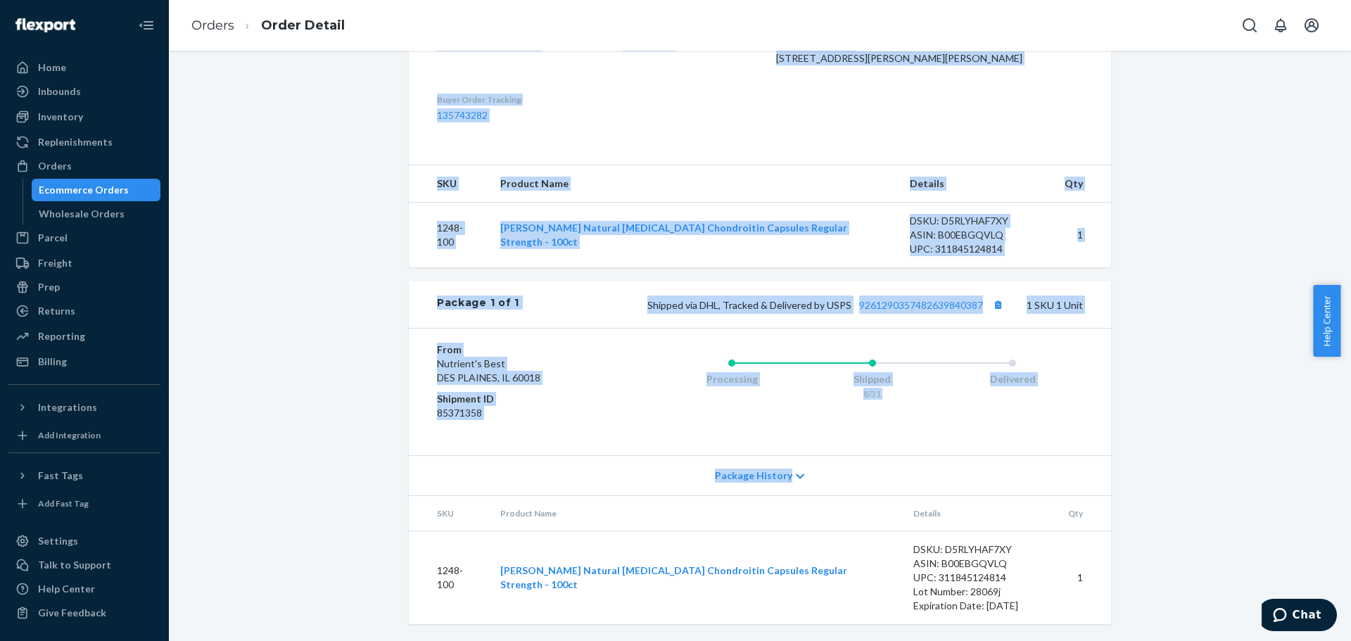
drag, startPoint x: 426, startPoint y: 113, endPoint x: 1129, endPoint y: 596, distance: 853.2
click at [1129, 596] on div "Amazon Order # 112-6105099-5984225 • Standard / $6.17 View Details View Claim C…" at bounding box center [759, 167] width 1161 height 947
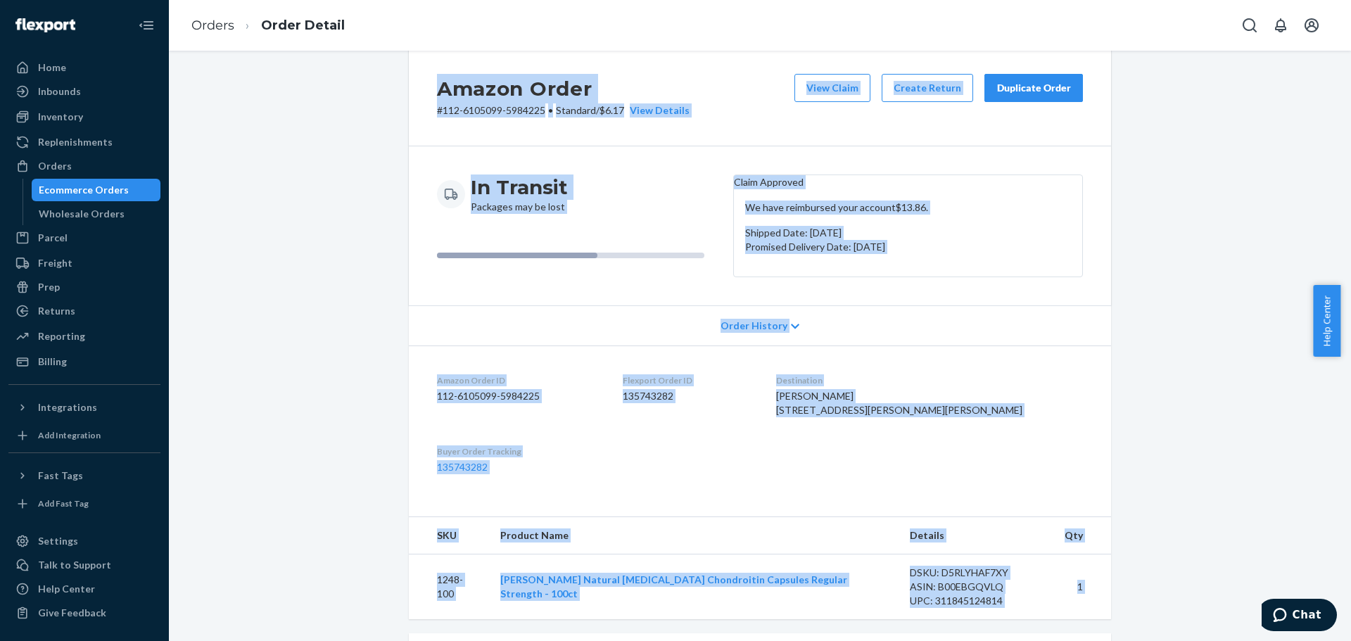
scroll to position [0, 0]
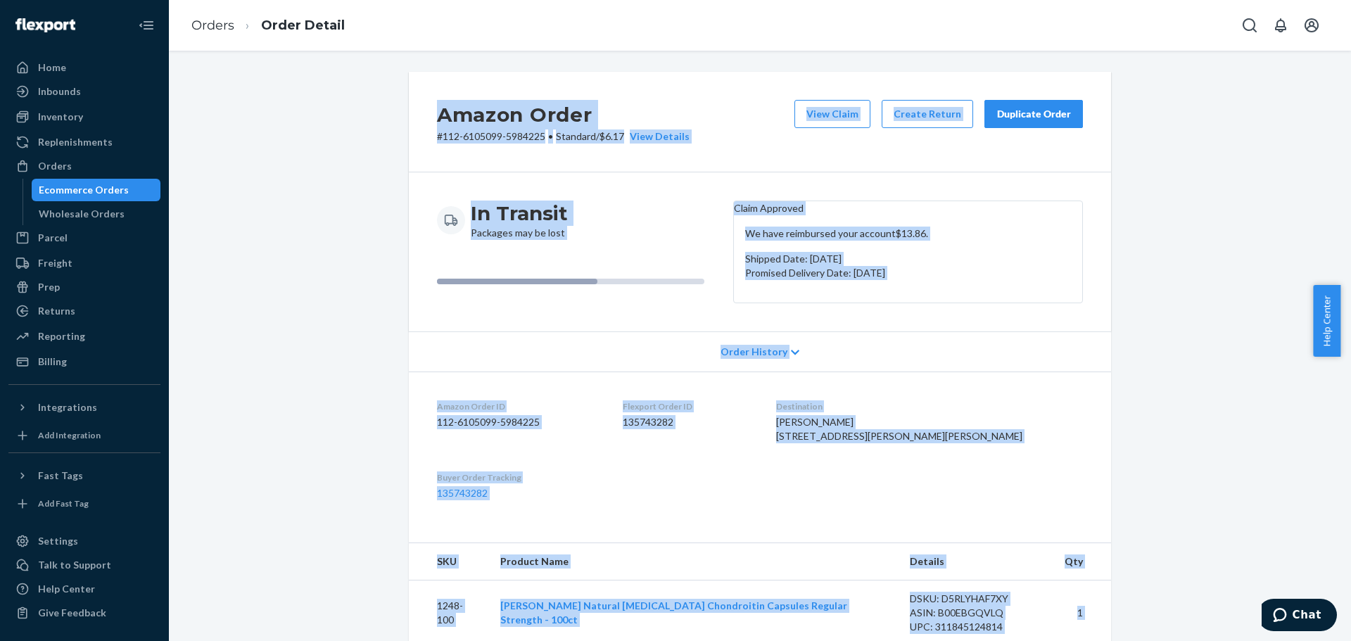
click at [551, 150] on div "Amazon Order # 112-6105099-5984225 • Standard / $6.17 View Details View Claim C…" at bounding box center [760, 122] width 702 height 101
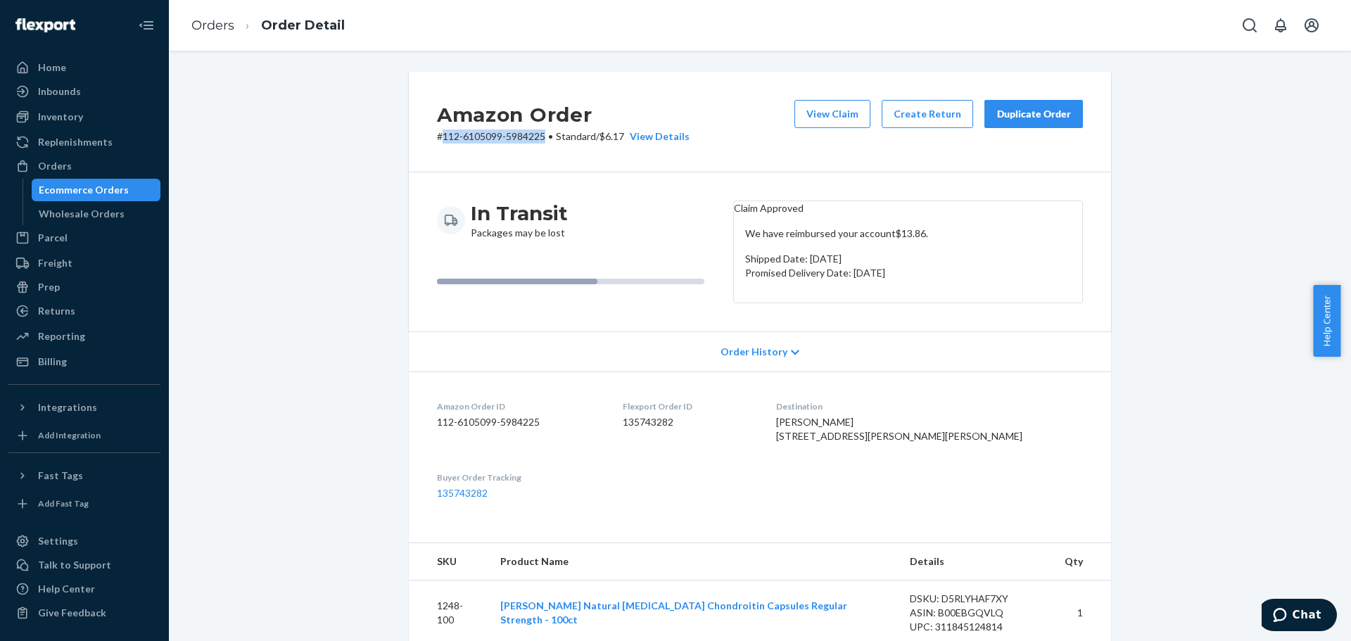
drag, startPoint x: 541, startPoint y: 136, endPoint x: 437, endPoint y: 145, distance: 104.6
click at [437, 142] on p "# 112-6105099-5984225 • Standard / $6.17 View Details" at bounding box center [563, 136] width 253 height 14
copy p "112-6105099-5984225"
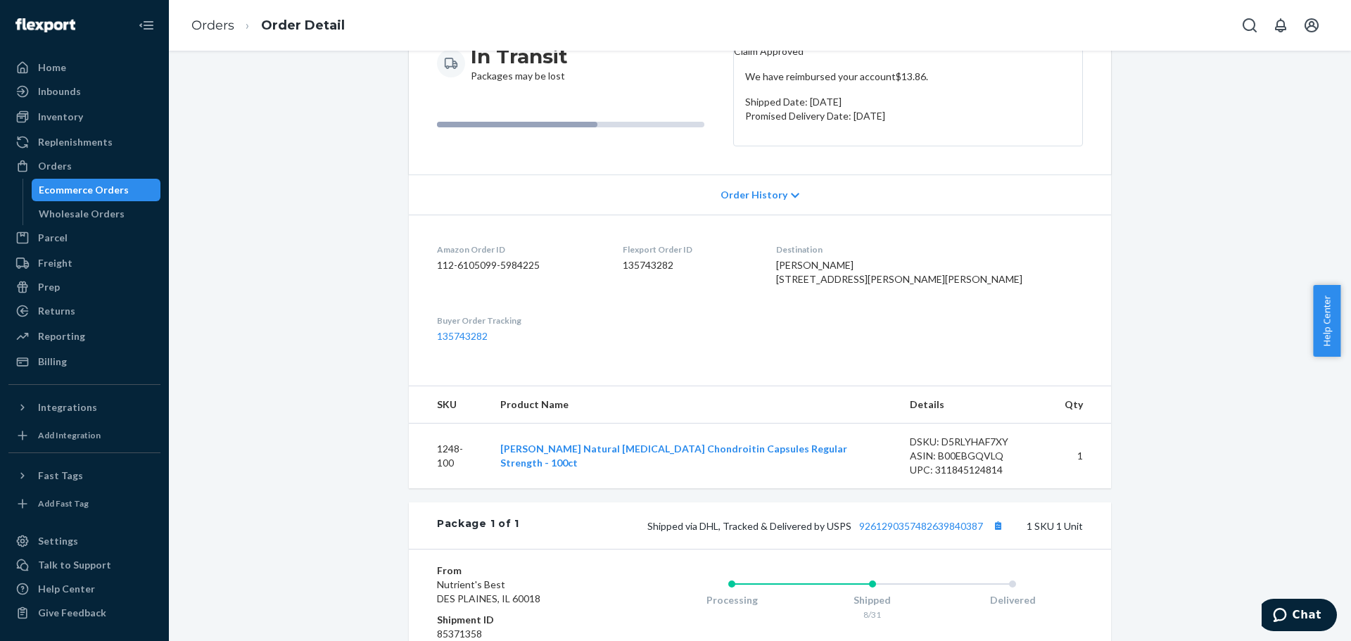
scroll to position [211, 0]
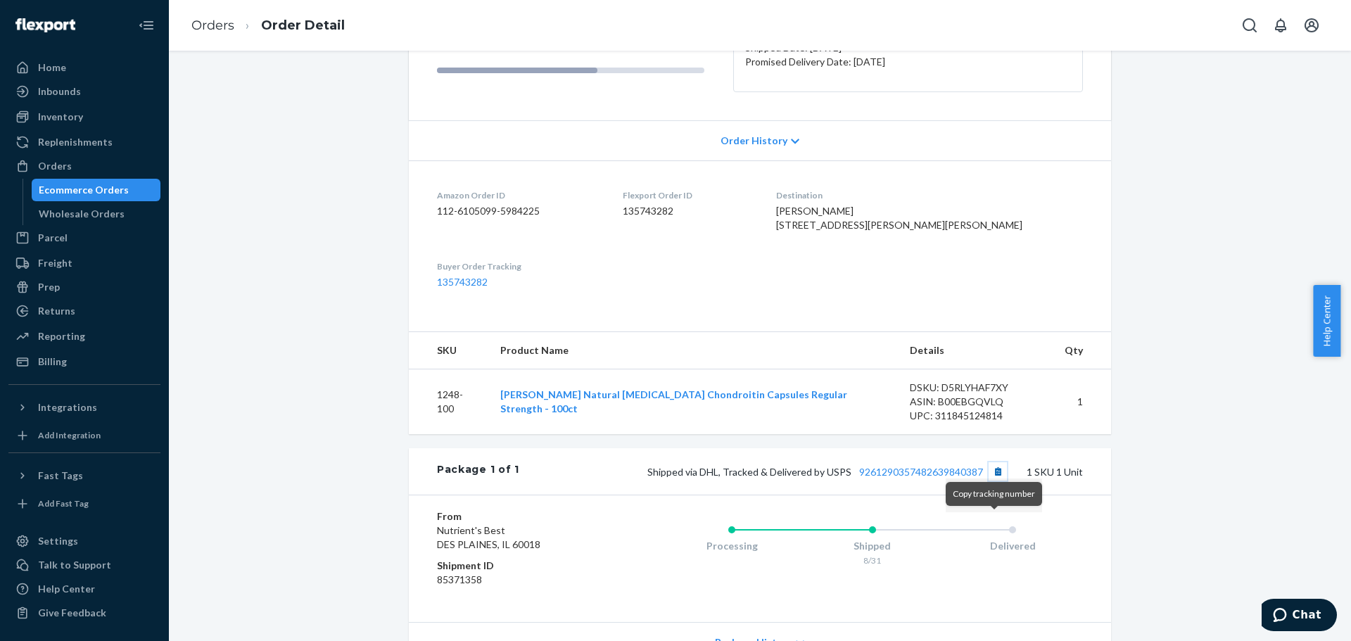
click at [995, 481] on button "Copy tracking number" at bounding box center [998, 471] width 18 height 18
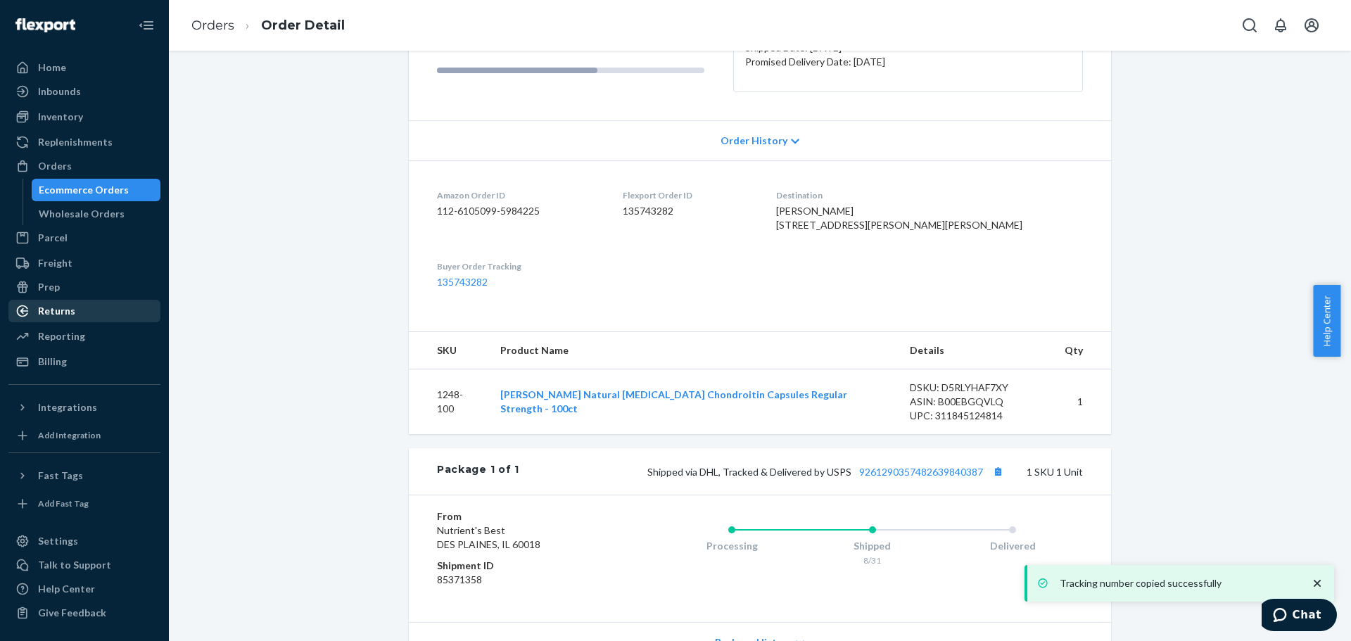
click at [54, 312] on div "Returns" at bounding box center [56, 311] width 37 height 14
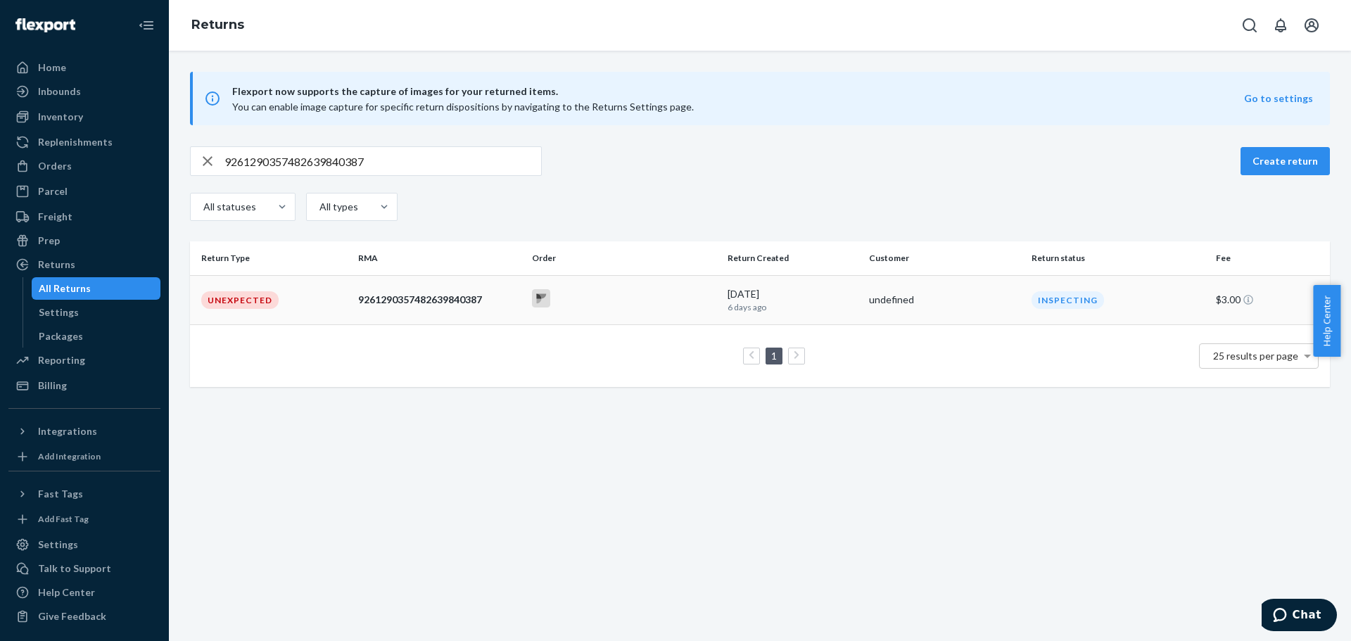
click at [225, 302] on div "Unexpected" at bounding box center [239, 300] width 77 height 18
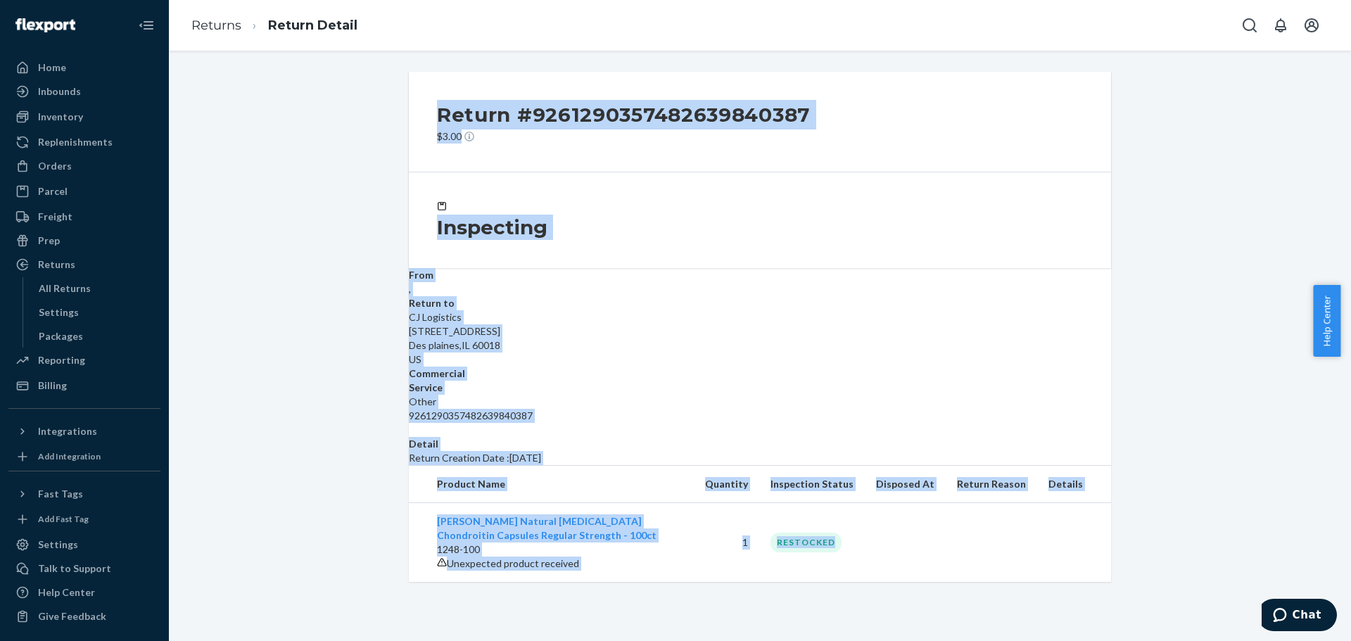
drag, startPoint x: 433, startPoint y: 106, endPoint x: 920, endPoint y: 584, distance: 681.8
click at [920, 582] on div "Return #9261290357482639840387 $3.00 Inspecting From , Return to CJ Logistics 5…" at bounding box center [760, 327] width 702 height 510
click at [1016, 233] on div "Inspecting" at bounding box center [760, 220] width 646 height 39
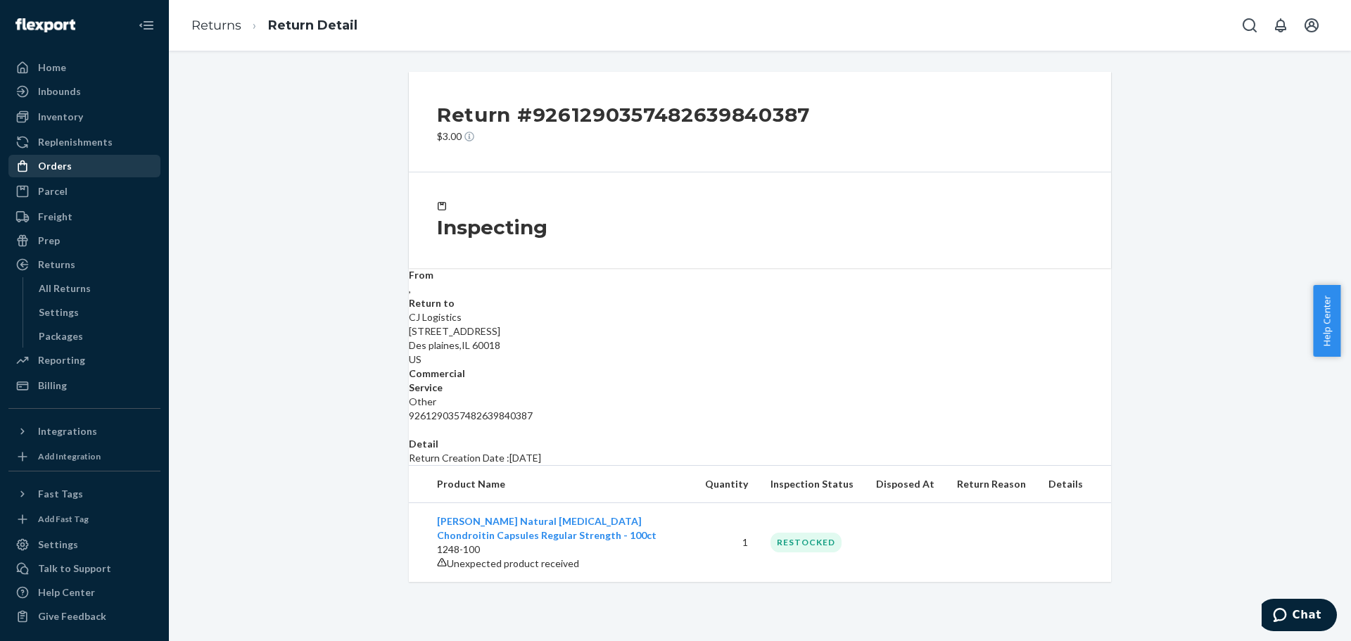
click at [74, 172] on div "Orders" at bounding box center [84, 166] width 149 height 20
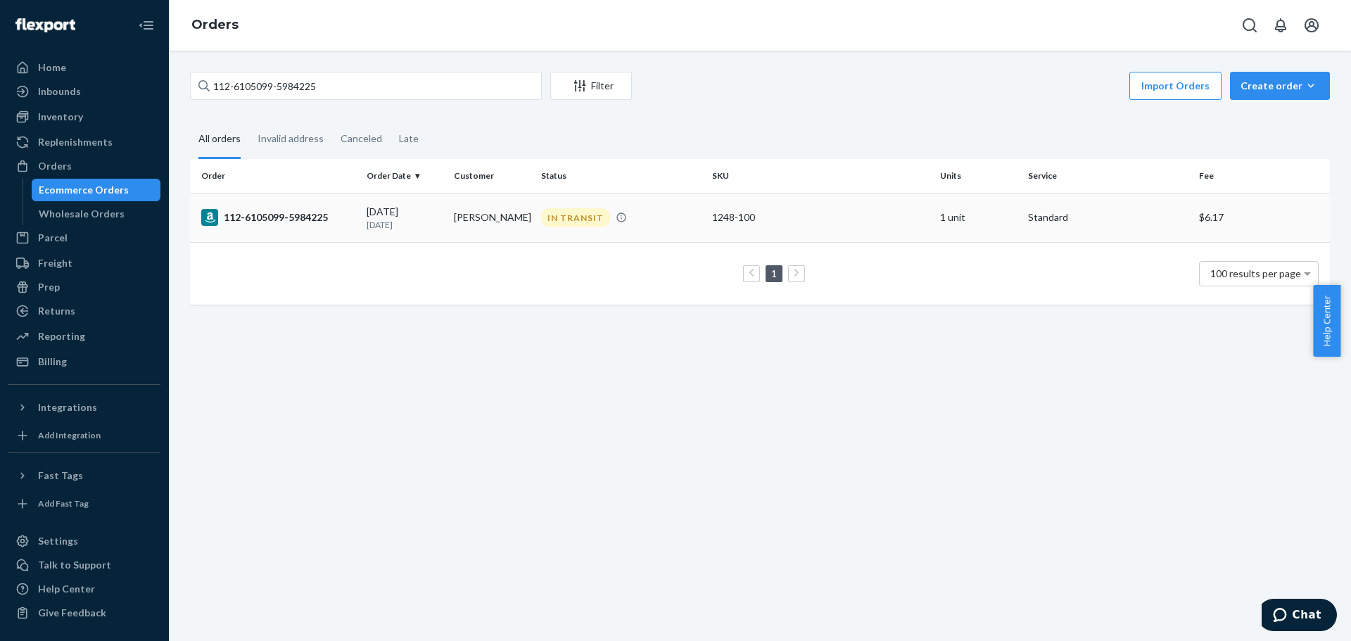
click at [300, 221] on div "112-6105099-5984225" at bounding box center [278, 217] width 154 height 17
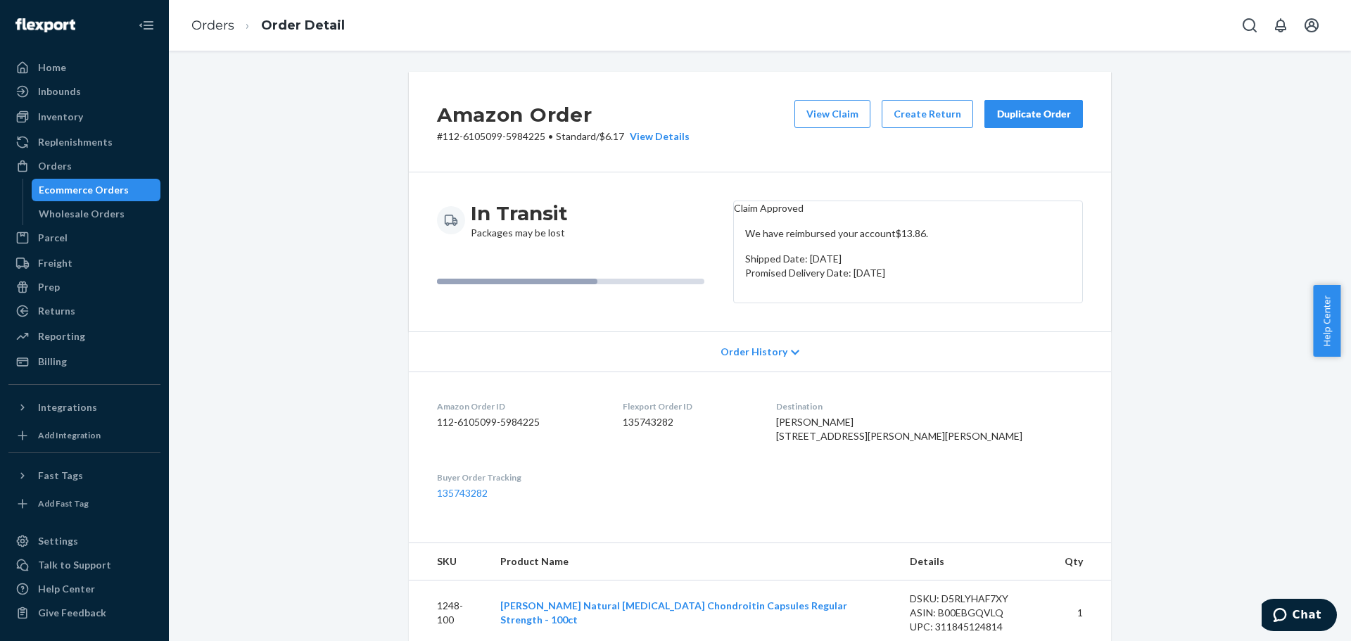
click at [102, 188] on div "Ecommerce Orders" at bounding box center [84, 190] width 90 height 14
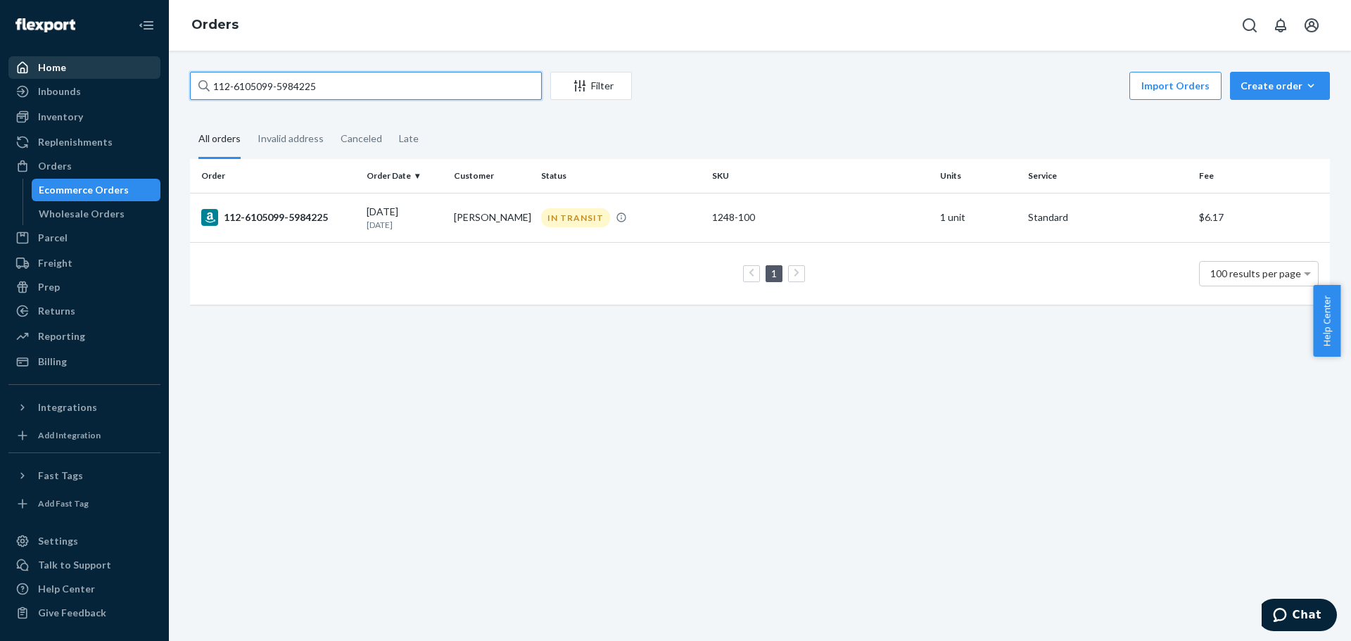
drag, startPoint x: 354, startPoint y: 86, endPoint x: 141, endPoint y: 63, distance: 213.7
click at [141, 63] on div "Home Inbounds Shipping Plans Problems Inventory Products Lot & Expiration Reple…" at bounding box center [675, 320] width 1351 height 641
paste input "200013451635560"
type input "200013451635560"
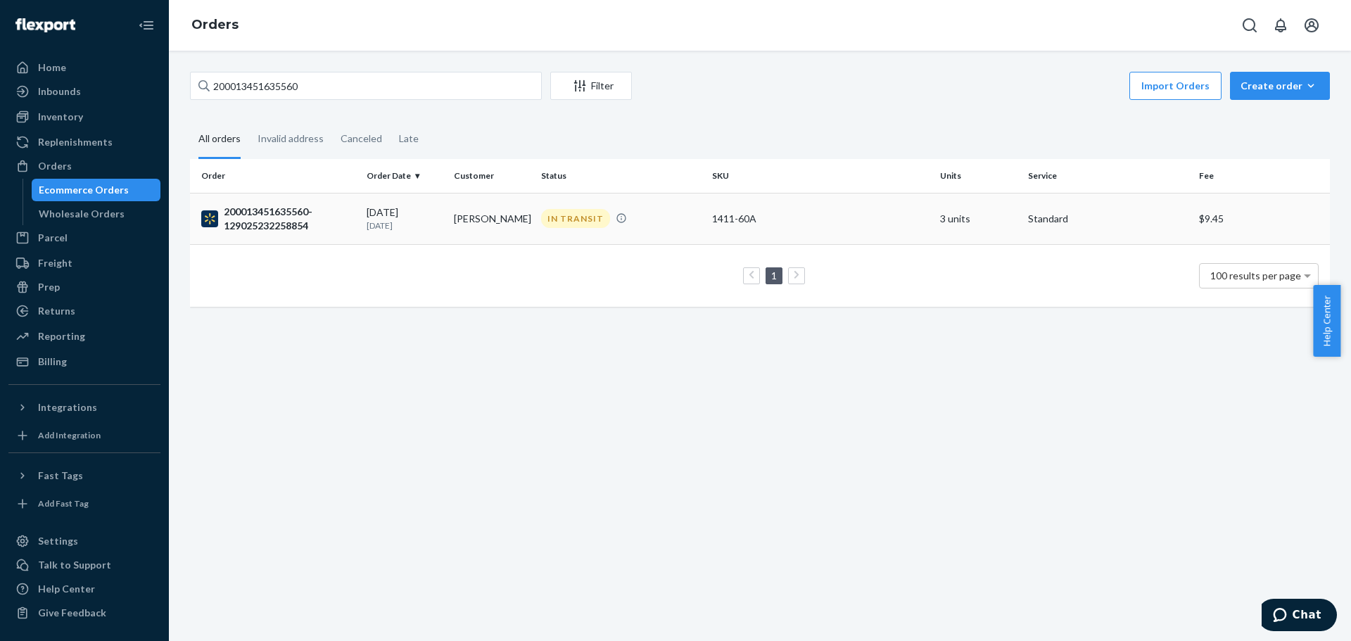
click at [293, 211] on div "200013451635560-129025232258854" at bounding box center [278, 219] width 154 height 28
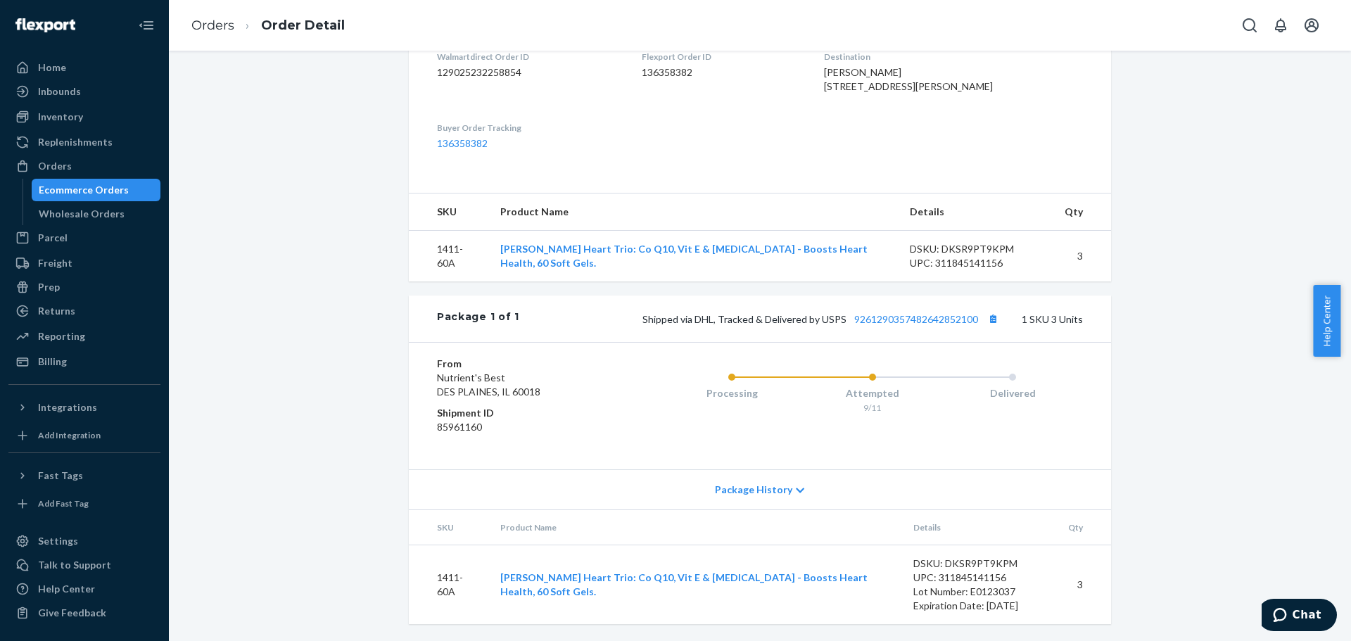
scroll to position [422, 0]
click at [921, 325] on link "9261290357482642852100" at bounding box center [916, 319] width 124 height 12
click at [68, 306] on div "Returns" at bounding box center [56, 311] width 37 height 14
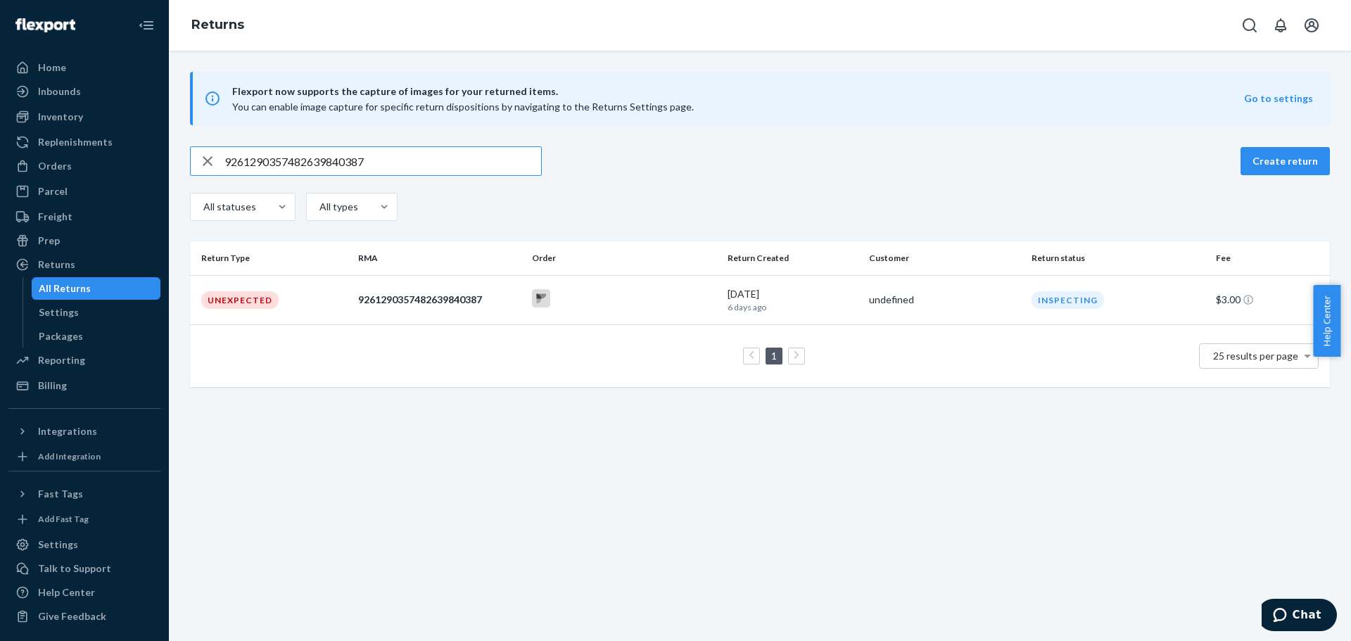
drag, startPoint x: 416, startPoint y: 157, endPoint x: 220, endPoint y: 146, distance: 196.0
click at [220, 146] on div "Flexport now supports the capture of images for your returned items. You can en…" at bounding box center [760, 229] width 1182 height 315
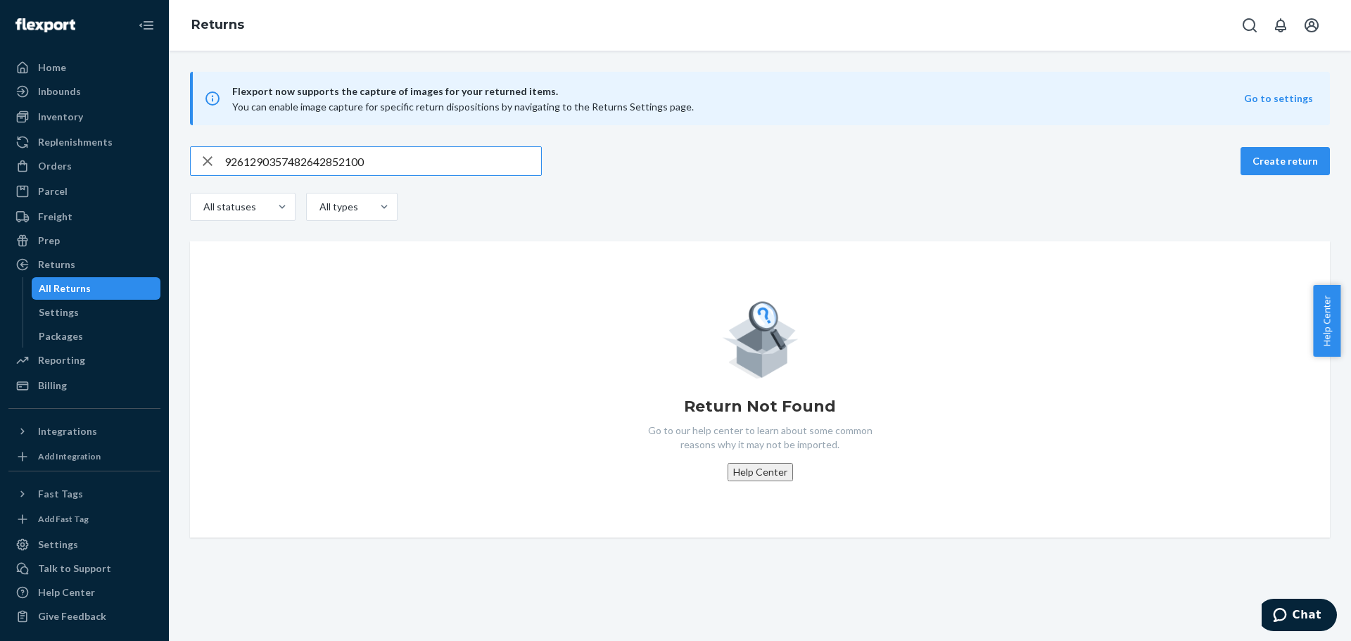
type input "9261290357482642852100"
click at [213, 158] on icon "button" at bounding box center [207, 161] width 17 height 28
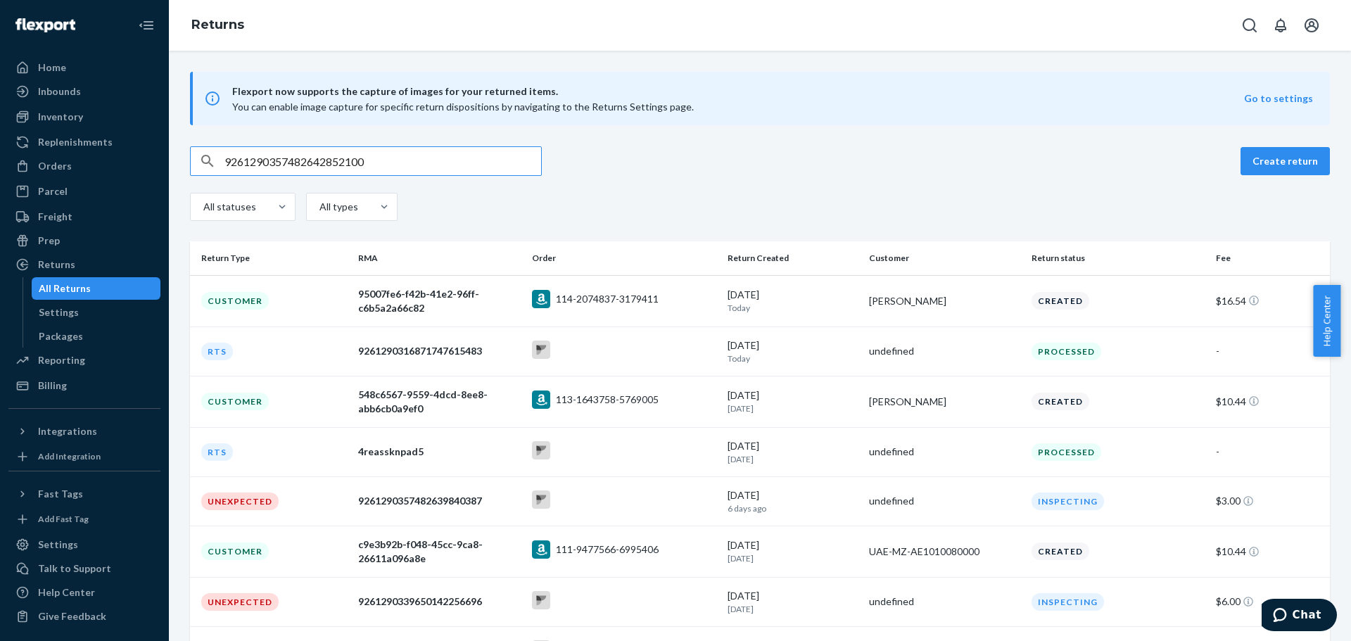
click at [307, 158] on input "9261290357482642852100" at bounding box center [382, 161] width 317 height 28
paste input "9261290357482642852100"
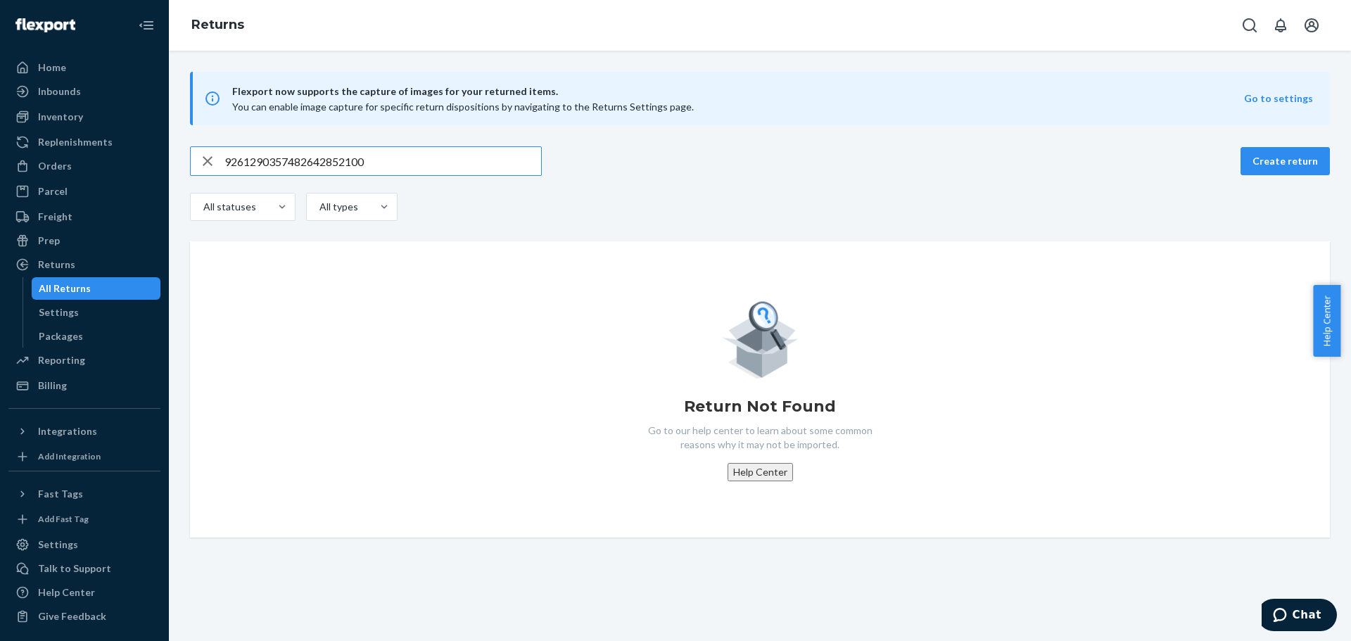
type input "9261290357482642852100"
click at [205, 164] on icon "button" at bounding box center [208, 161] width 10 height 10
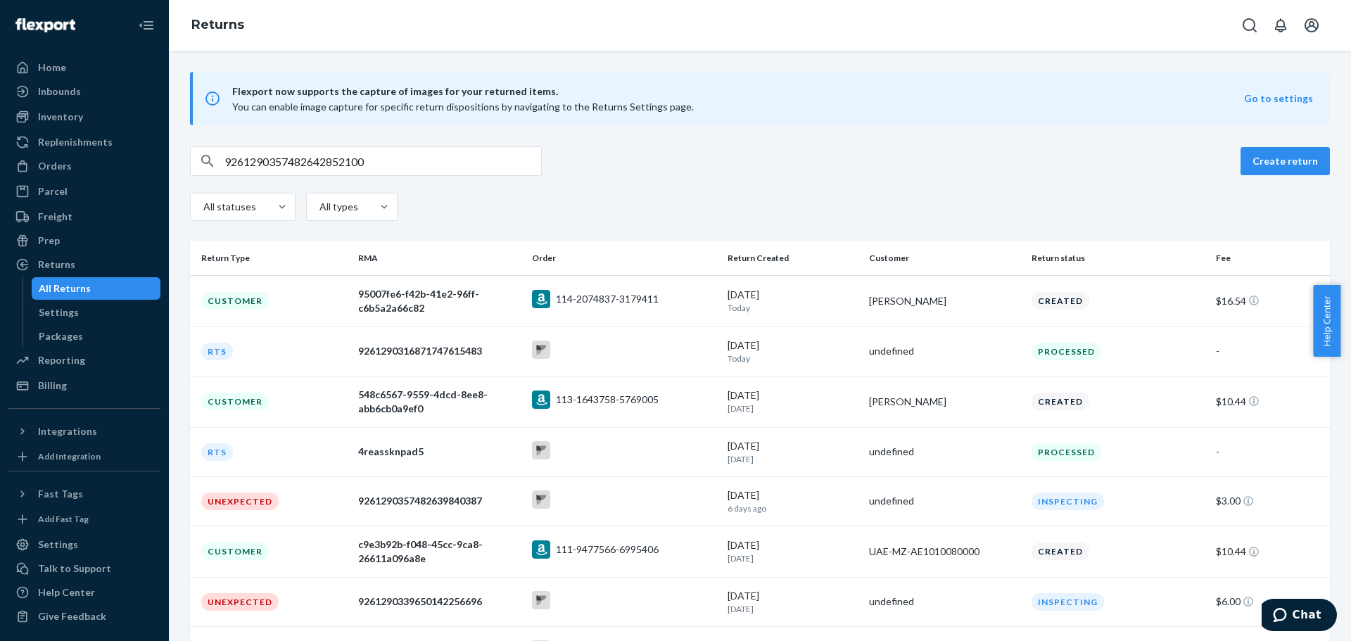
drag, startPoint x: 77, startPoint y: 171, endPoint x: 150, endPoint y: 151, distance: 75.8
click at [77, 171] on div "Orders" at bounding box center [84, 166] width 149 height 20
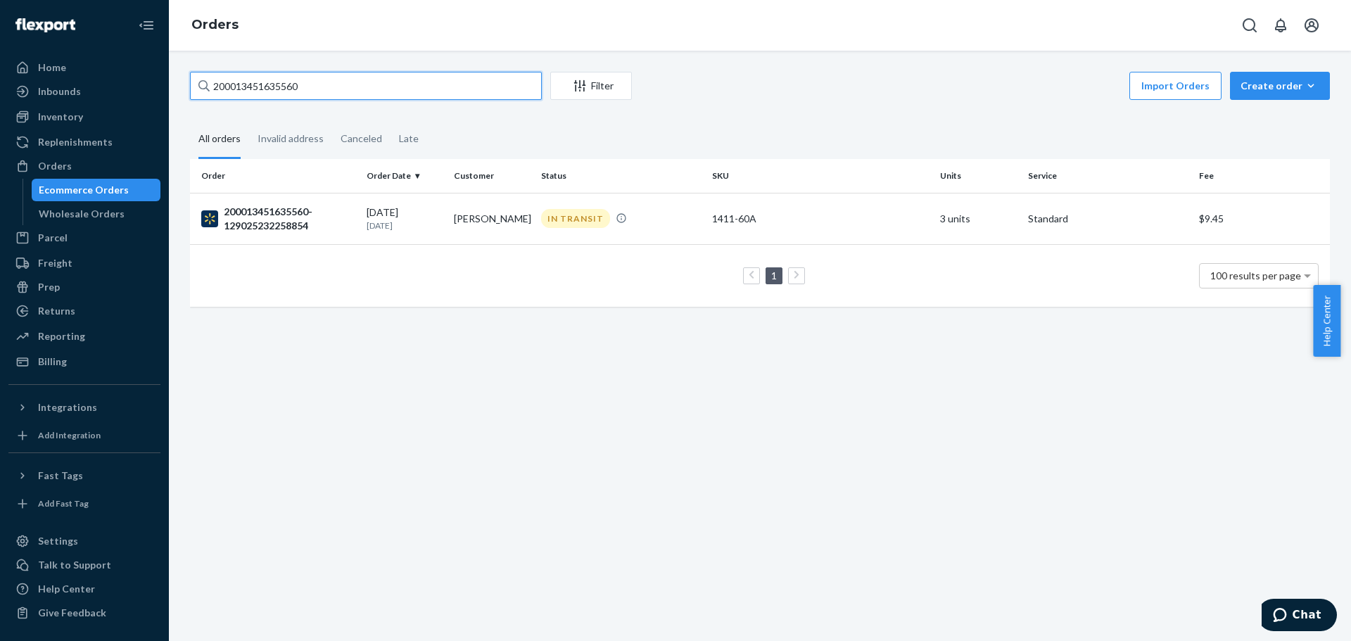
drag, startPoint x: 327, startPoint y: 91, endPoint x: 160, endPoint y: 71, distance: 167.3
click at [160, 71] on div "Home Inbounds Shipping Plans Problems Inventory Products Lot & Expiration Reple…" at bounding box center [675, 320] width 1351 height 641
click at [296, 217] on div "200013451635560-129025232258854" at bounding box center [278, 219] width 154 height 28
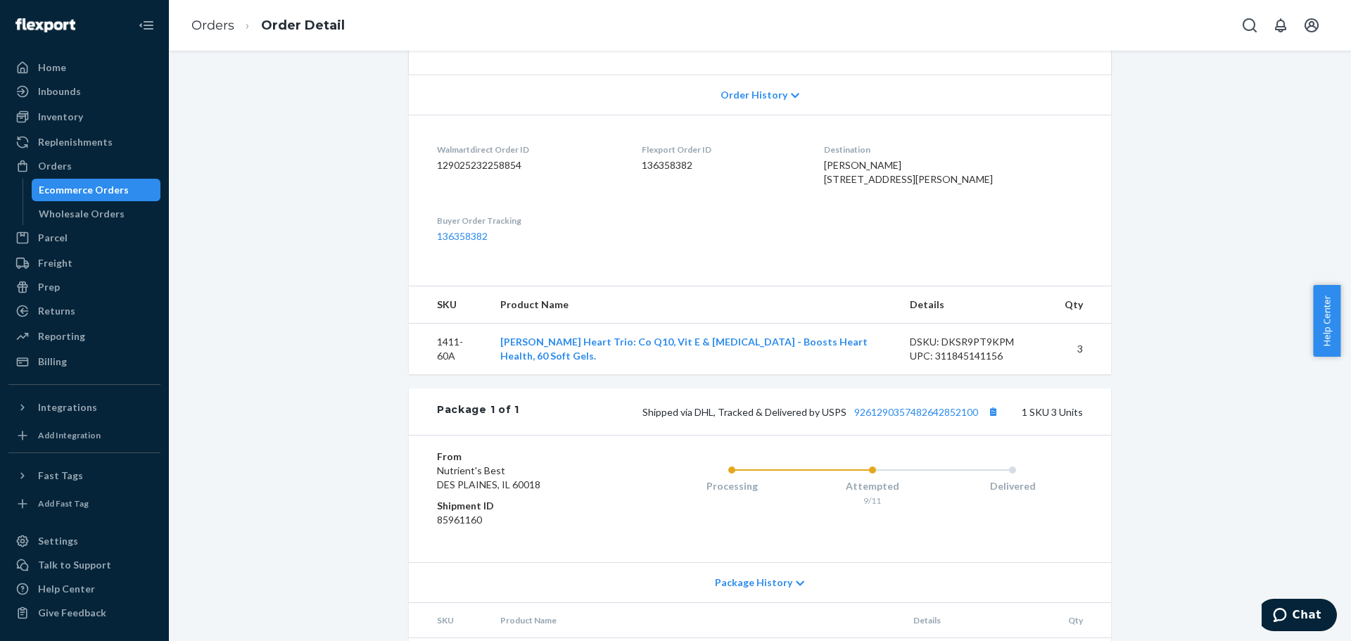
scroll to position [352, 0]
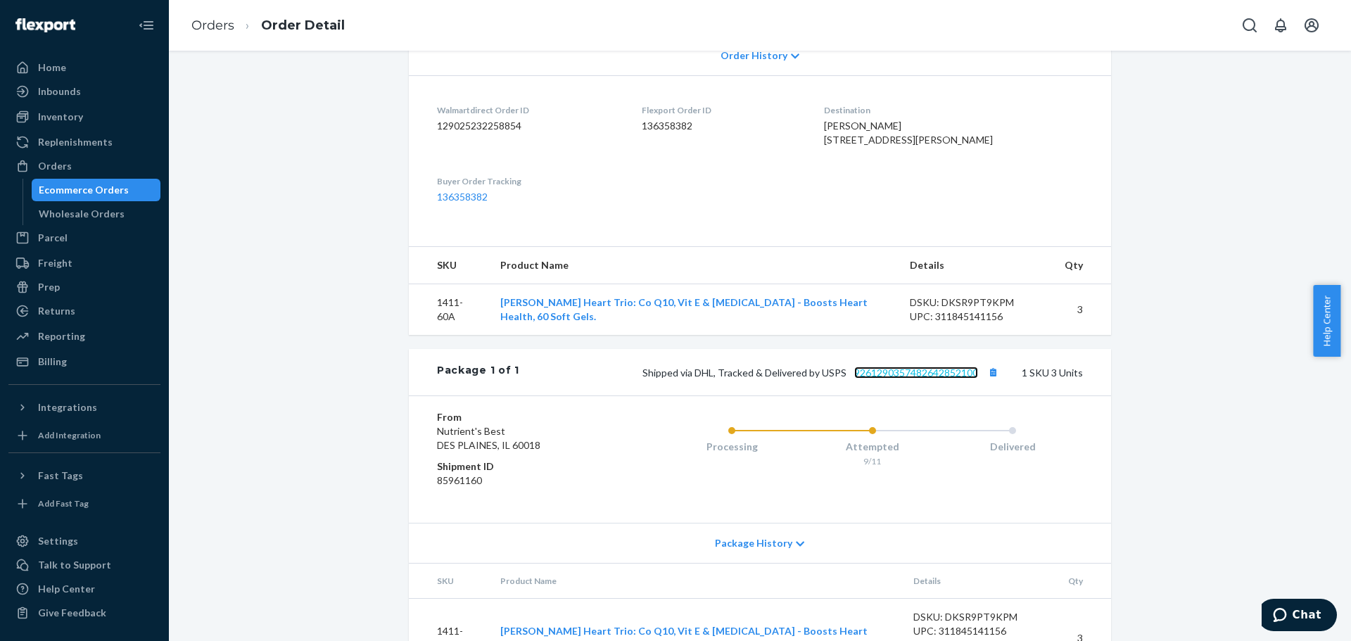
click at [946, 379] on link "9261290357482642852100" at bounding box center [916, 373] width 124 height 12
click at [90, 193] on div "Ecommerce Orders" at bounding box center [84, 190] width 90 height 14
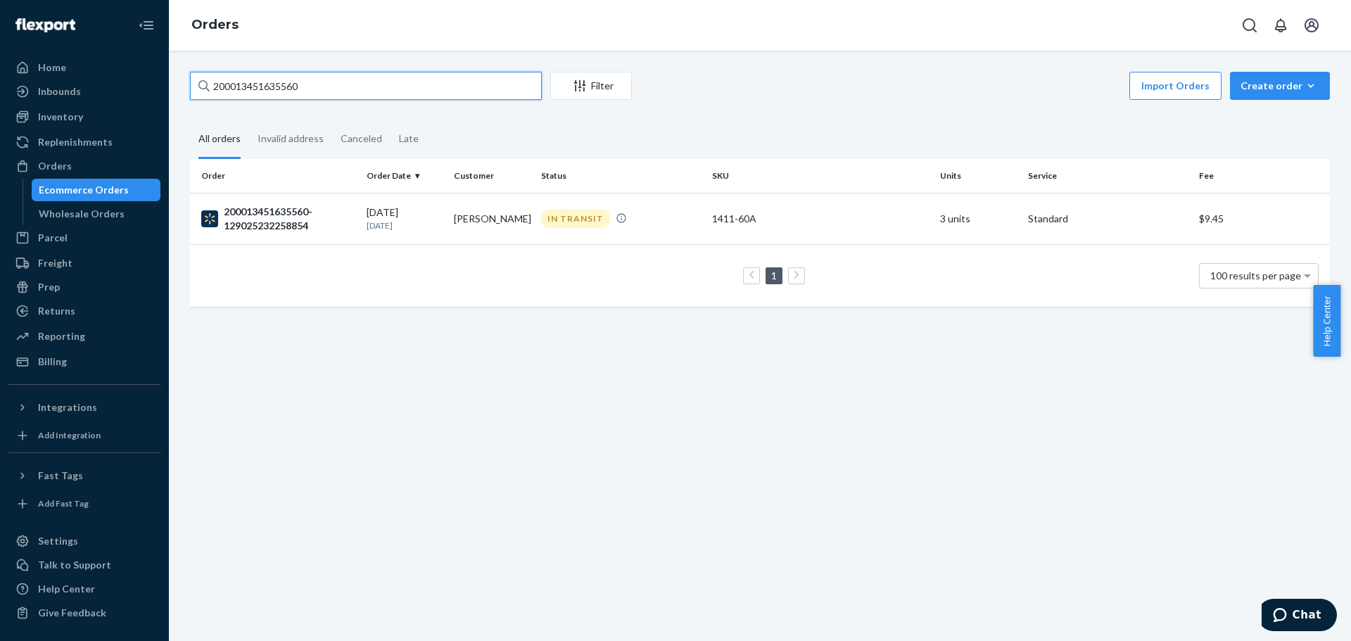
drag, startPoint x: 412, startPoint y: 81, endPoint x: 166, endPoint y: 49, distance: 248.3
click at [165, 54] on div "Home Inbounds Shipping Plans Problems Inventory Products Lot & Expiration Reple…" at bounding box center [675, 320] width 1351 height 641
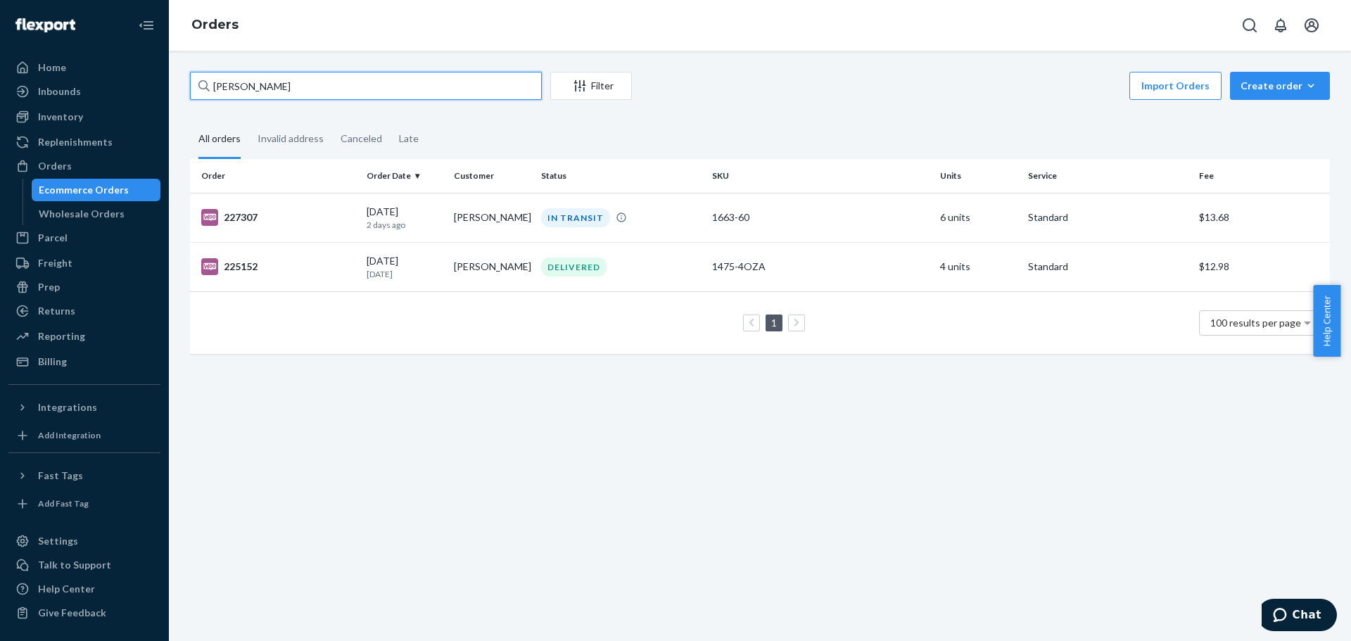
type input "[PERSON_NAME]"
